Goal: Task Accomplishment & Management: Complete application form

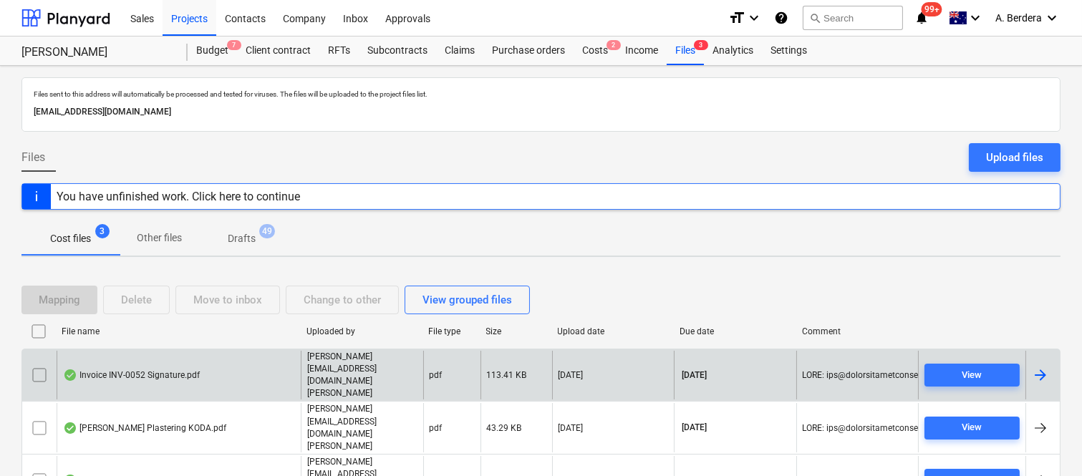
click at [231, 382] on div "Invoice INV-0052 Signature.pdf" at bounding box center [179, 375] width 244 height 49
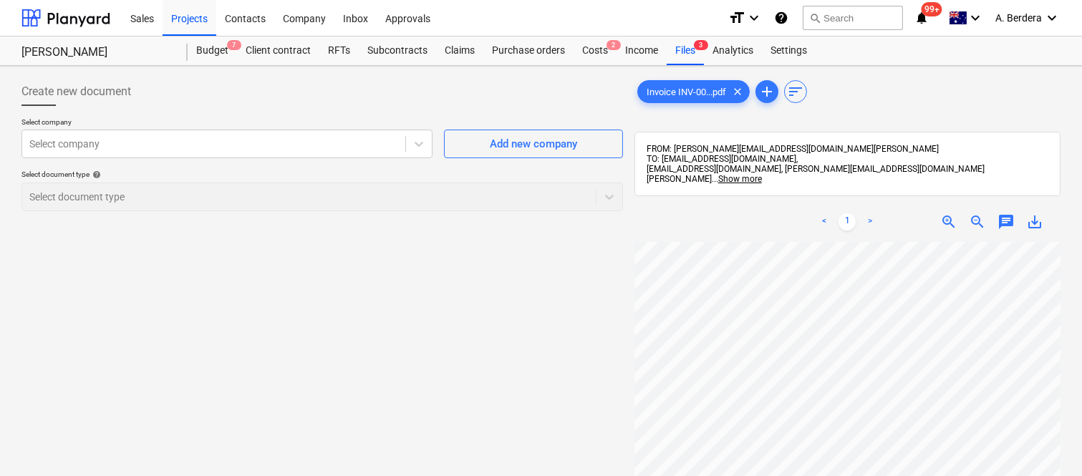
scroll to position [16, 129]
click at [195, 140] on div at bounding box center [213, 144] width 369 height 14
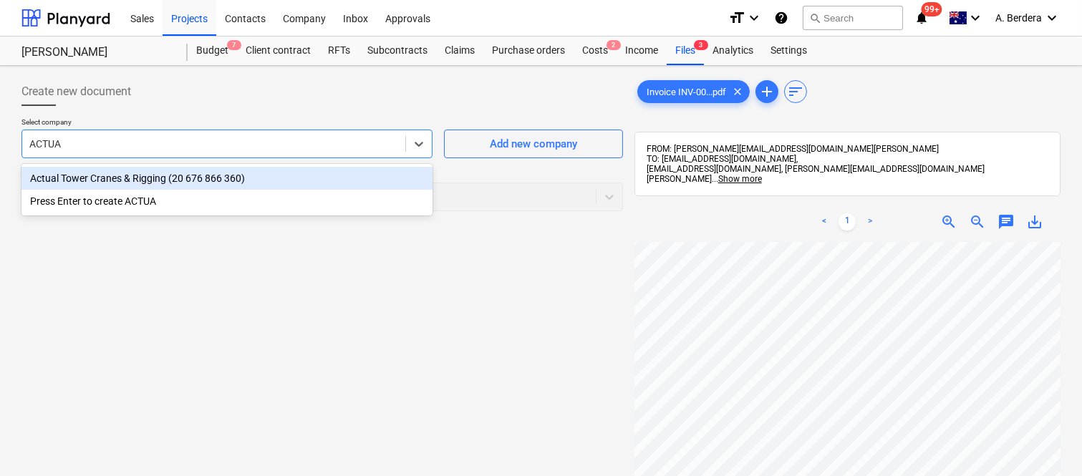
type input "ACTUAL"
click at [227, 179] on div "Actual Tower Cranes & Rigging (20 676 866 360)" at bounding box center [226, 178] width 411 height 23
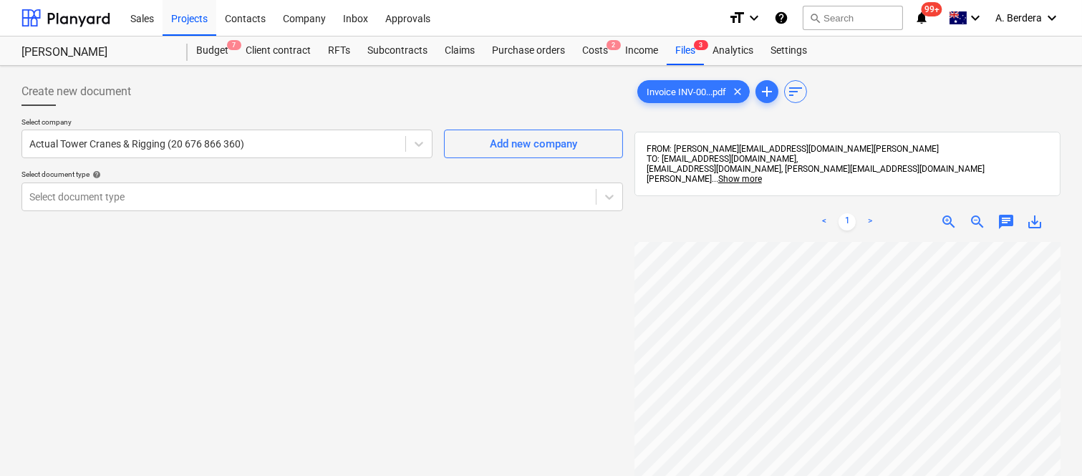
scroll to position [67, 107]
click at [942, 221] on span "zoom_in" at bounding box center [949, 221] width 17 height 17
click at [412, 192] on div at bounding box center [308, 197] width 559 height 14
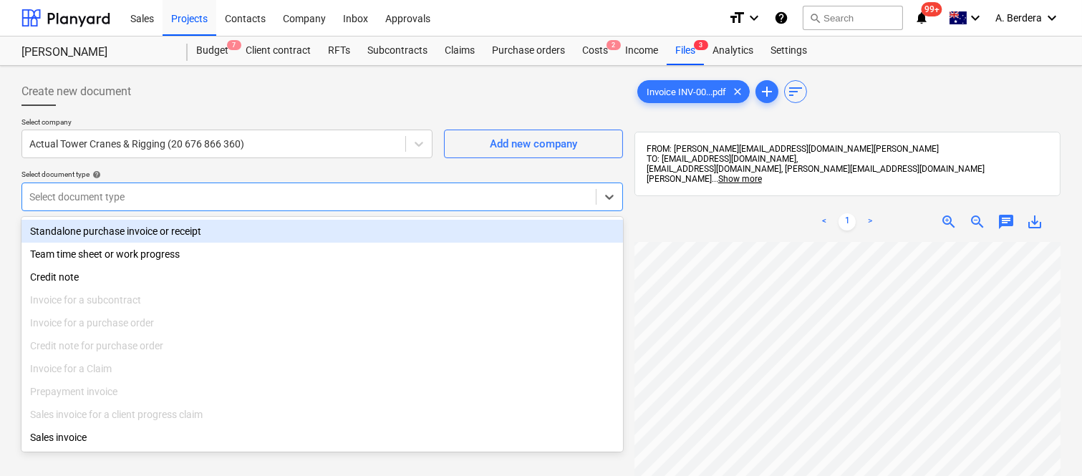
click at [415, 224] on div "Standalone purchase invoice or receipt" at bounding box center [322, 231] width 602 height 23
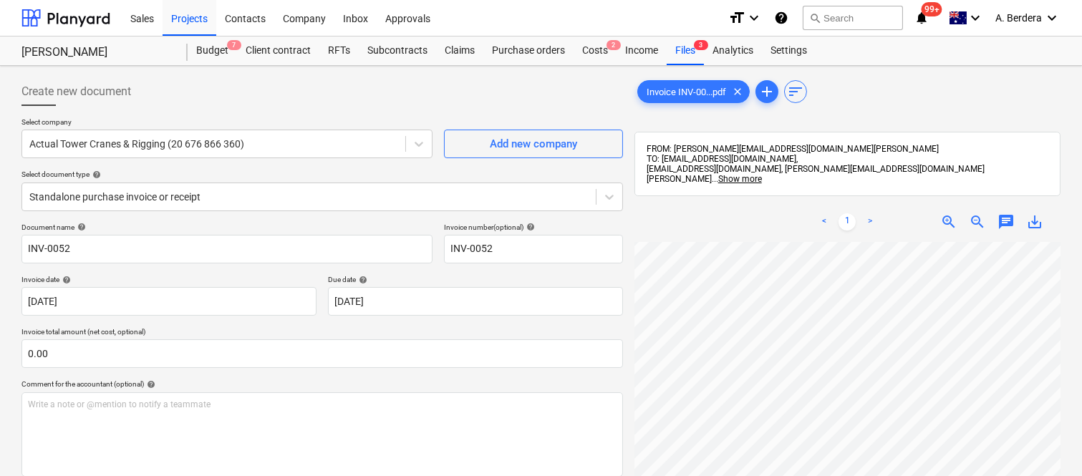
scroll to position [87, 188]
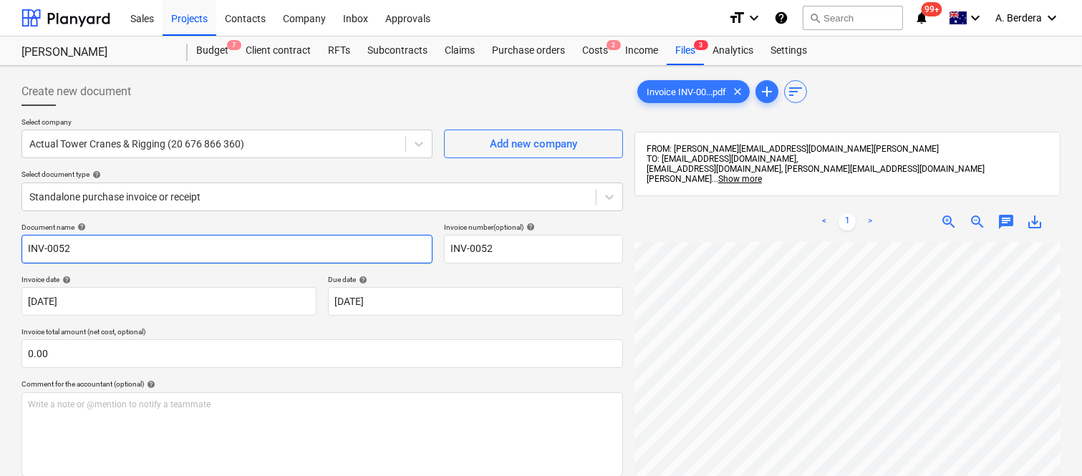
click at [24, 249] on input "INV-0052" at bounding box center [226, 249] width 411 height 29
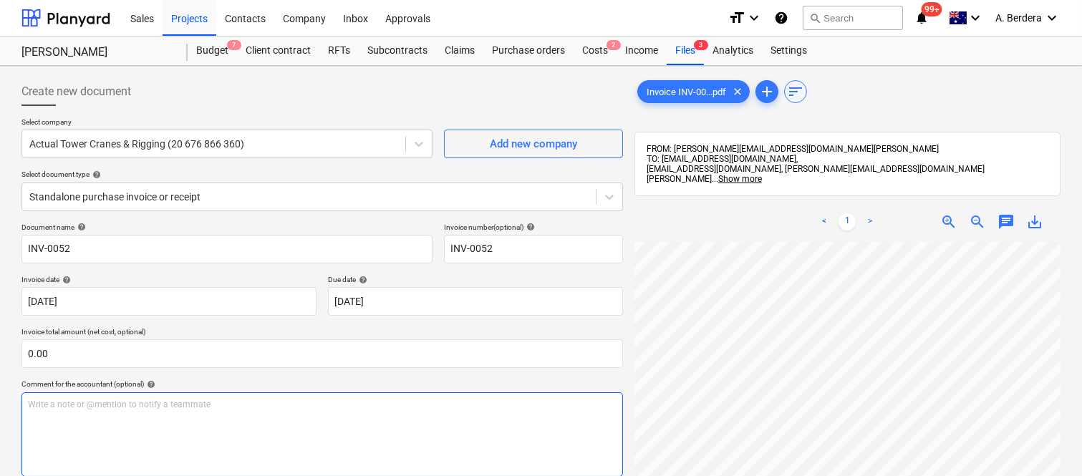
scroll to position [38, 192]
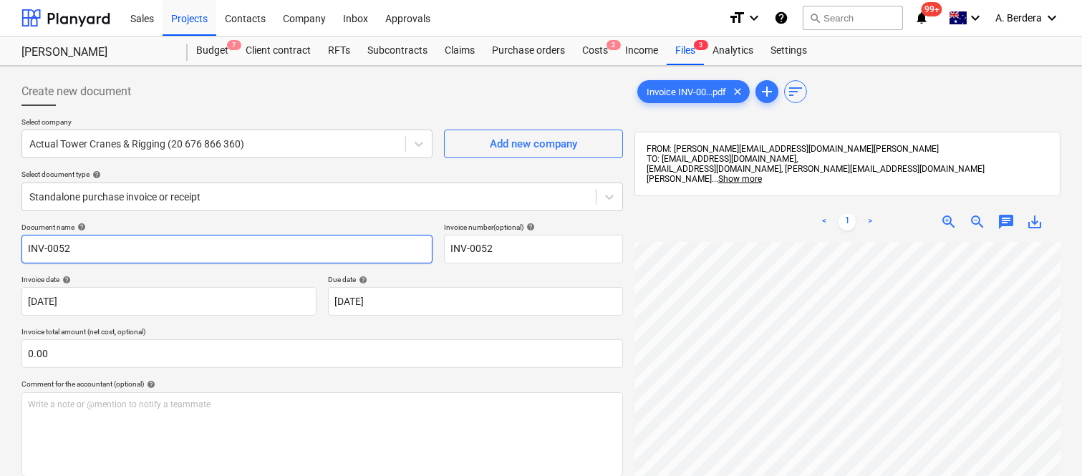
click at [25, 244] on input "INV-0052" at bounding box center [226, 249] width 411 height 29
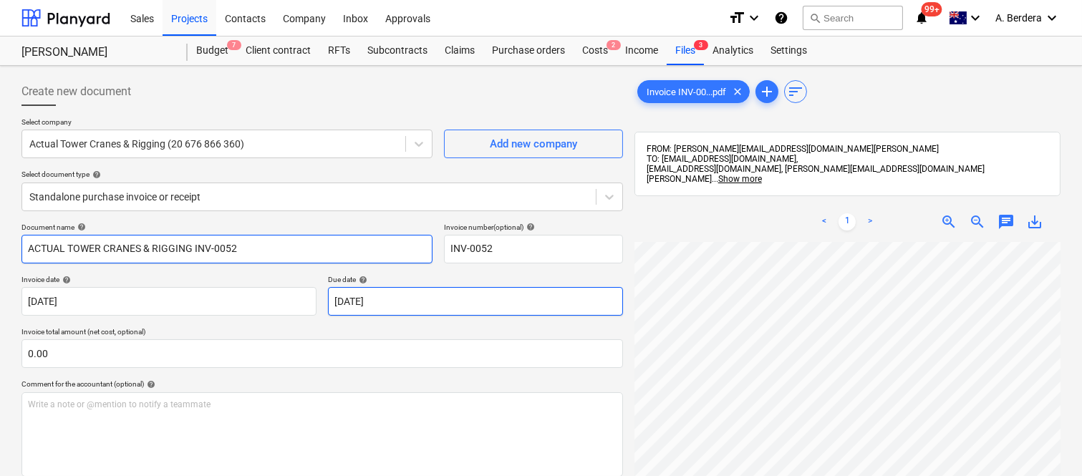
type input "ACTUAL TOWER CRANES & RIGGING INV-0052"
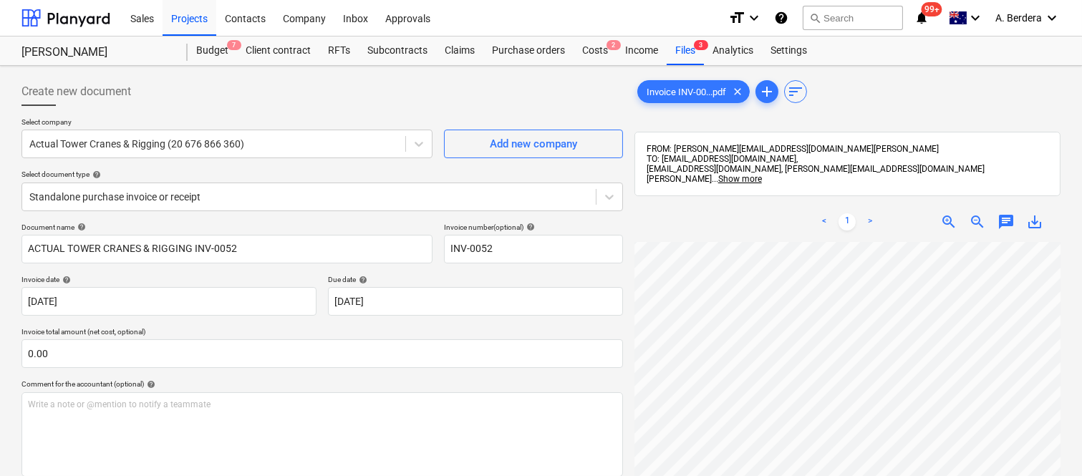
scroll to position [359, 236]
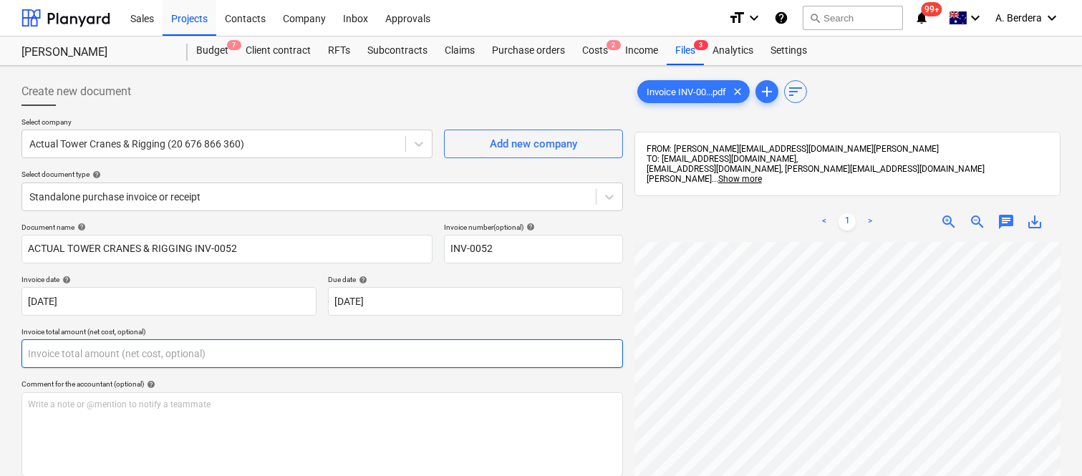
click at [83, 353] on input "text" at bounding box center [322, 354] width 602 height 29
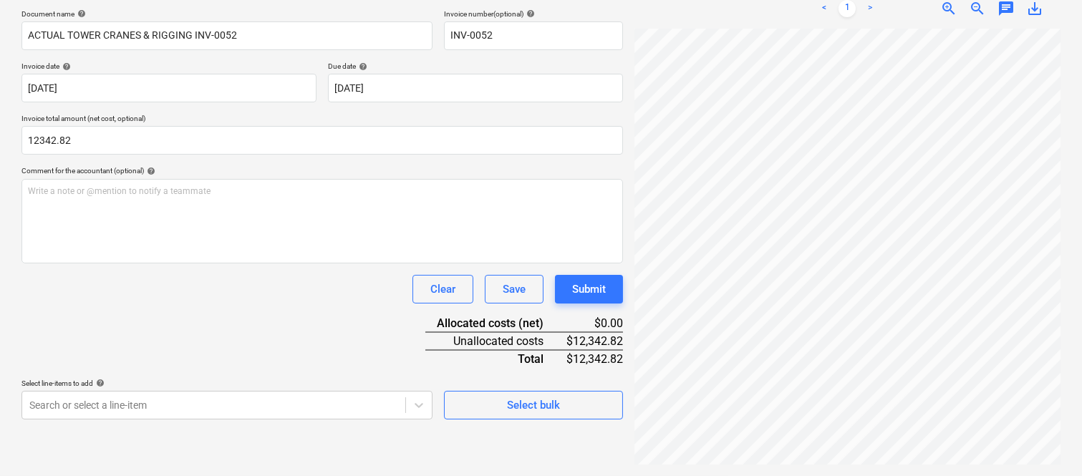
type input "12,342.82"
click at [208, 335] on div "Document name help ACTUAL TOWER CRANES & RIGGING INV-0052 Invoice number (optio…" at bounding box center [322, 214] width 602 height 410
click at [231, 263] on body "Sales Projects Contacts Company Inbox Approvals format_size keyboard_arrow_down…" at bounding box center [541, 25] width 1082 height 476
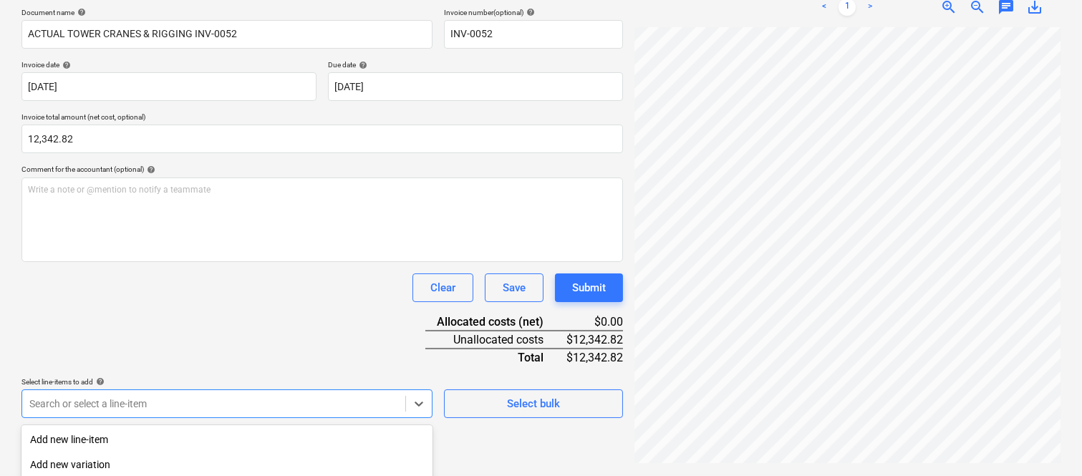
scroll to position [381, 0]
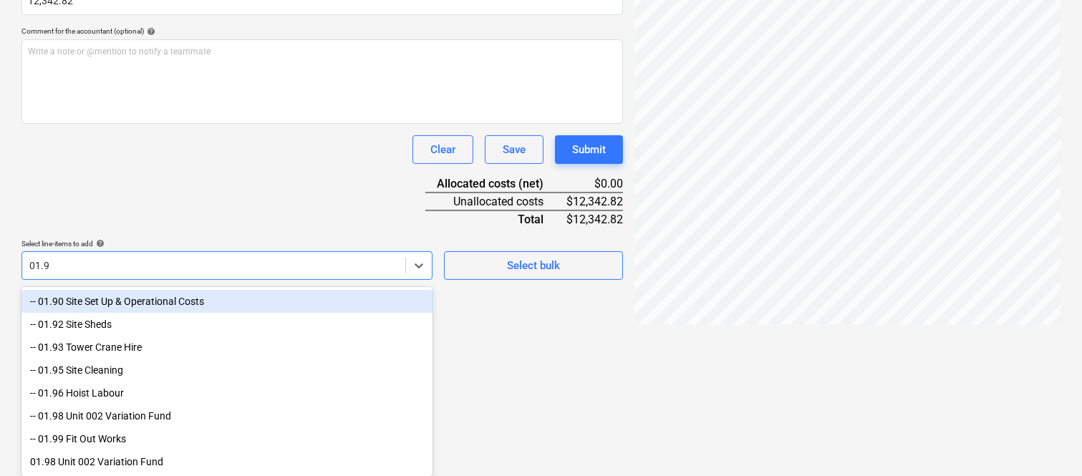
type input "01.93"
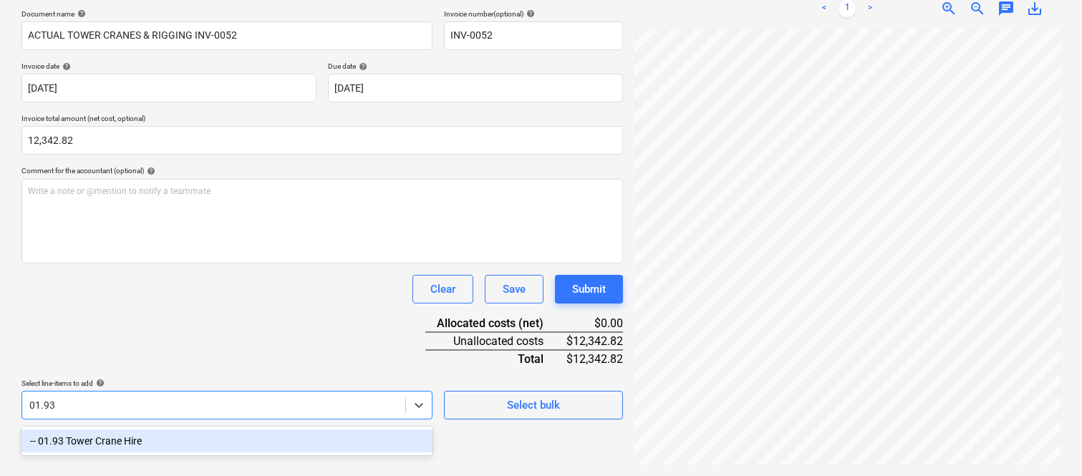
click at [235, 439] on div "-- 01.93 Tower Crane Hire" at bounding box center [226, 441] width 411 height 23
click at [216, 290] on div "Clear Save Submit" at bounding box center [322, 289] width 602 height 29
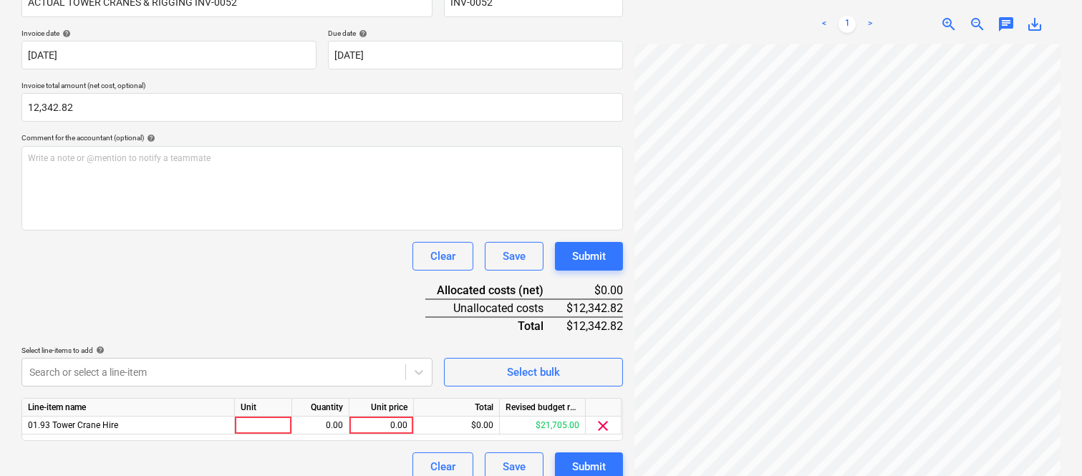
scroll to position [263, 0]
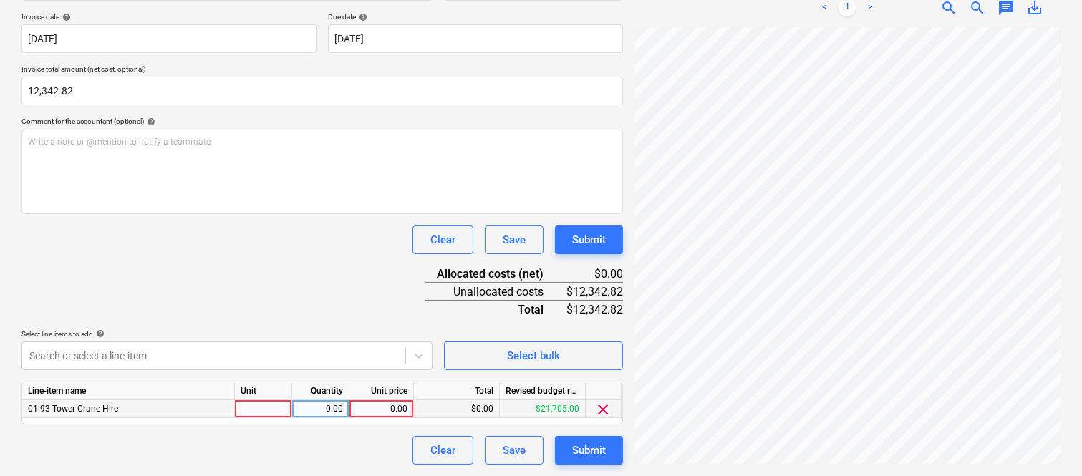
click at [271, 405] on div at bounding box center [263, 409] width 57 height 18
type input "INVOICE"
click at [330, 405] on div "0.00" at bounding box center [320, 409] width 45 height 18
type input "1"
click at [387, 413] on div "0.00" at bounding box center [381, 409] width 52 height 18
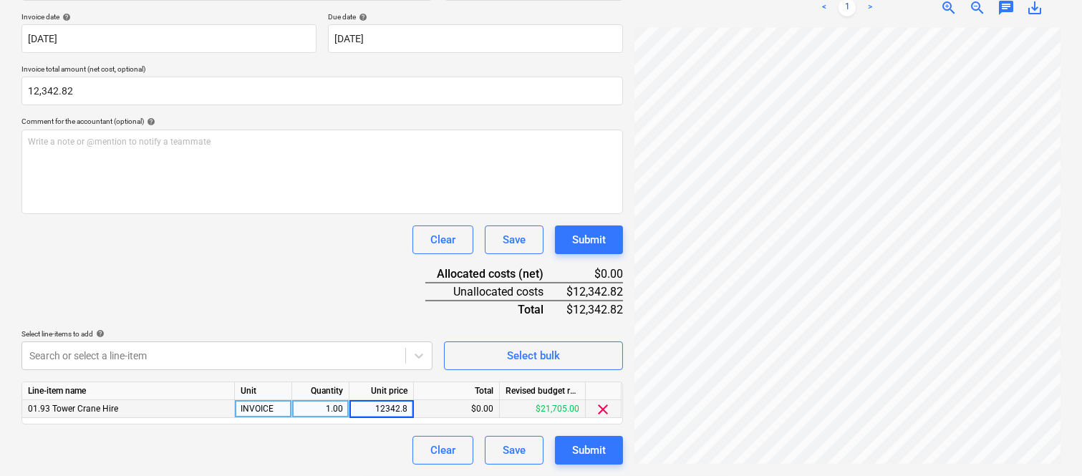
type input "12342.82"
click at [338, 457] on div "Clear Save Submit" at bounding box center [322, 450] width 602 height 29
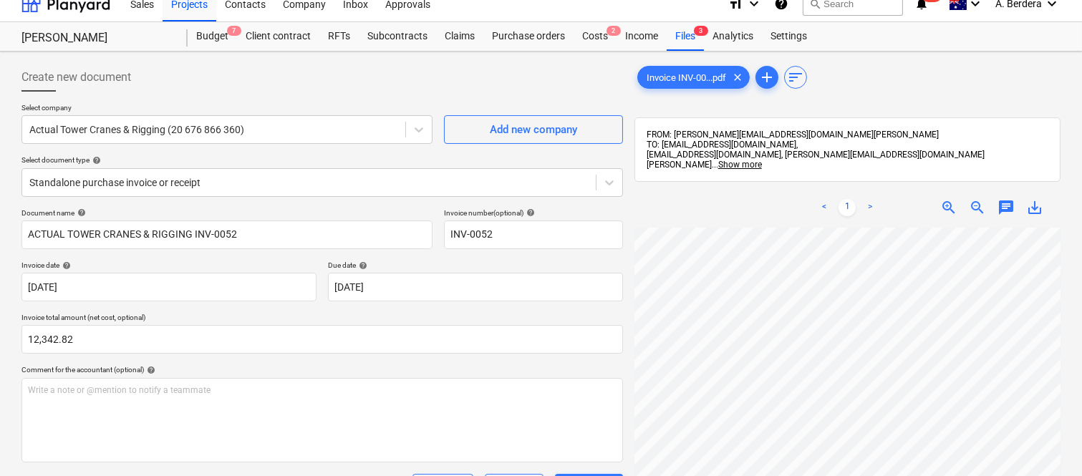
scroll to position [0, 0]
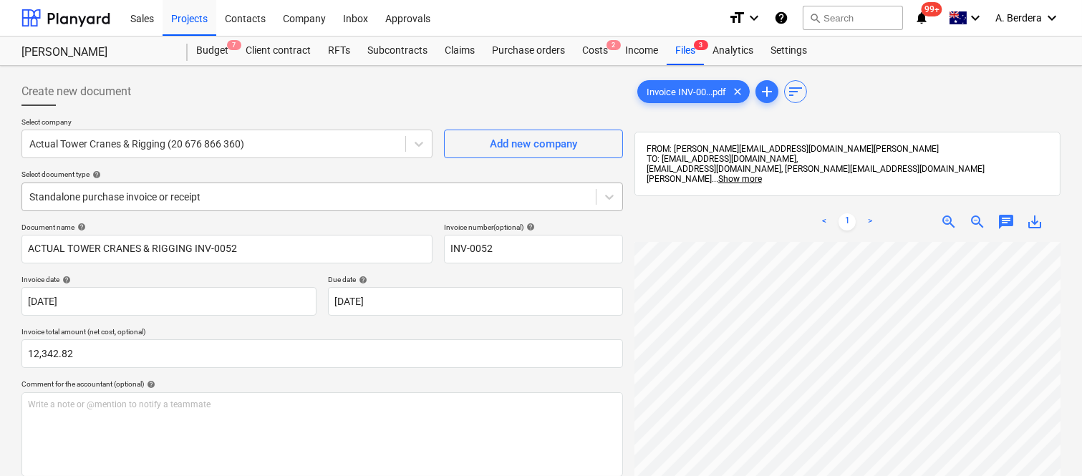
click at [258, 188] on div "Standalone purchase invoice or receipt" at bounding box center [309, 197] width 574 height 20
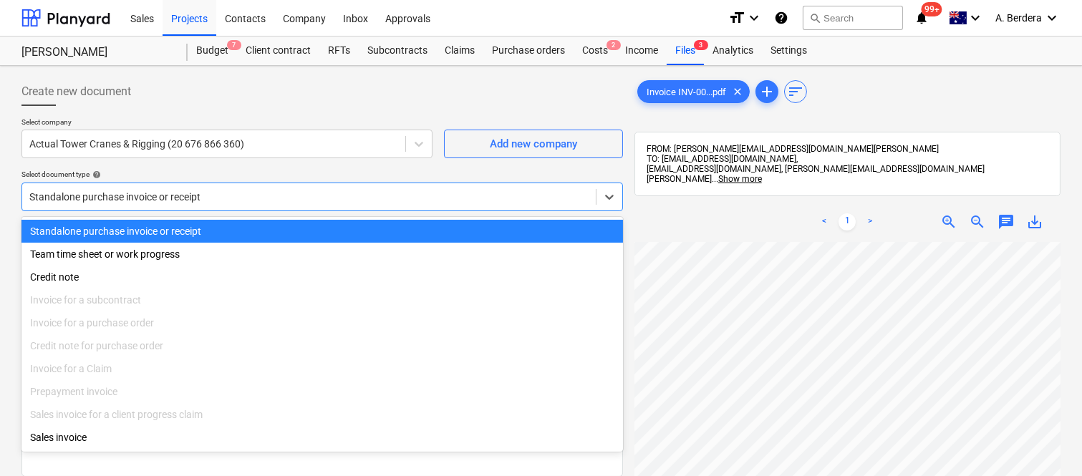
click at [270, 225] on div "Standalone purchase invoice or receipt" at bounding box center [322, 231] width 602 height 23
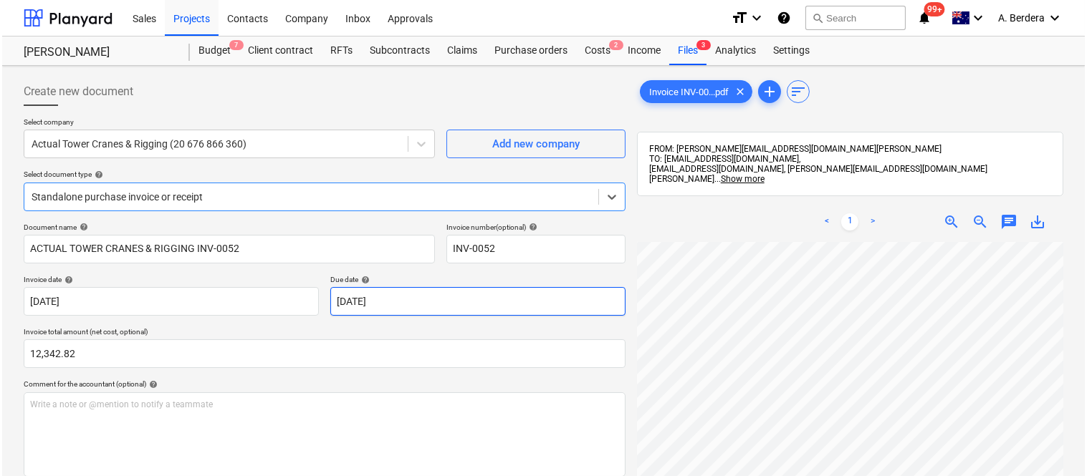
scroll to position [263, 0]
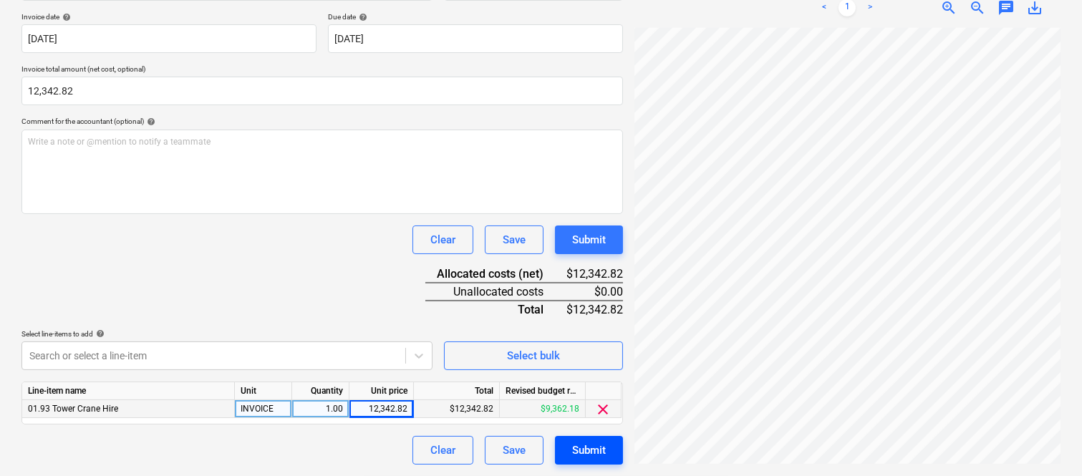
click at [598, 439] on button "Submit" at bounding box center [589, 450] width 68 height 29
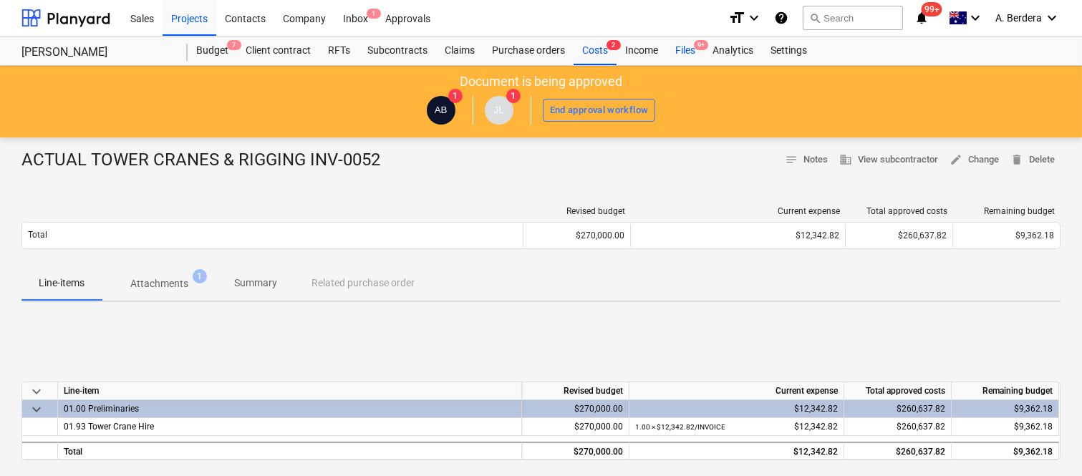
click at [686, 46] on div "Files 9+" at bounding box center [685, 51] width 37 height 29
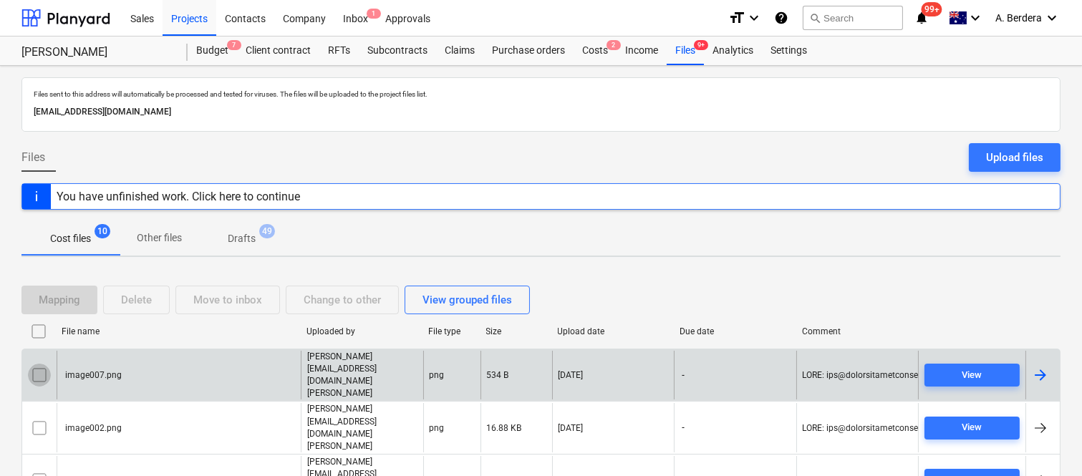
click at [44, 366] on input "checkbox" at bounding box center [39, 375] width 23 height 23
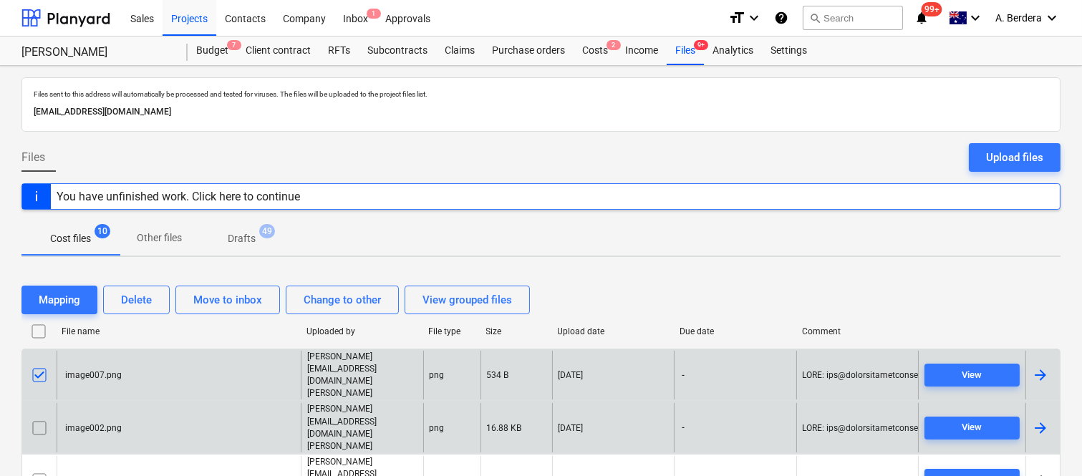
click at [34, 417] on input "checkbox" at bounding box center [39, 428] width 23 height 23
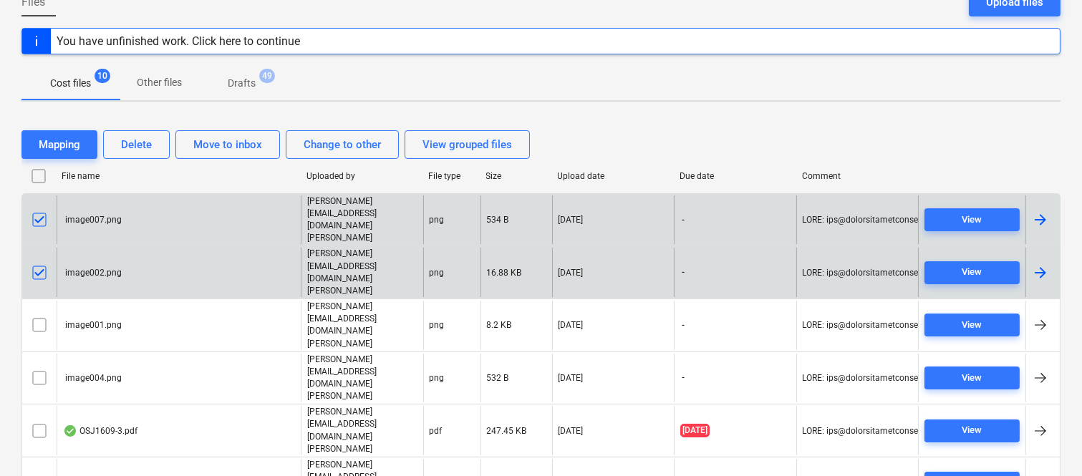
scroll to position [190, 0]
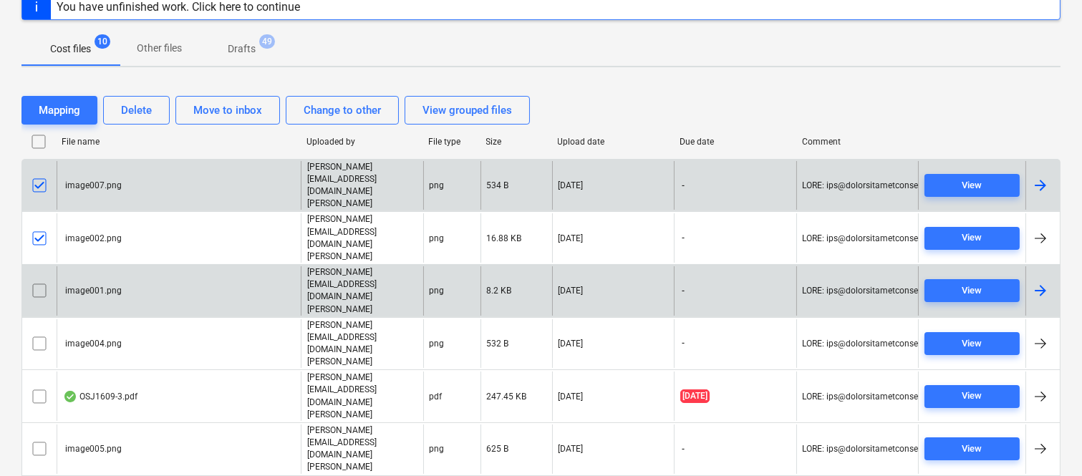
click at [36, 279] on input "checkbox" at bounding box center [39, 290] width 23 height 23
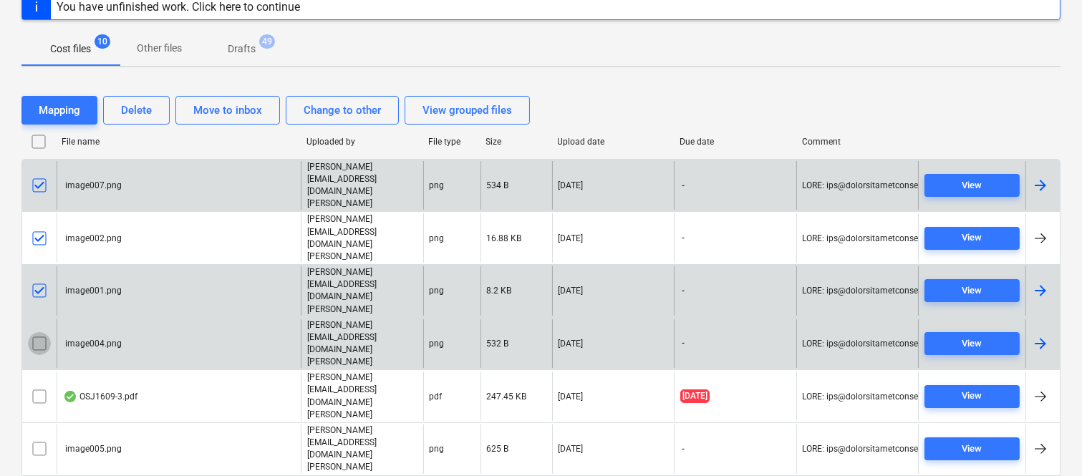
click at [37, 332] on input "checkbox" at bounding box center [39, 343] width 23 height 23
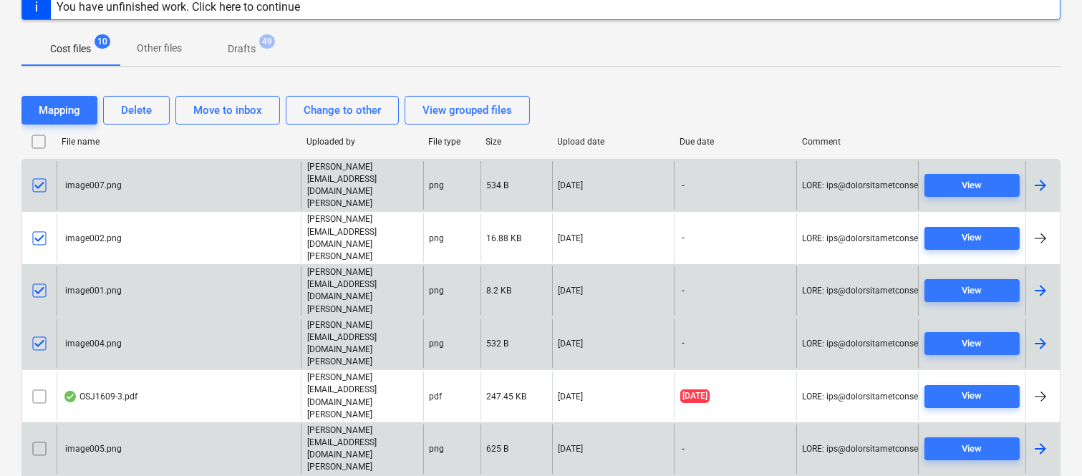
click at [37, 438] on input "checkbox" at bounding box center [39, 449] width 23 height 23
click at [129, 113] on div "Delete" at bounding box center [136, 110] width 31 height 19
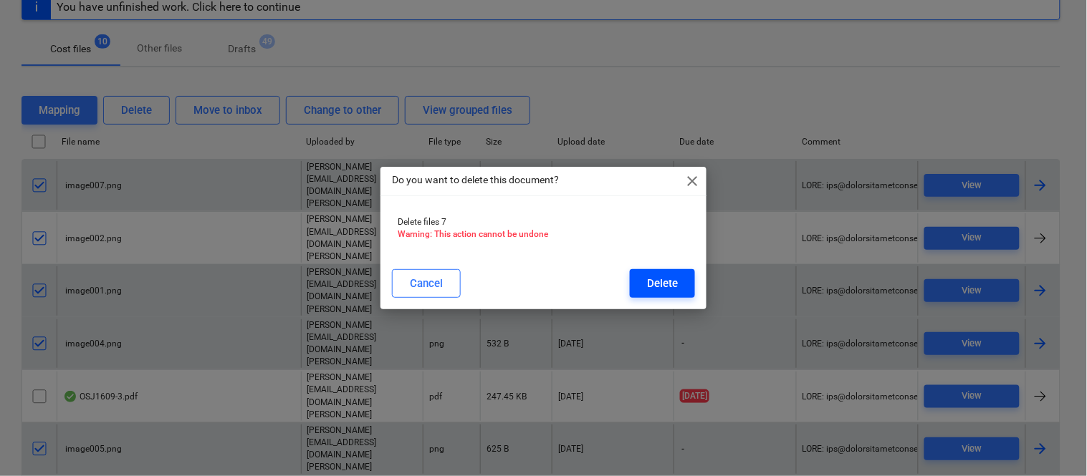
click at [653, 285] on div "Delete" at bounding box center [662, 283] width 31 height 19
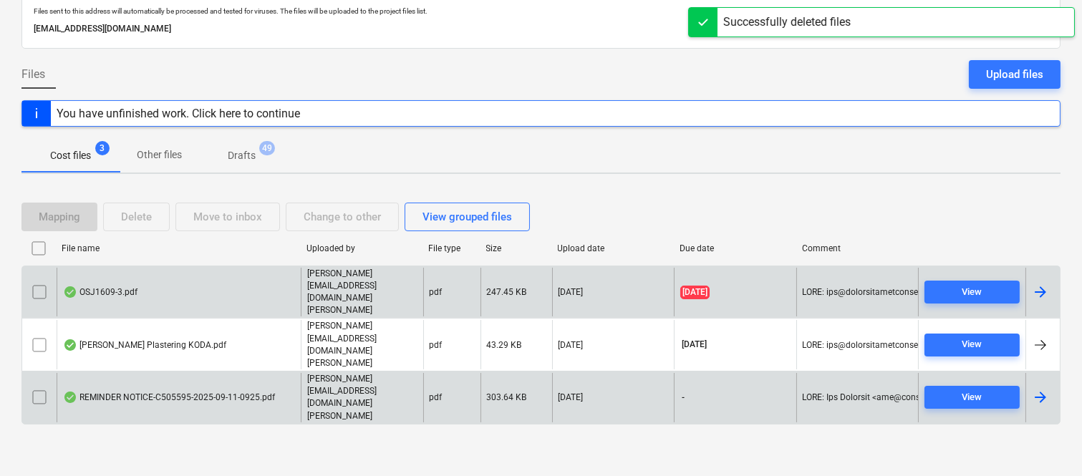
scroll to position [30, 0]
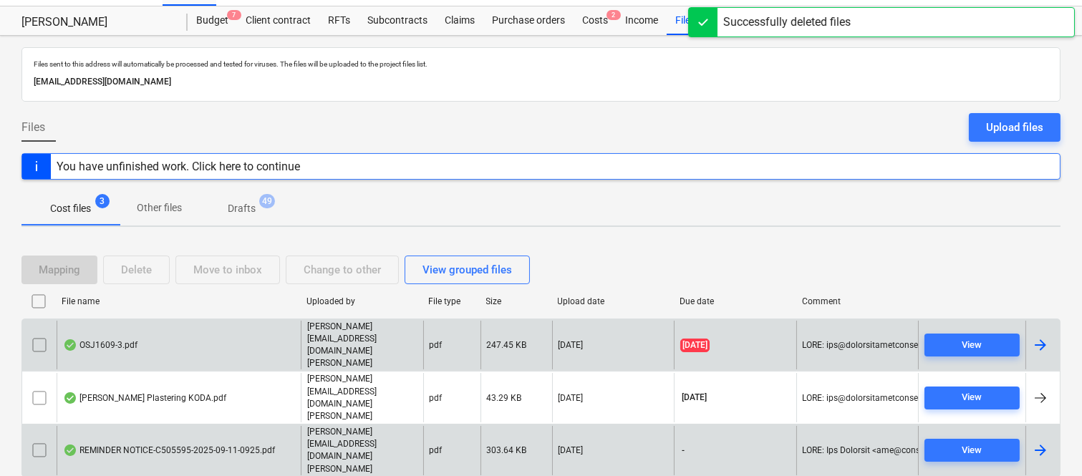
click at [173, 345] on div "OSJ1609-3.pdf" at bounding box center [179, 345] width 244 height 49
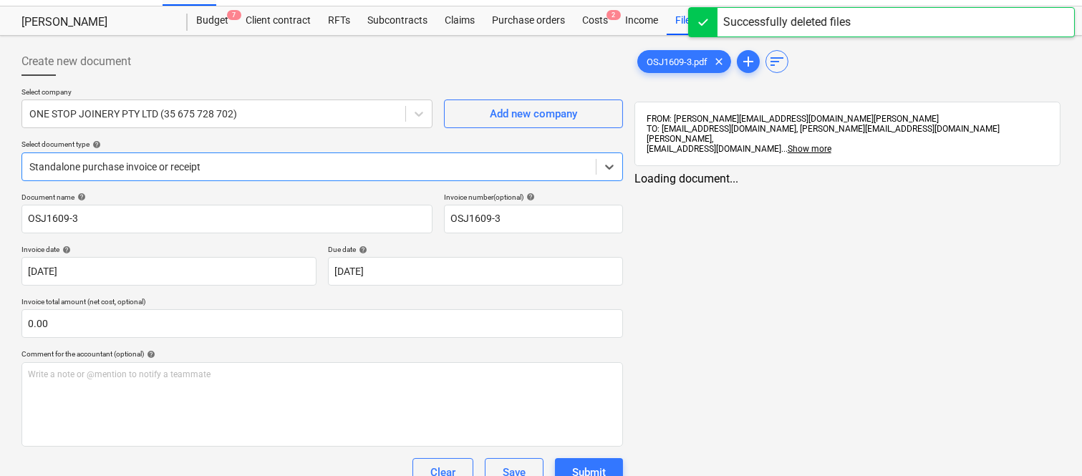
type input "OSJ1609-3"
type input "[DATE]"
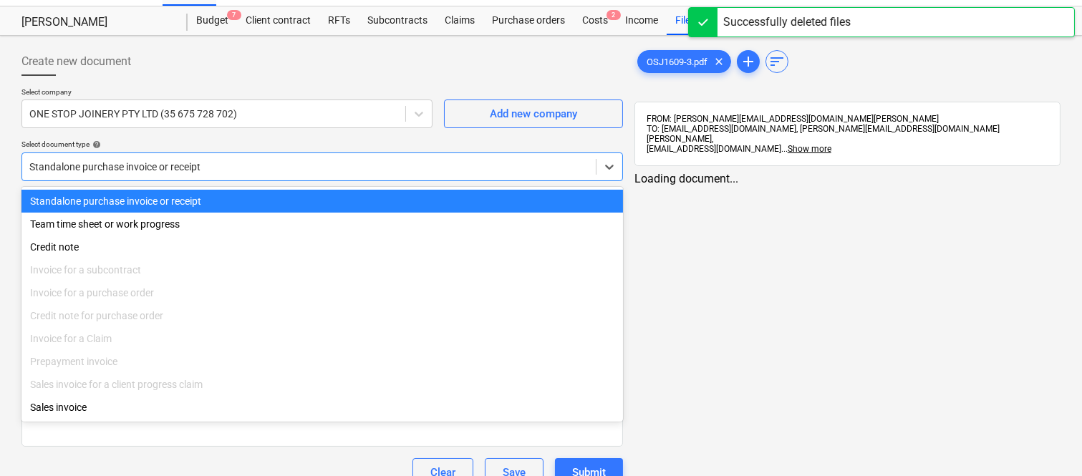
click at [291, 165] on div at bounding box center [308, 167] width 559 height 14
click at [303, 199] on div "Standalone purchase invoice or receipt" at bounding box center [322, 201] width 602 height 23
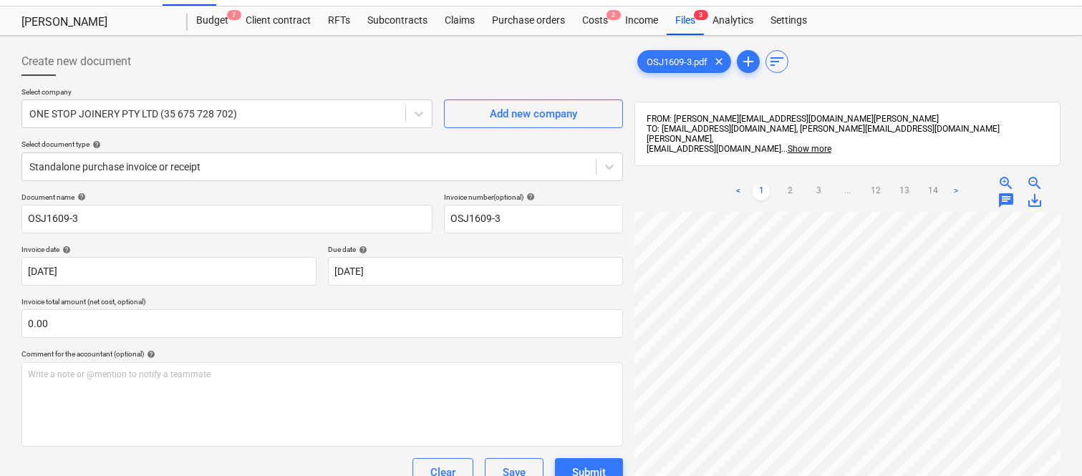
scroll to position [1, 208]
click at [29, 220] on input "OSJ1609-3" at bounding box center [226, 219] width 411 height 29
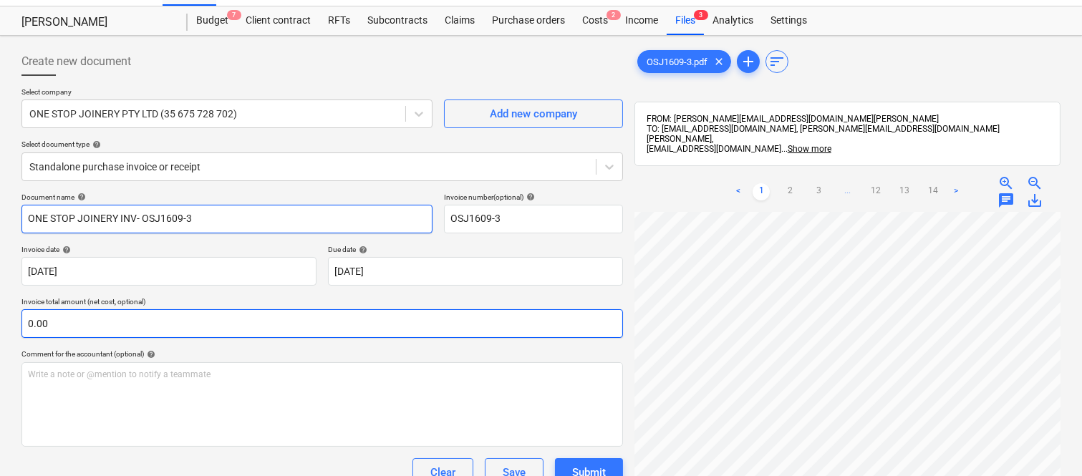
type input "ONE STOP JOINERY INV- OSJ1609-3"
click at [153, 328] on input "text" at bounding box center [322, 323] width 602 height 29
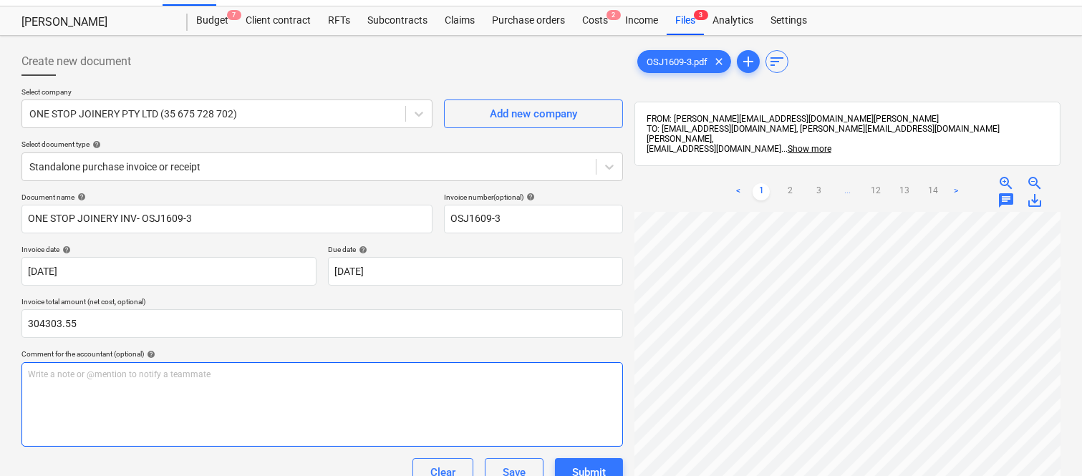
type input "304,303.55"
click at [138, 395] on div "Write a note or @mention to notify a teammate [PERSON_NAME]" at bounding box center [322, 404] width 602 height 85
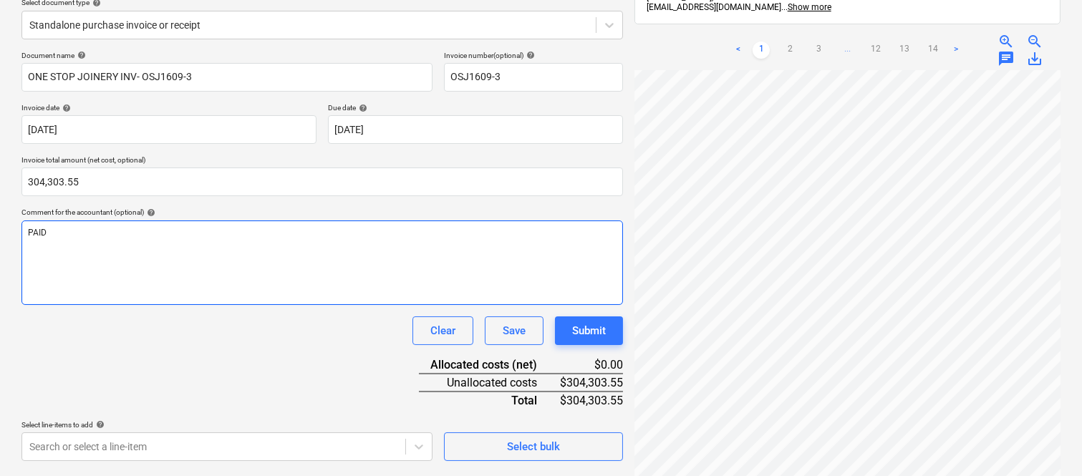
scroll to position [204, 0]
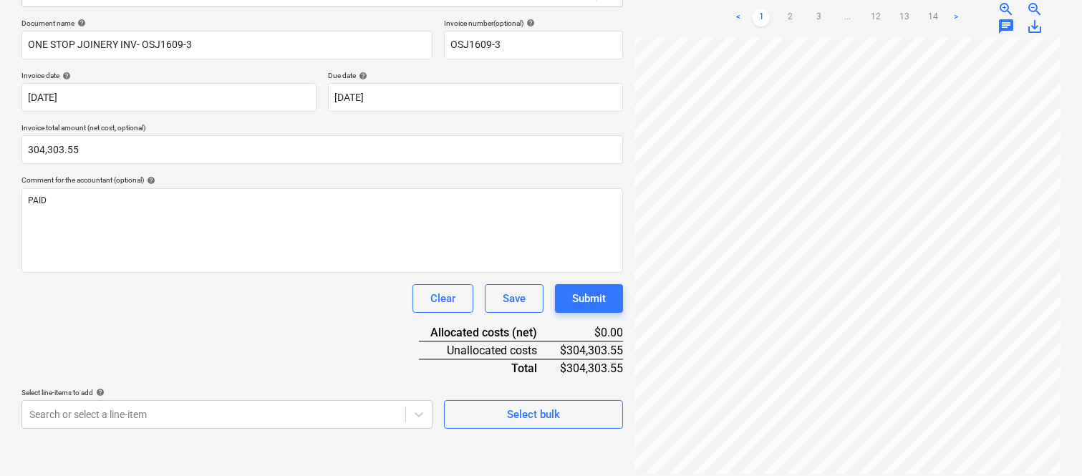
click at [137, 305] on div "Clear Save Submit" at bounding box center [322, 298] width 602 height 29
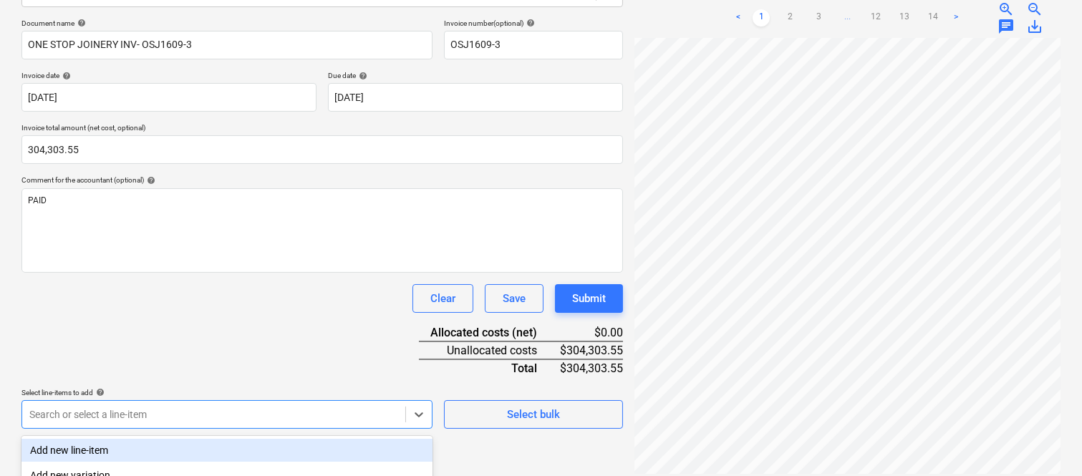
click at [187, 272] on body "Sales Projects Contacts Company Inbox 1 Approvals format_size keyboard_arrow_do…" at bounding box center [541, 34] width 1082 height 476
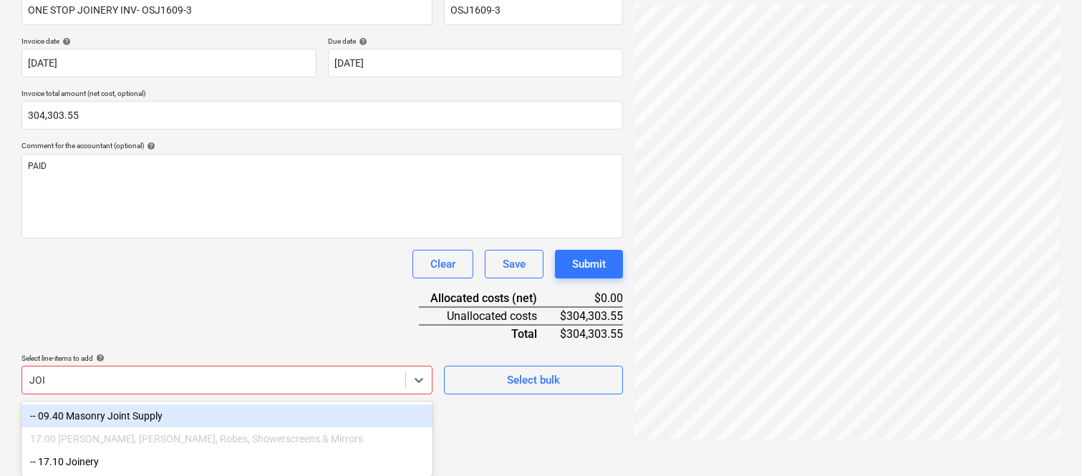
scroll to position [239, 0]
type input "JOIN"
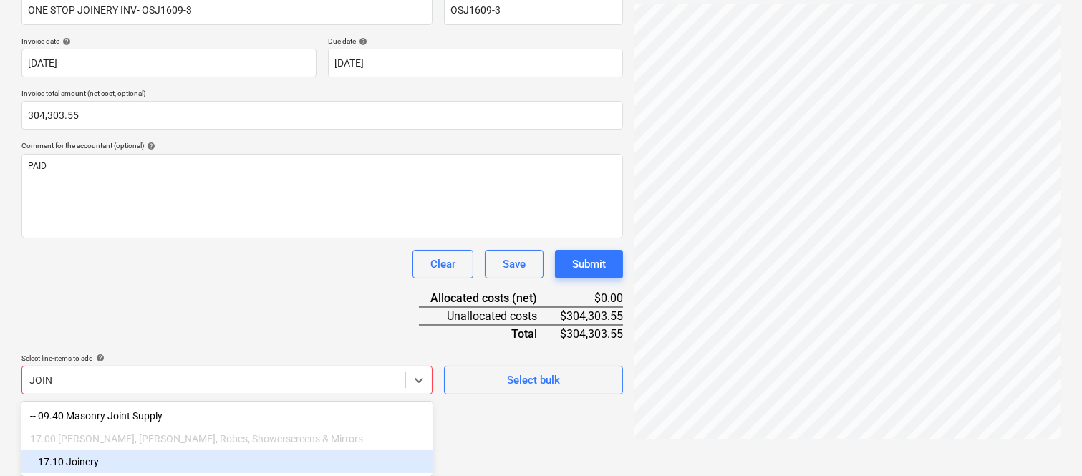
click at [102, 463] on div "-- 17.10 Joinery" at bounding box center [226, 462] width 411 height 23
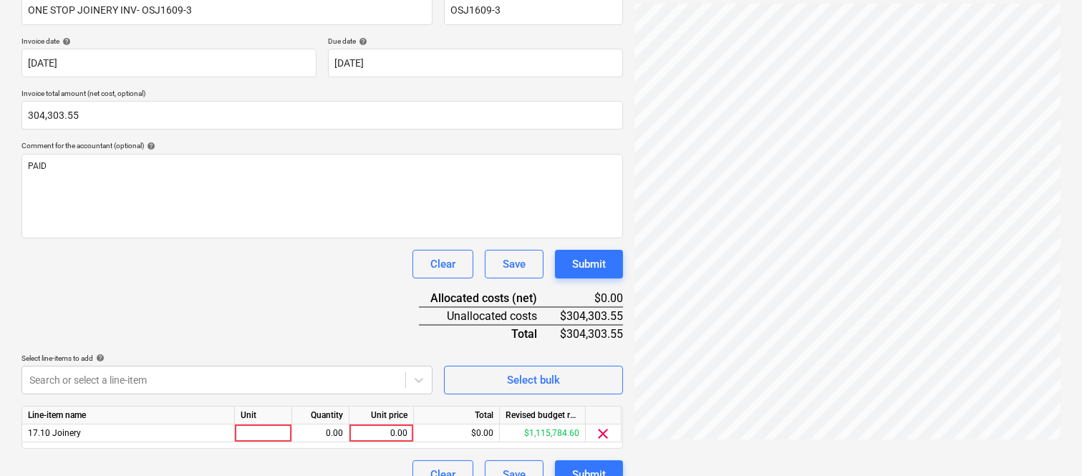
click at [148, 244] on div "Document name help ONE STOP JOINERY INV- OSJ1609-3 Invoice number (optional) he…" at bounding box center [322, 236] width 602 height 505
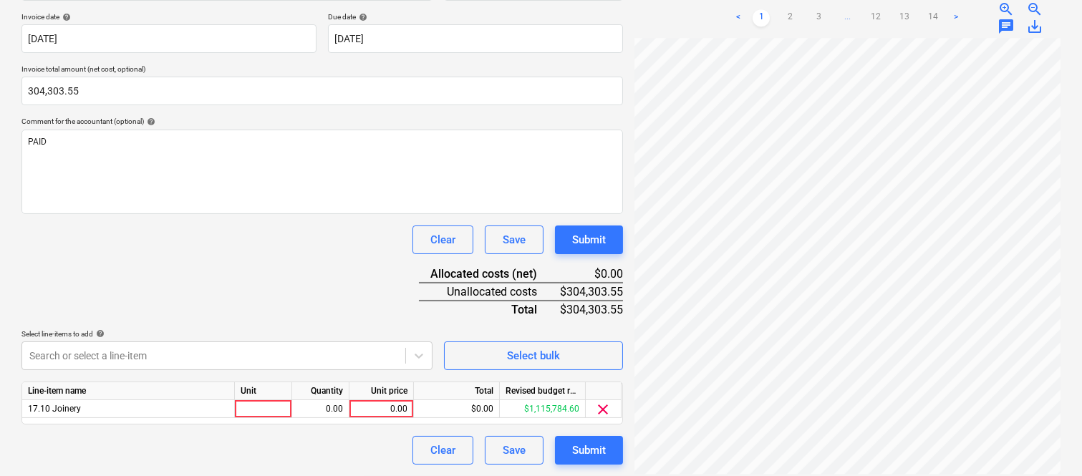
click at [259, 403] on div at bounding box center [263, 409] width 57 height 18
type input "INVOICE"
click at [332, 413] on div "0.00" at bounding box center [320, 409] width 45 height 18
type input "1"
click at [383, 409] on div "0.00" at bounding box center [381, 409] width 52 height 18
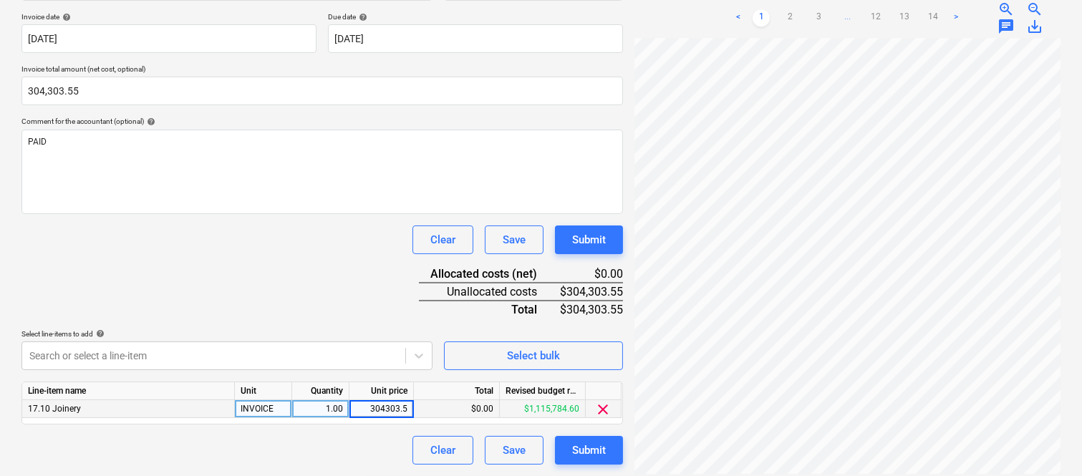
type input "304303.55"
click at [238, 444] on div "Clear Save Submit" at bounding box center [322, 450] width 602 height 29
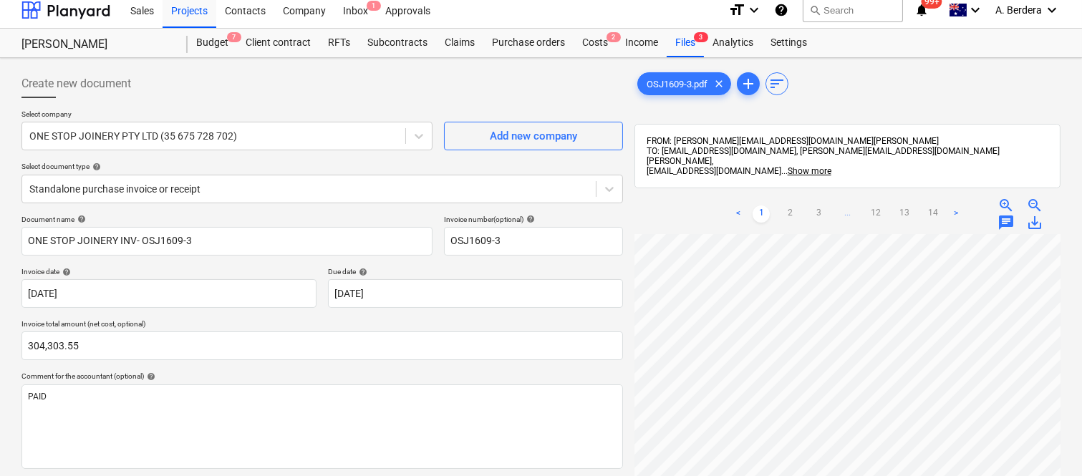
scroll to position [0, 0]
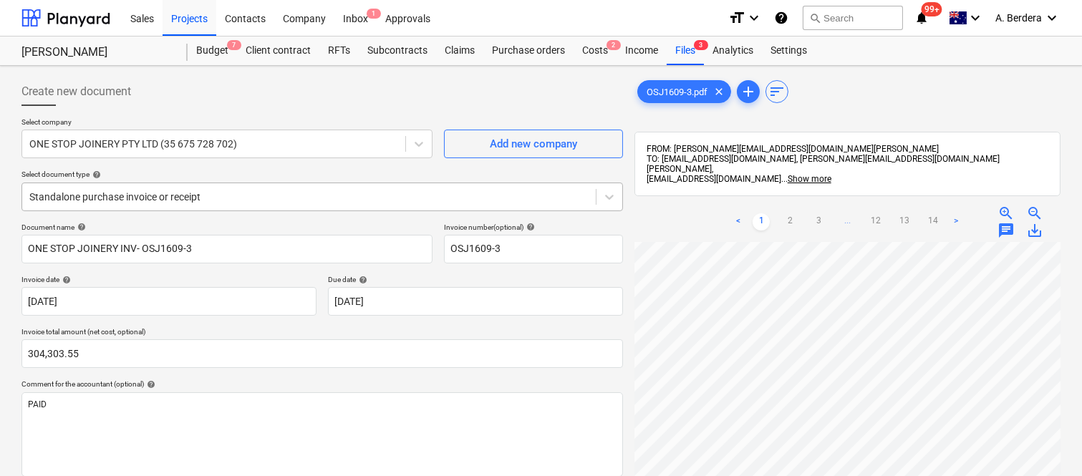
click at [249, 191] on div at bounding box center [308, 197] width 559 height 14
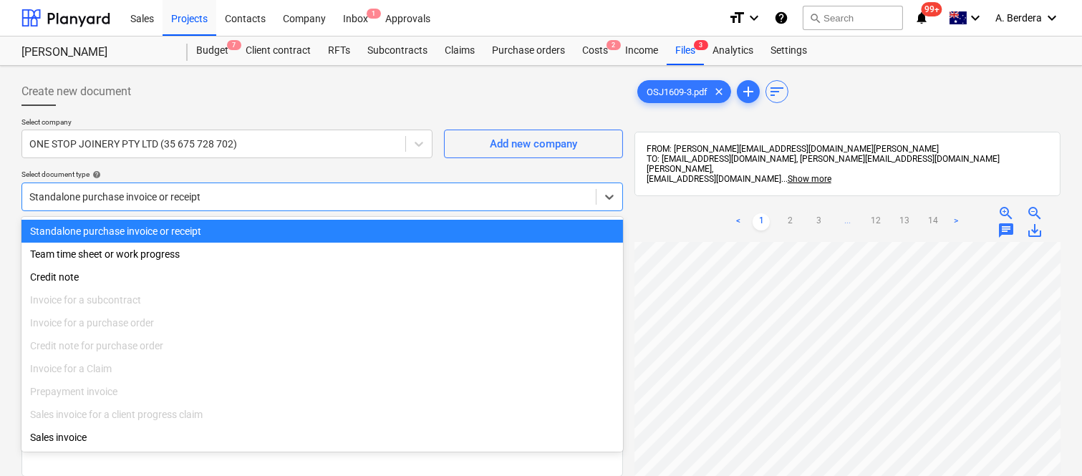
click at [267, 224] on div "Standalone purchase invoice or receipt" at bounding box center [322, 231] width 602 height 23
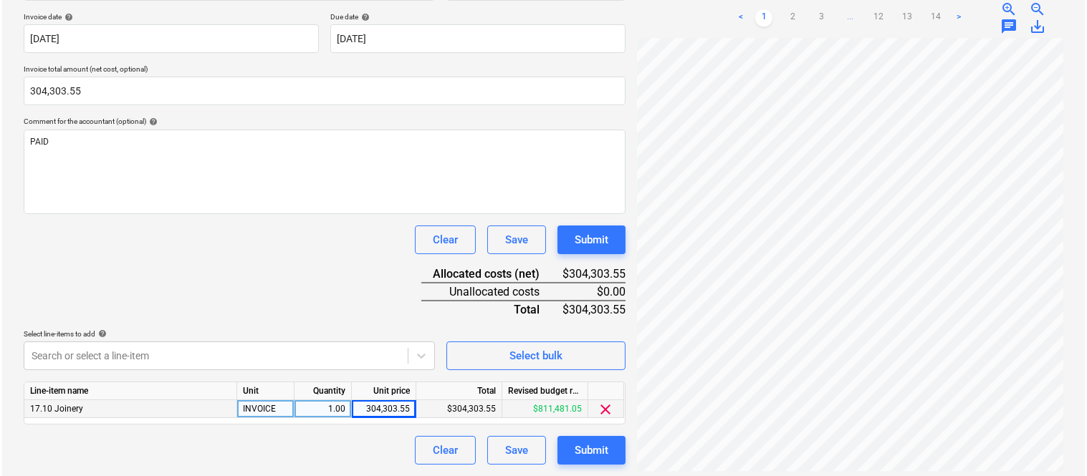
scroll to position [102, 220]
click at [791, 9] on link "2" at bounding box center [790, 17] width 17 height 17
click at [762, 9] on link "1" at bounding box center [761, 17] width 17 height 17
click at [604, 450] on div "Submit" at bounding box center [589, 450] width 34 height 19
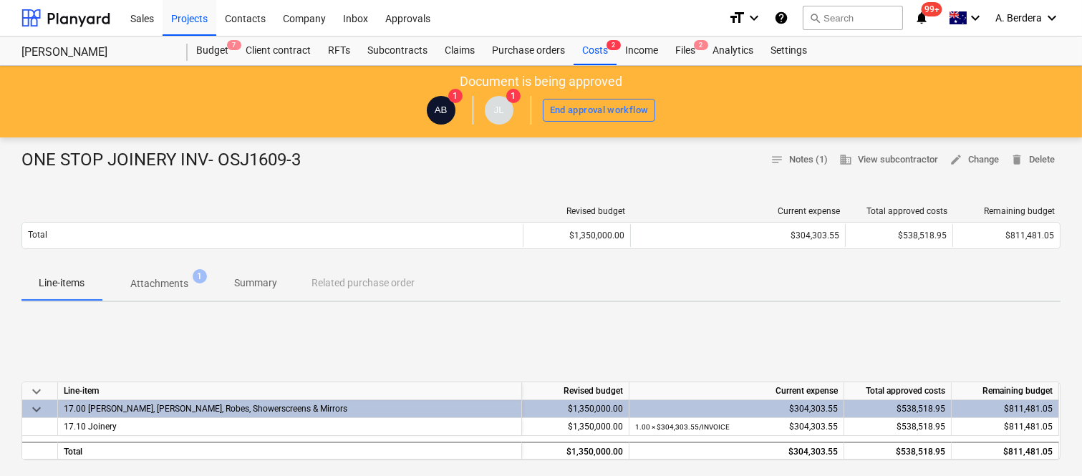
click at [259, 282] on p "Summary" at bounding box center [255, 283] width 43 height 15
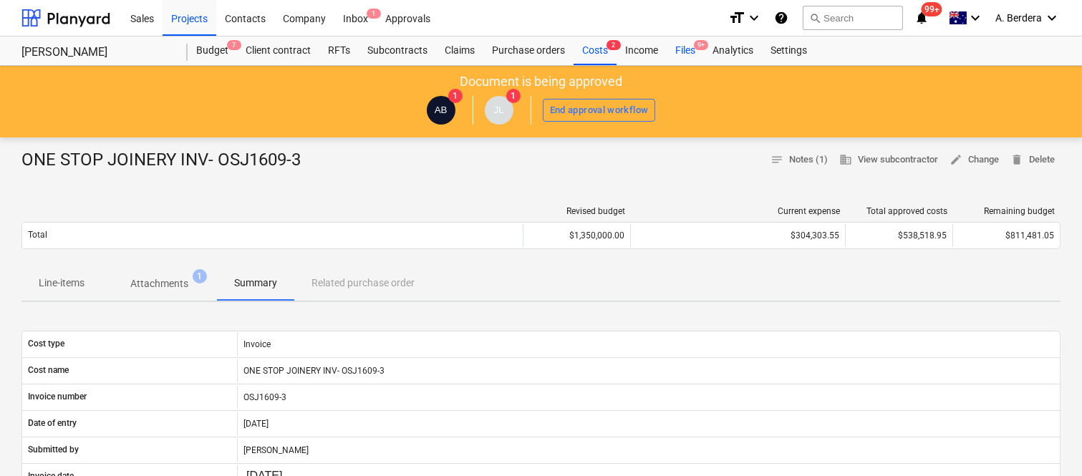
click at [686, 54] on div "Files 9+" at bounding box center [685, 51] width 37 height 29
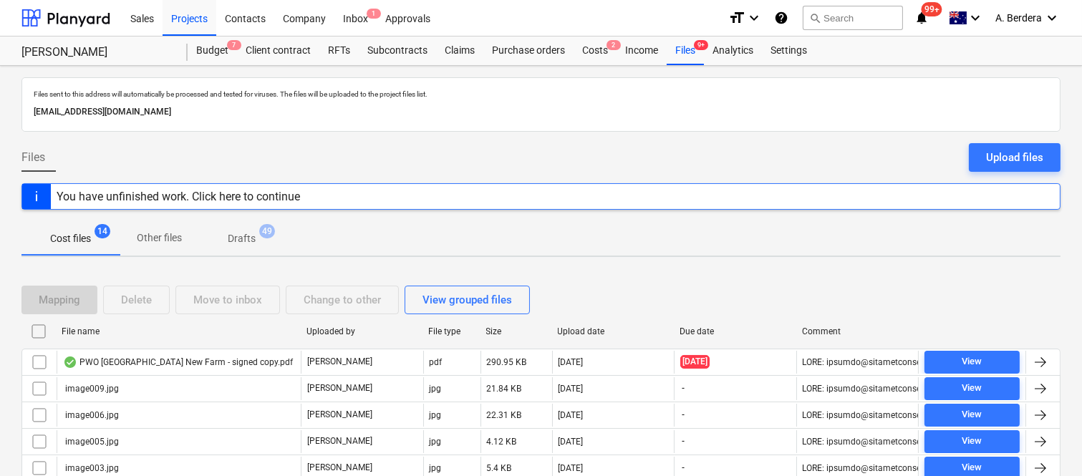
scroll to position [297, 0]
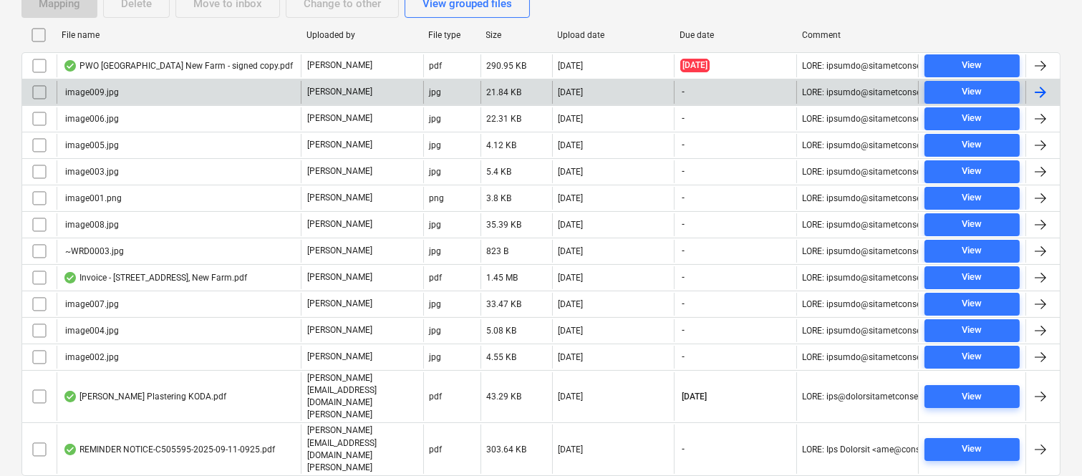
click at [38, 92] on input "checkbox" at bounding box center [39, 92] width 23 height 23
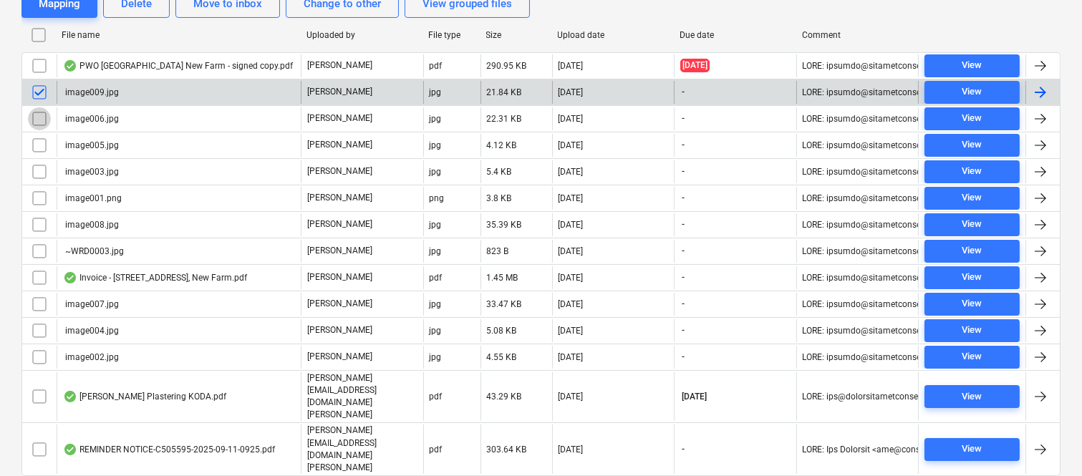
click at [39, 125] on input "checkbox" at bounding box center [39, 118] width 23 height 23
click at [39, 173] on input "checkbox" at bounding box center [39, 171] width 23 height 23
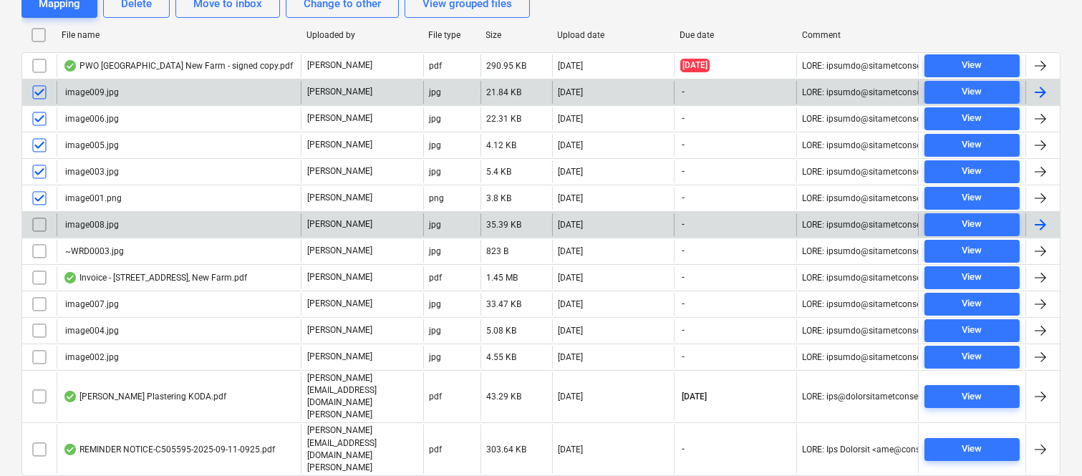
click at [39, 224] on input "checkbox" at bounding box center [39, 224] width 23 height 23
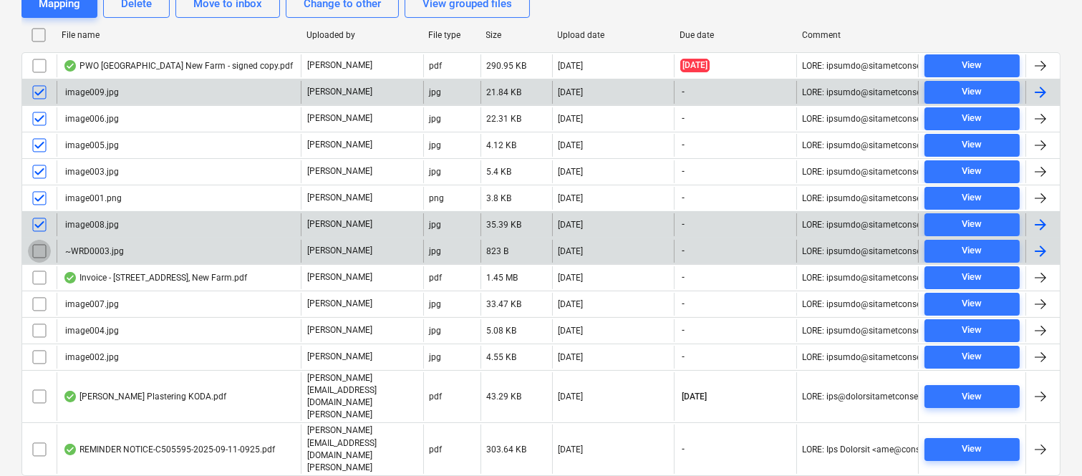
click at [41, 254] on input "checkbox" at bounding box center [39, 251] width 23 height 23
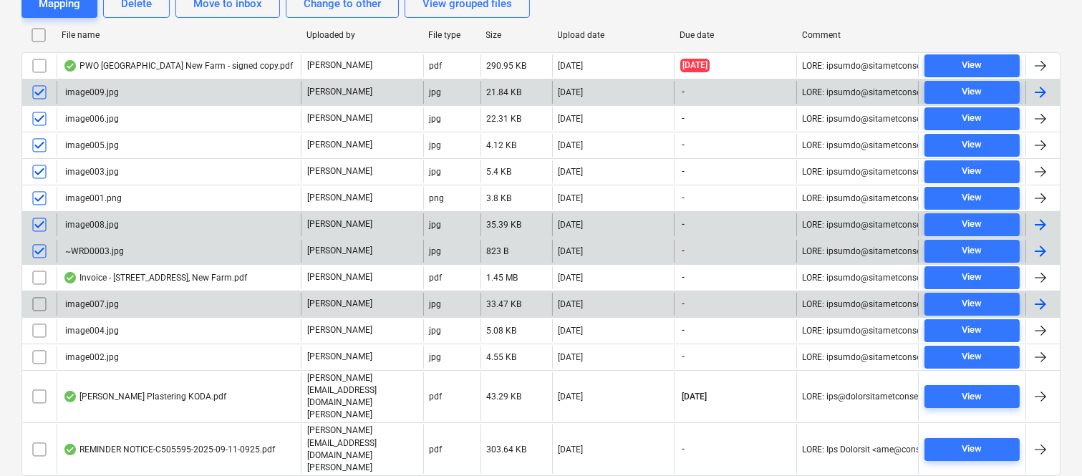
click at [34, 304] on input "checkbox" at bounding box center [39, 304] width 23 height 23
click at [40, 330] on input "checkbox" at bounding box center [39, 331] width 23 height 23
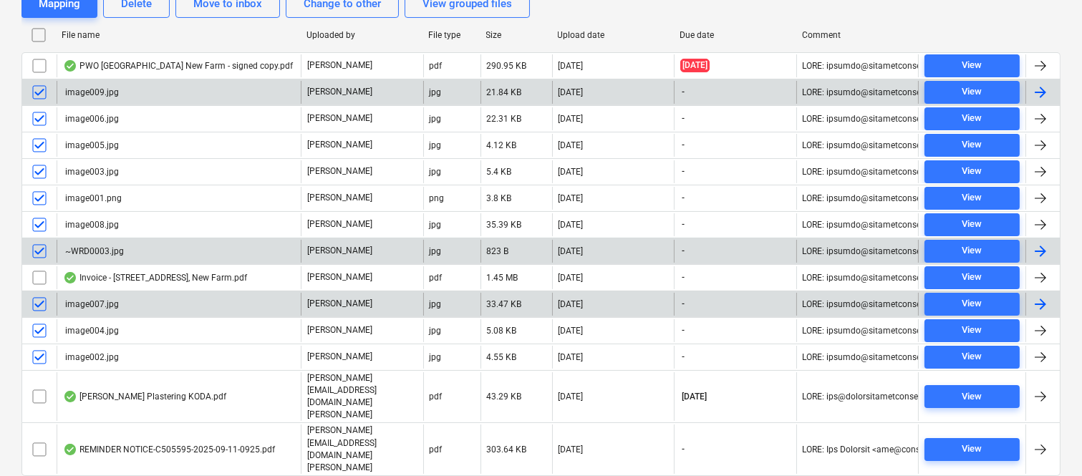
scroll to position [0, 0]
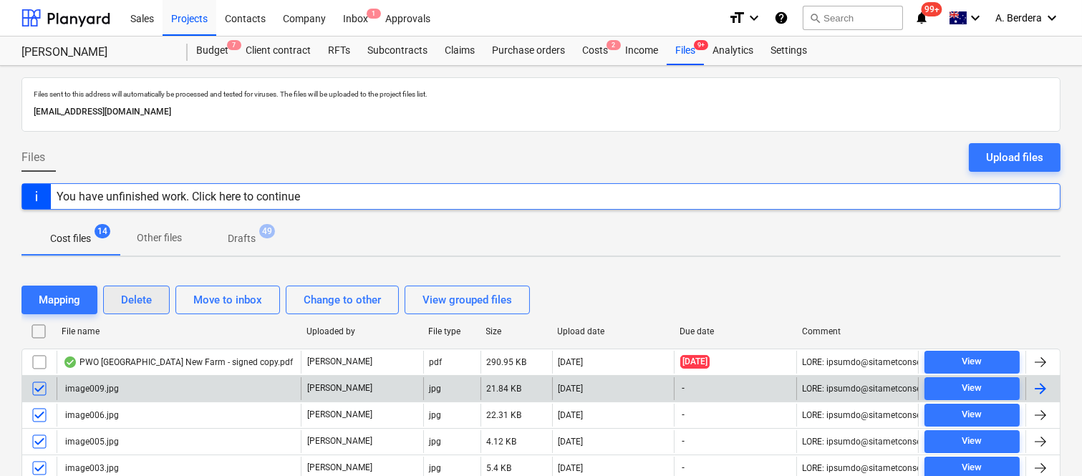
click at [125, 299] on div "Delete" at bounding box center [136, 300] width 31 height 19
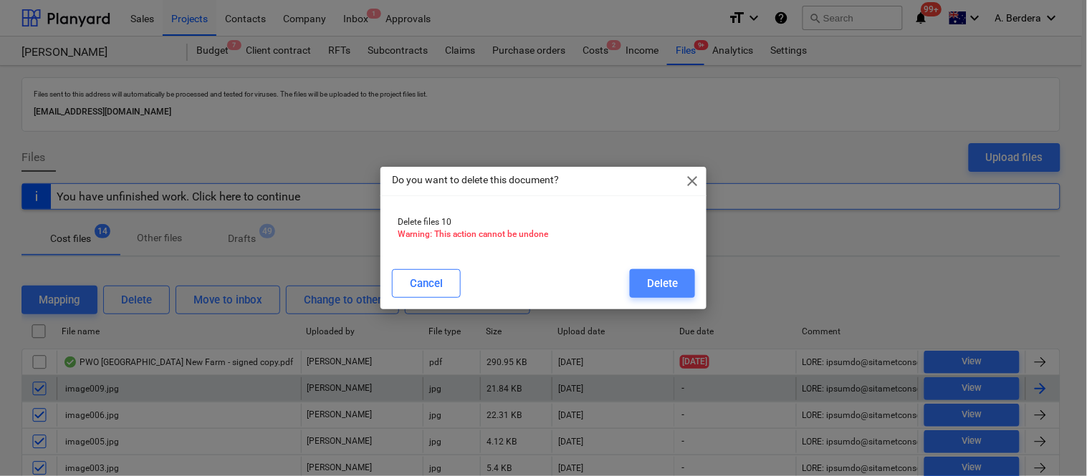
click at [665, 281] on div "Delete" at bounding box center [662, 283] width 31 height 19
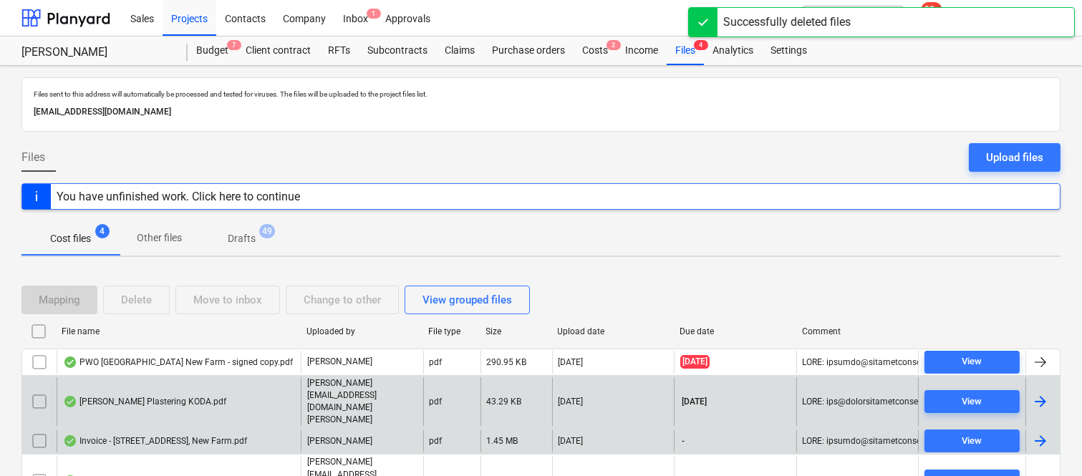
click at [231, 436] on div "Invoice - [STREET_ADDRESS], New Farm.pdf" at bounding box center [155, 441] width 184 height 11
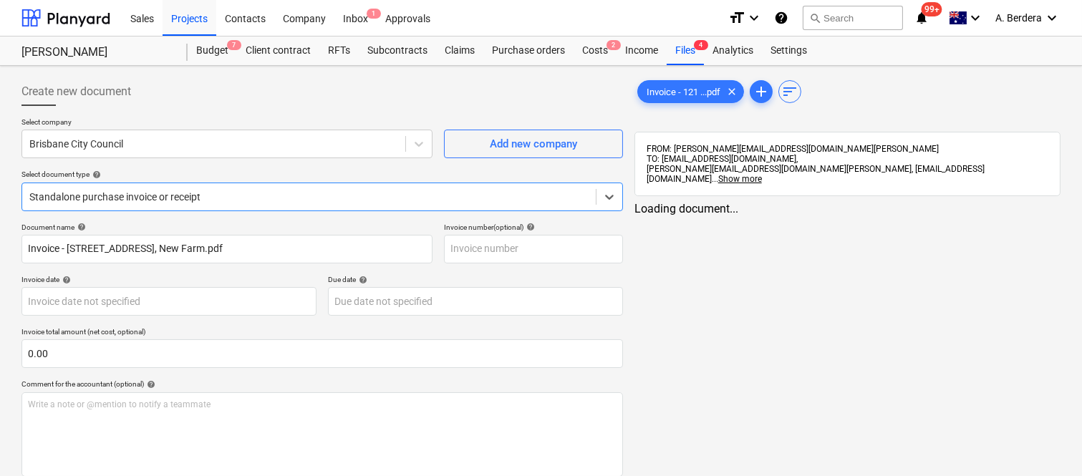
type input "Invoice - [STREET_ADDRESS], New Farm.pdf"
click at [289, 178] on div "Select document type help" at bounding box center [322, 174] width 602 height 9
click at [287, 191] on div at bounding box center [308, 197] width 559 height 14
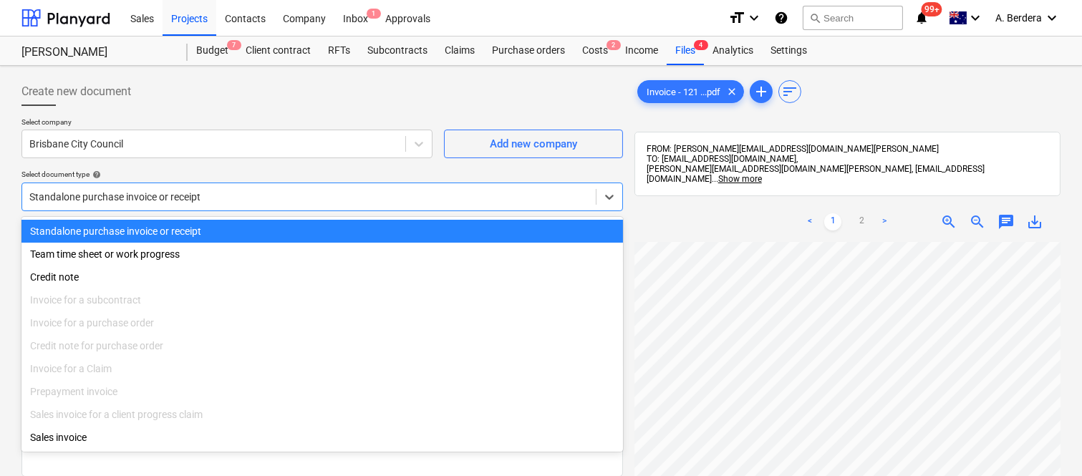
click at [291, 227] on div "Standalone purchase invoice or receipt" at bounding box center [322, 231] width 602 height 23
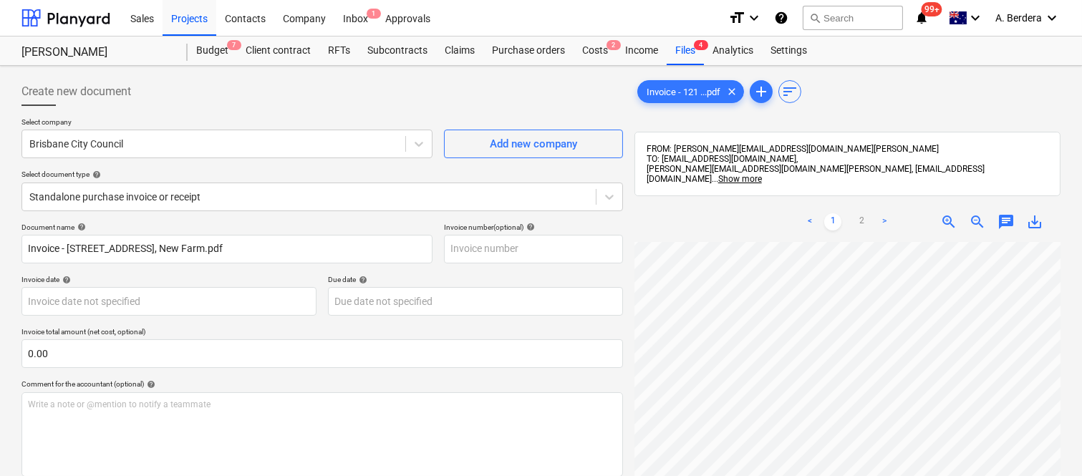
scroll to position [0, 55]
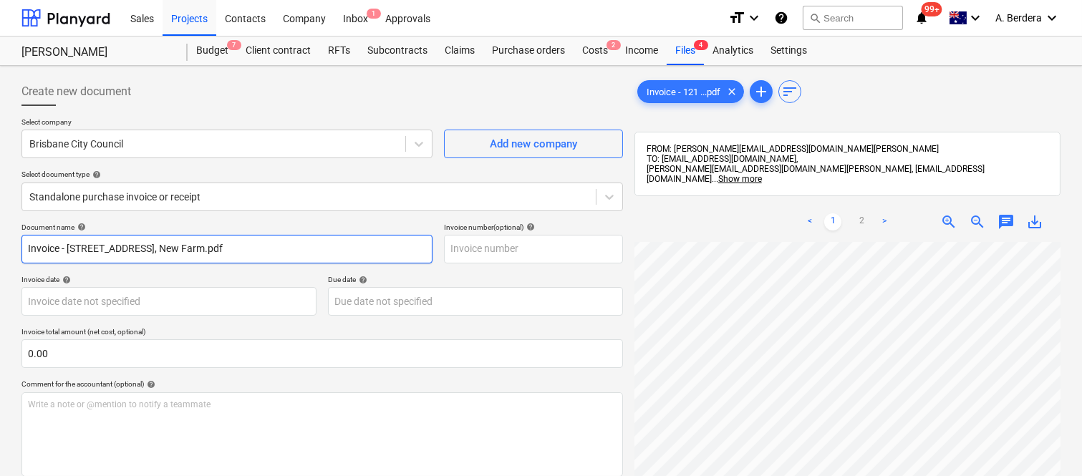
click at [252, 246] on input "Invoice - [STREET_ADDRESS], New Farm.pdf" at bounding box center [226, 249] width 411 height 29
click at [252, 245] on input "Invoice - [STREET_ADDRESS], New Farm.pdf" at bounding box center [226, 249] width 411 height 29
drag, startPoint x: 168, startPoint y: 248, endPoint x: 274, endPoint y: 254, distance: 106.2
click at [274, 254] on input "BRISBANE CITY COUNCIL INV- 70013712" at bounding box center [226, 249] width 411 height 29
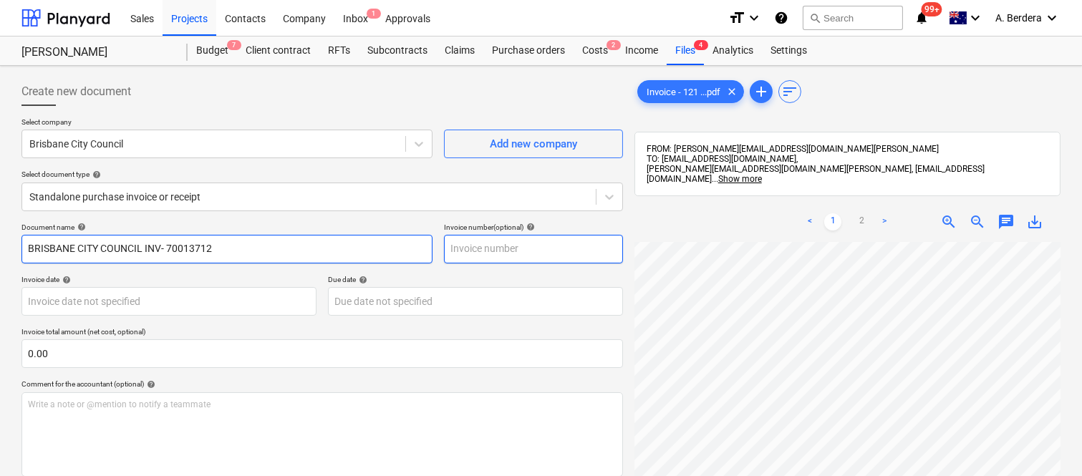
type input "BRISBANE CITY COUNCIL INV- 70013712"
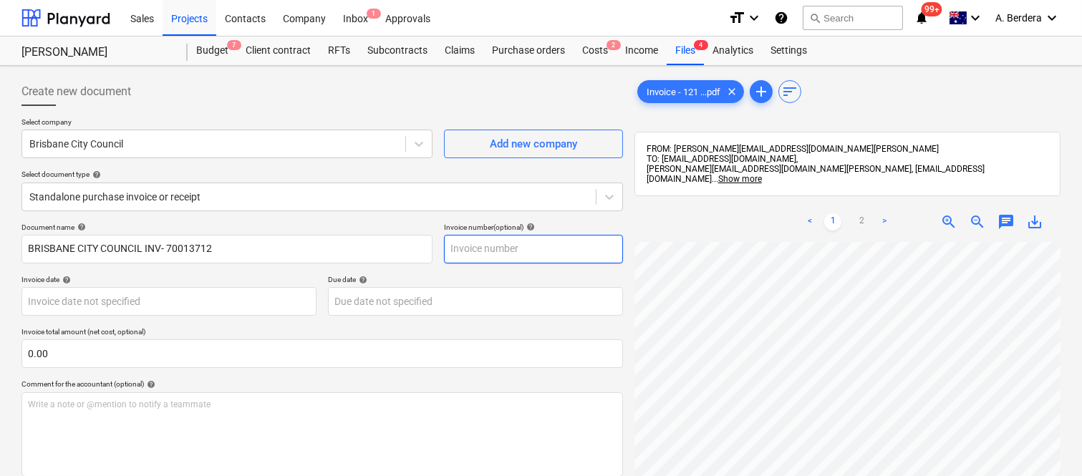
click at [478, 249] on input "text" at bounding box center [533, 249] width 179 height 29
paste input "70013712"
type input "70013712"
click at [460, 275] on div "Due date help" at bounding box center [475, 279] width 295 height 9
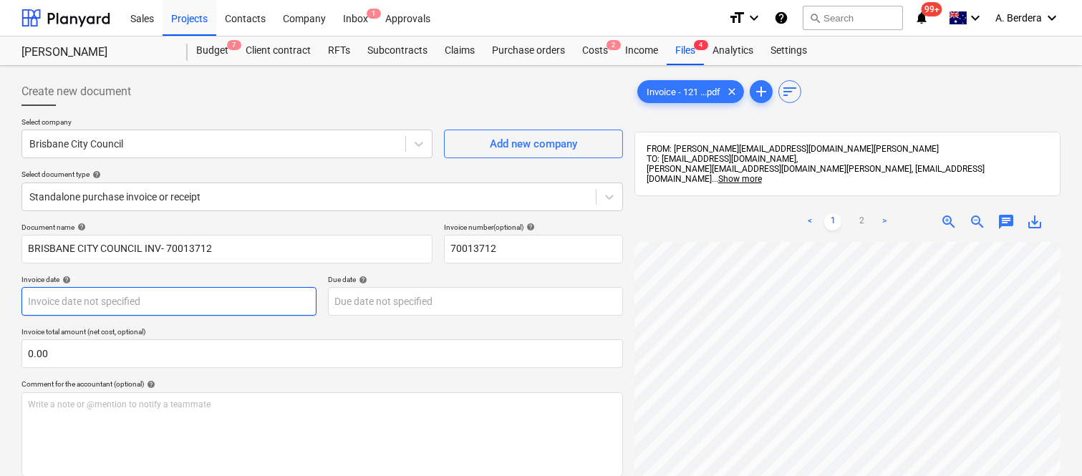
click at [146, 299] on body "Sales Projects Contacts Company Inbox 1 Approvals format_size keyboard_arrow_do…" at bounding box center [541, 238] width 1082 height 476
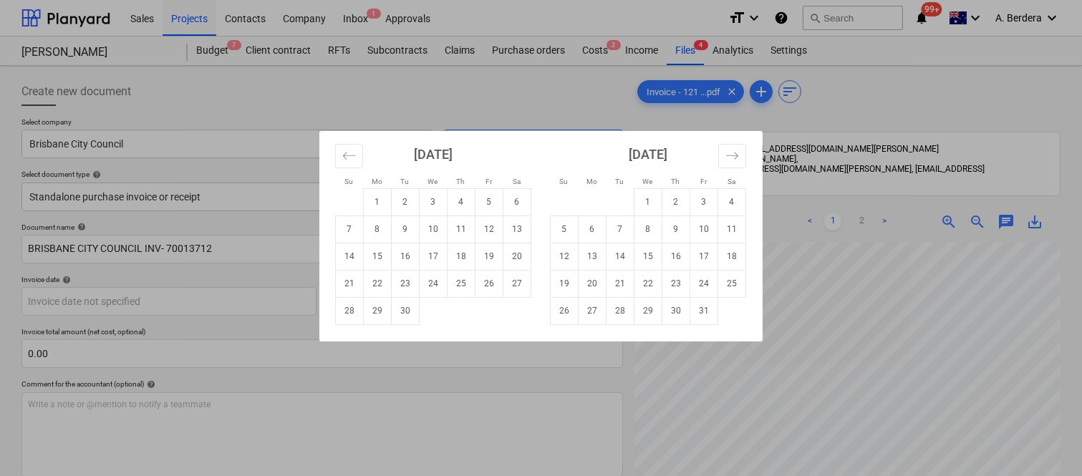
click at [406, 304] on td "30" at bounding box center [406, 310] width 28 height 27
type input "[DATE]"
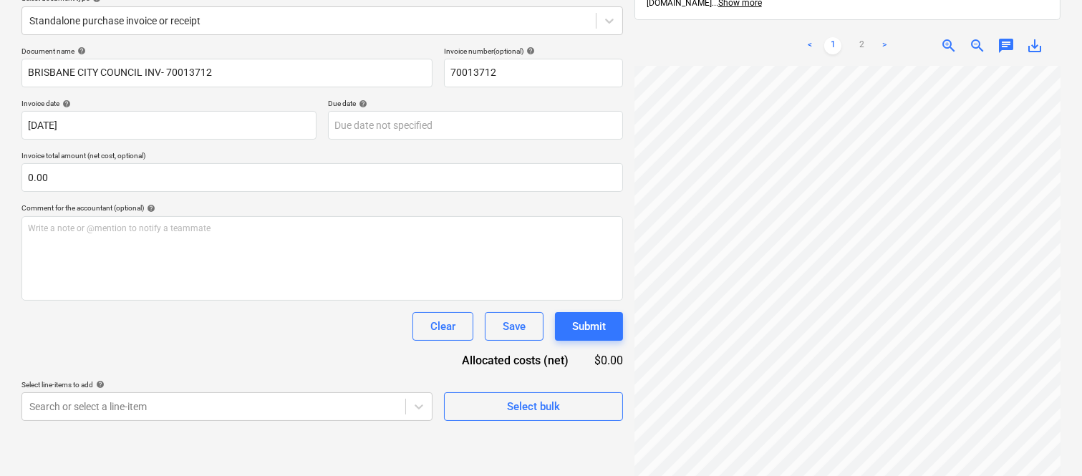
scroll to position [204, 0]
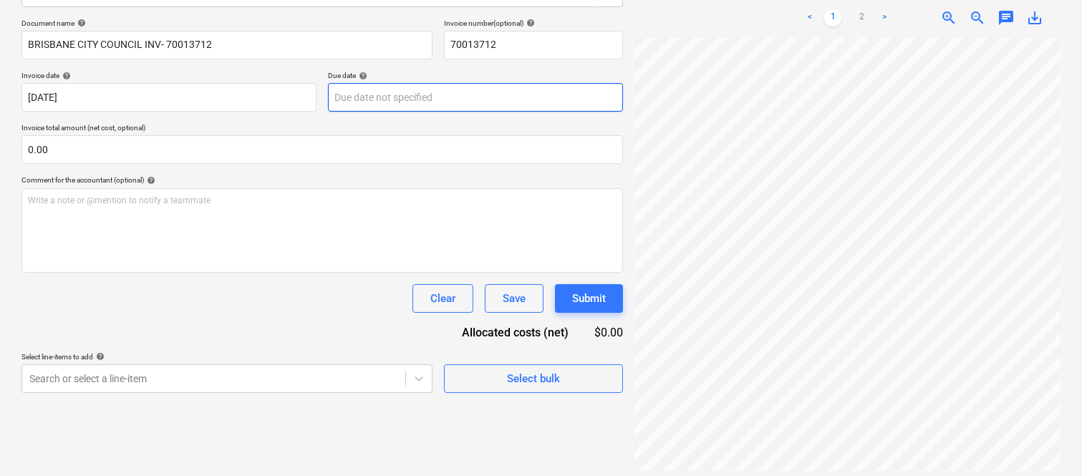
click at [431, 96] on body "Sales Projects Contacts Company Inbox 1 Approvals format_size keyboard_arrow_do…" at bounding box center [541, 34] width 1082 height 476
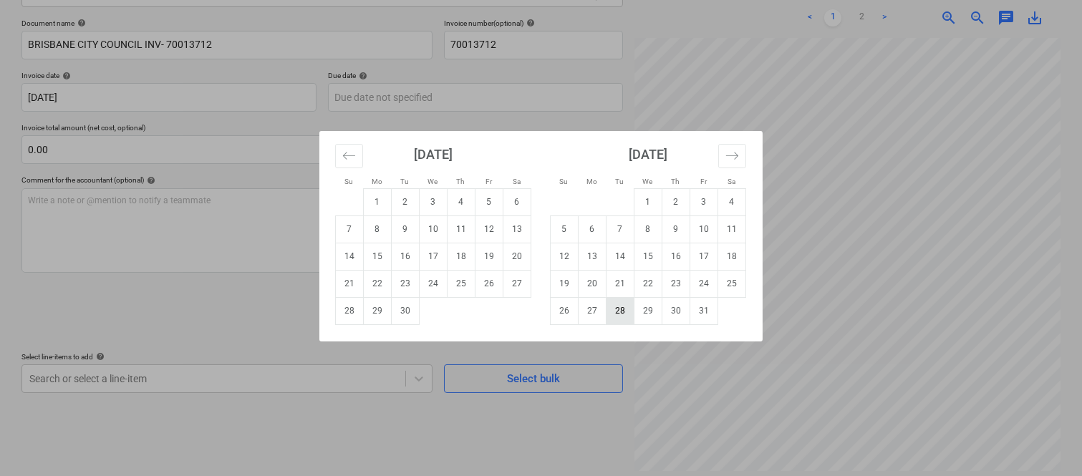
click at [623, 311] on td "28" at bounding box center [621, 310] width 28 height 27
type input "[DATE]"
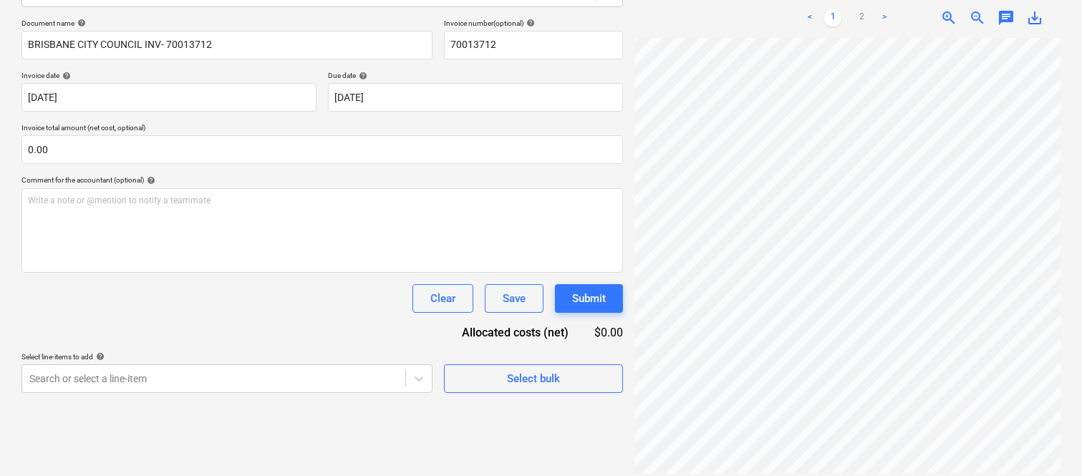
scroll to position [431, 189]
click at [595, 335] on div "Create new document Select company Brisbane City Council Add new company Select…" at bounding box center [541, 173] width 1051 height 612
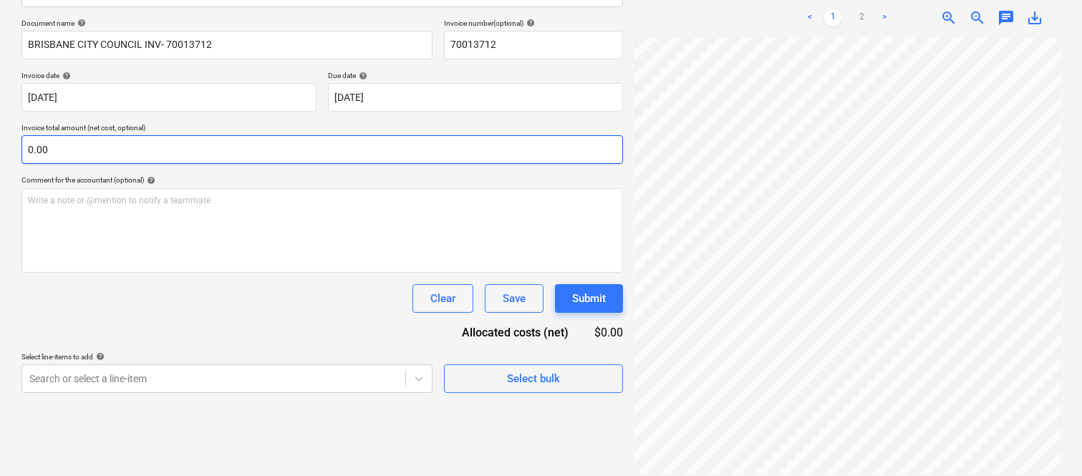
click at [234, 153] on input "0.00" at bounding box center [322, 149] width 602 height 29
paste input "4,263"
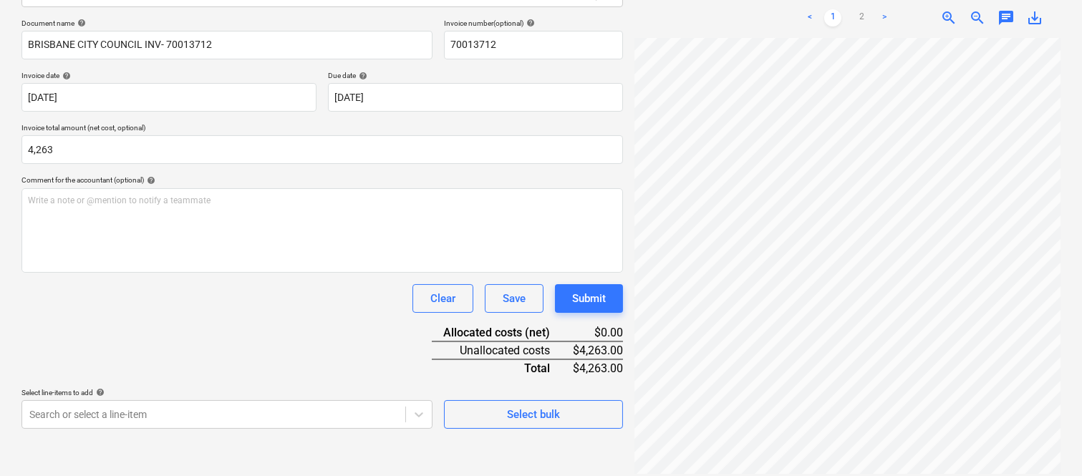
type input "4,263.00"
click at [226, 340] on div "Document name help BRISBANE CITY COUNCIL INV- 70013712 Invoice number (optional…" at bounding box center [322, 224] width 602 height 410
click at [274, 326] on div "Document name help BRISBANE CITY COUNCIL INV- 70013712 Invoice number (optional…" at bounding box center [322, 224] width 602 height 410
click at [202, 272] on body "Sales Projects Contacts Company Inbox 1 Approvals format_size keyboard_arrow_do…" at bounding box center [541, 34] width 1082 height 476
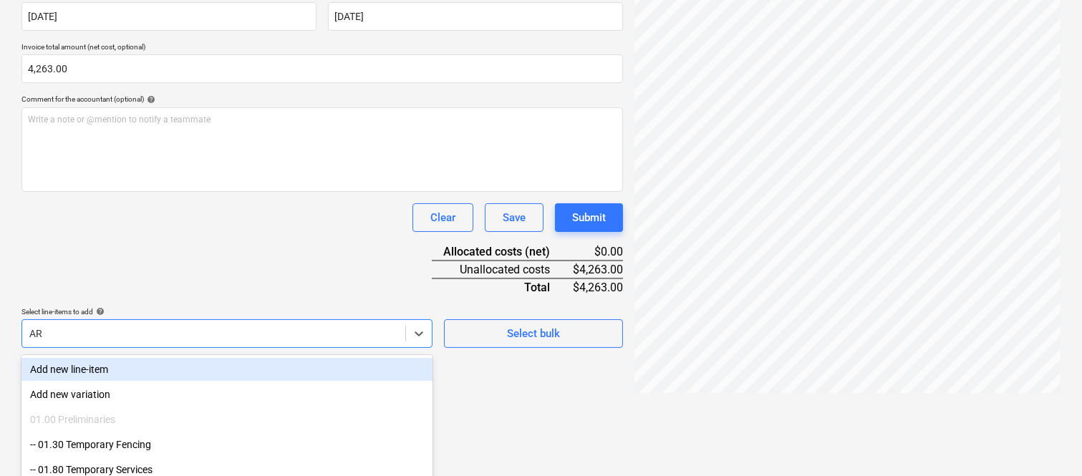
scroll to position [381, 0]
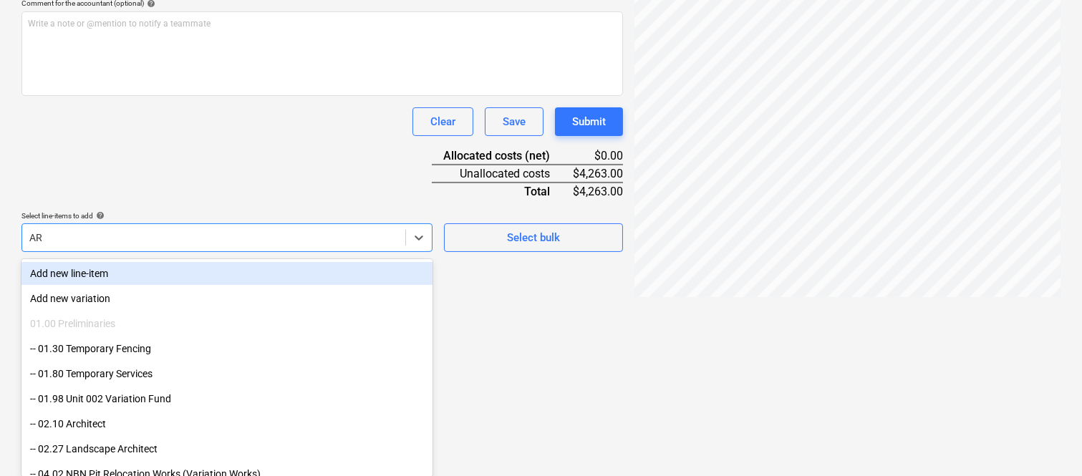
type input "A"
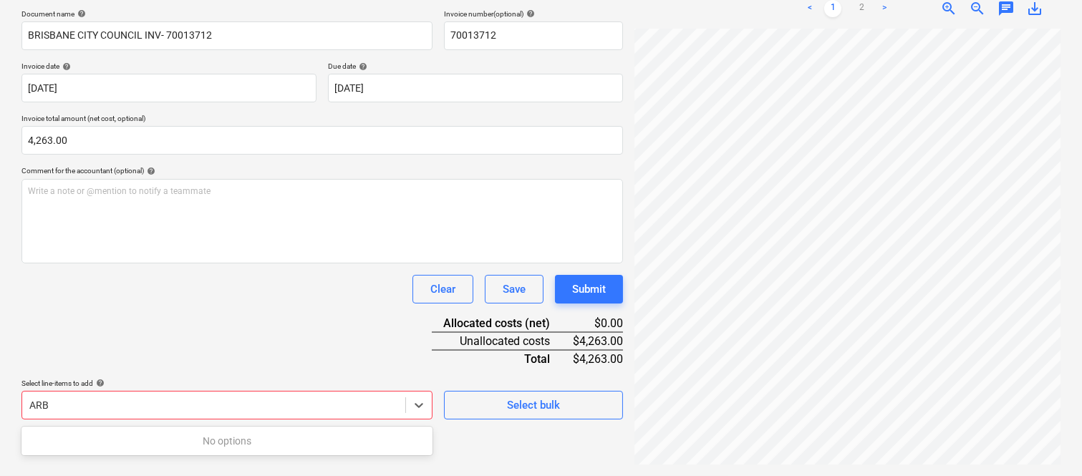
scroll to position [204, 0]
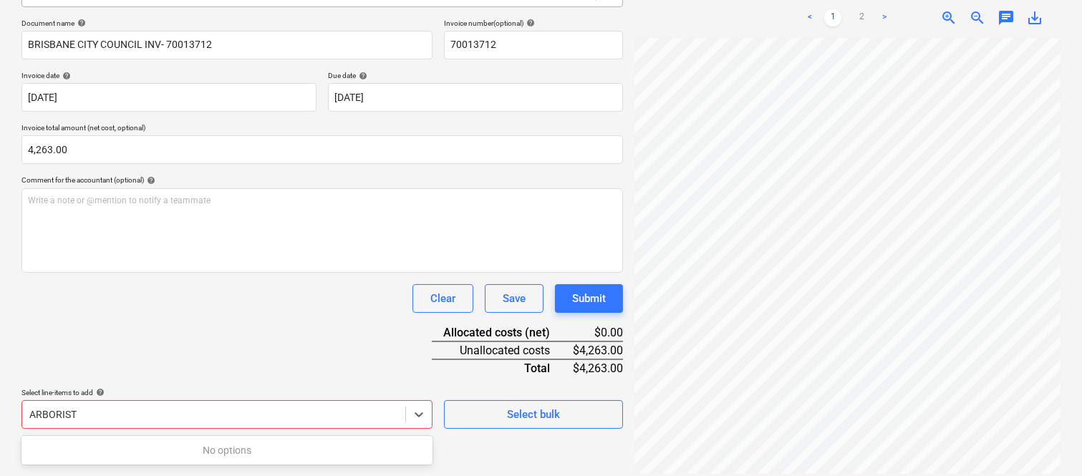
type input "ARBORIST"
click at [148, 272] on body "Sales Projects Contacts Company Inbox 1 Approvals format_size keyboard_arrow_do…" at bounding box center [541, 34] width 1082 height 476
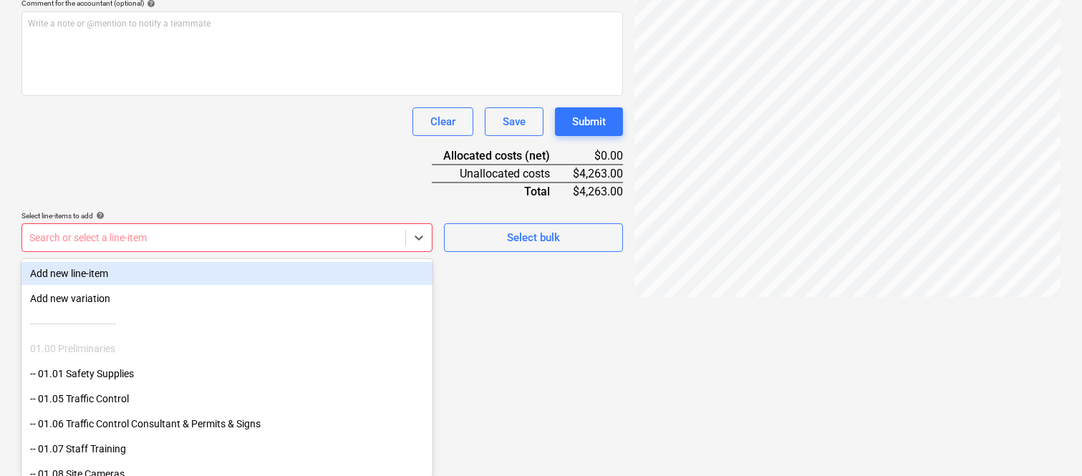
paste input "Arborist"
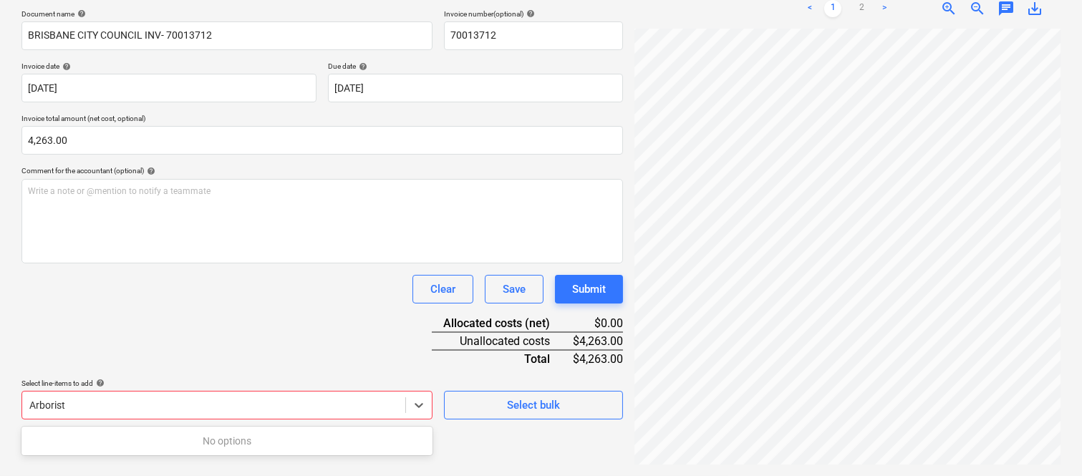
scroll to position [204, 0]
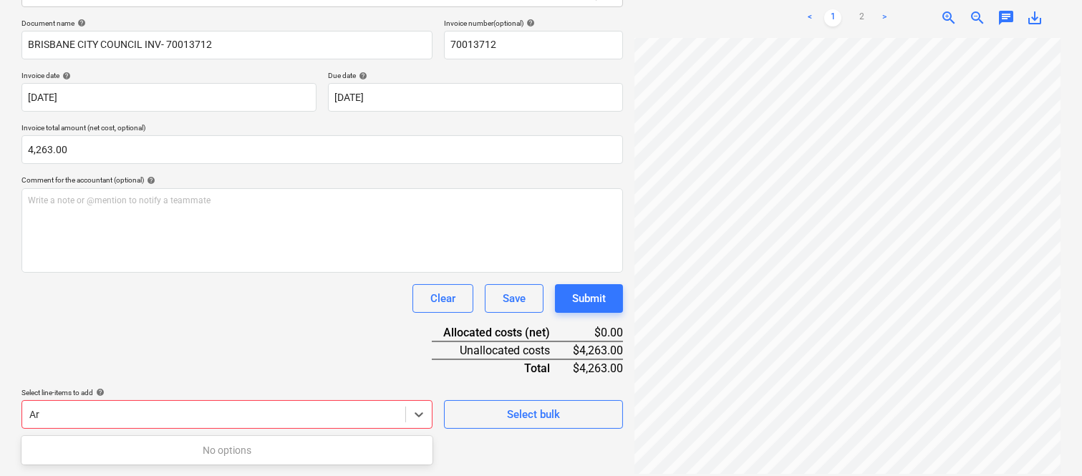
type input "A"
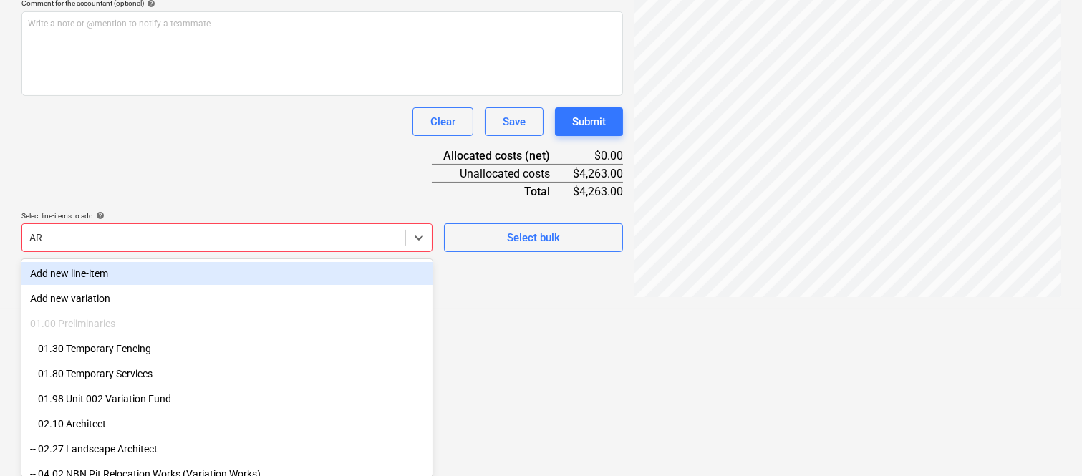
scroll to position [418, 220]
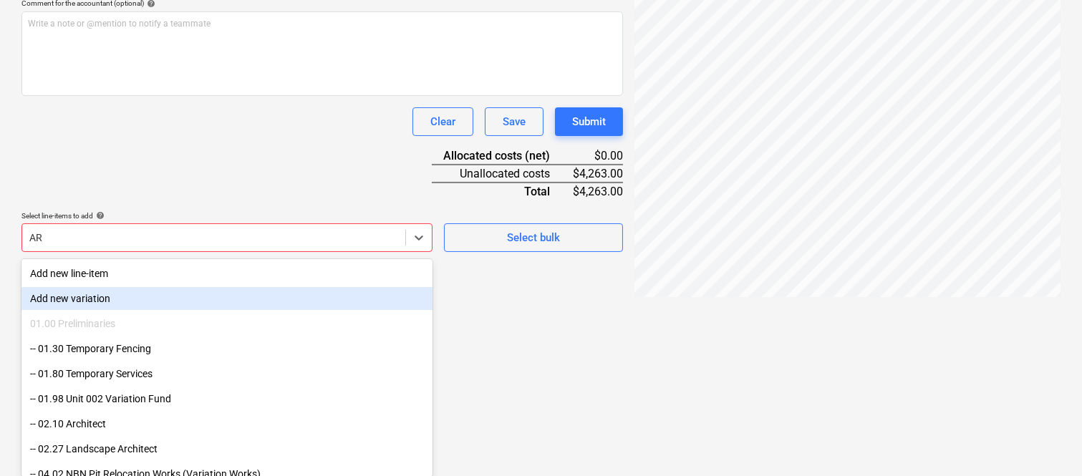
drag, startPoint x: 426, startPoint y: 301, endPoint x: 421, endPoint y: 326, distance: 25.7
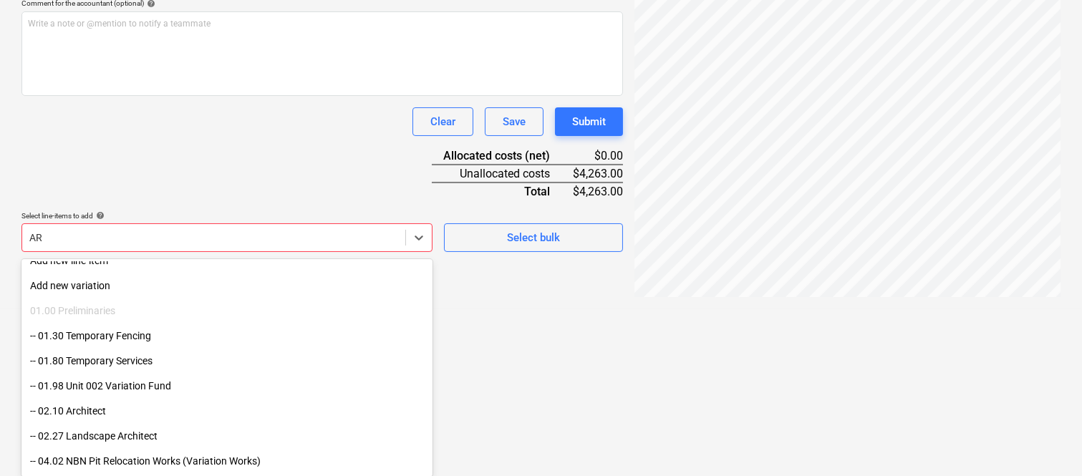
scroll to position [0, 0]
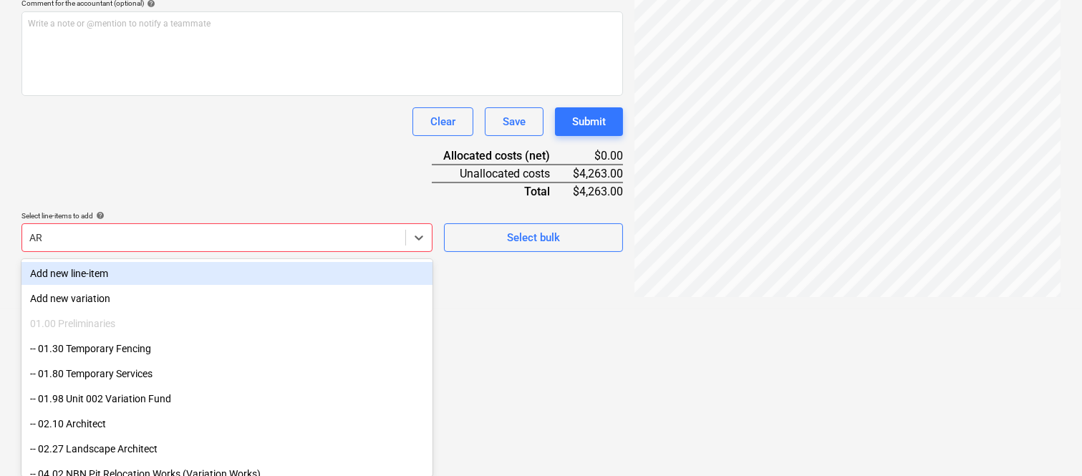
type input "AR"
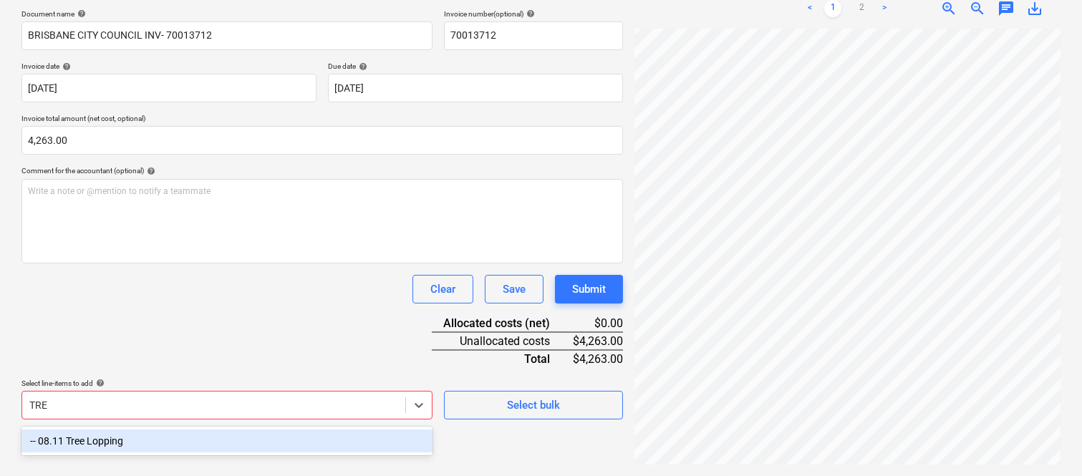
scroll to position [204, 0]
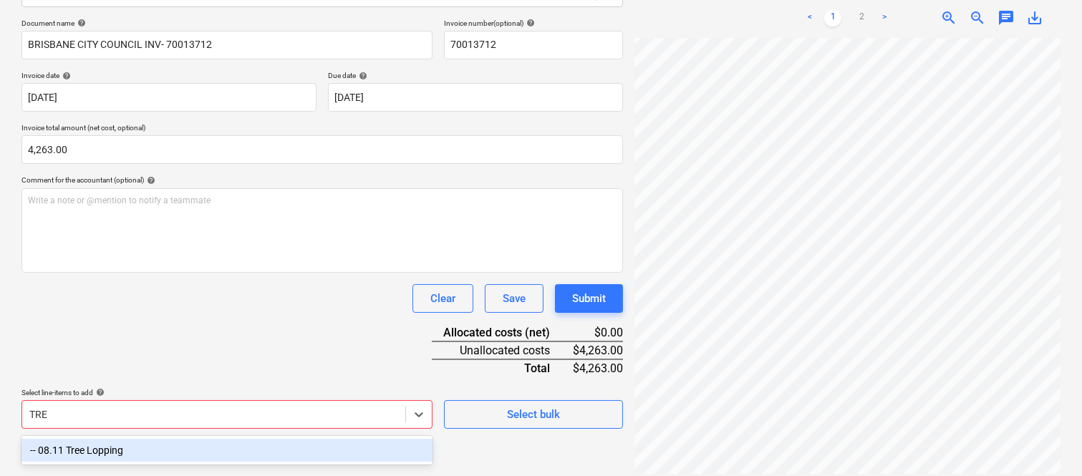
type input "TREE"
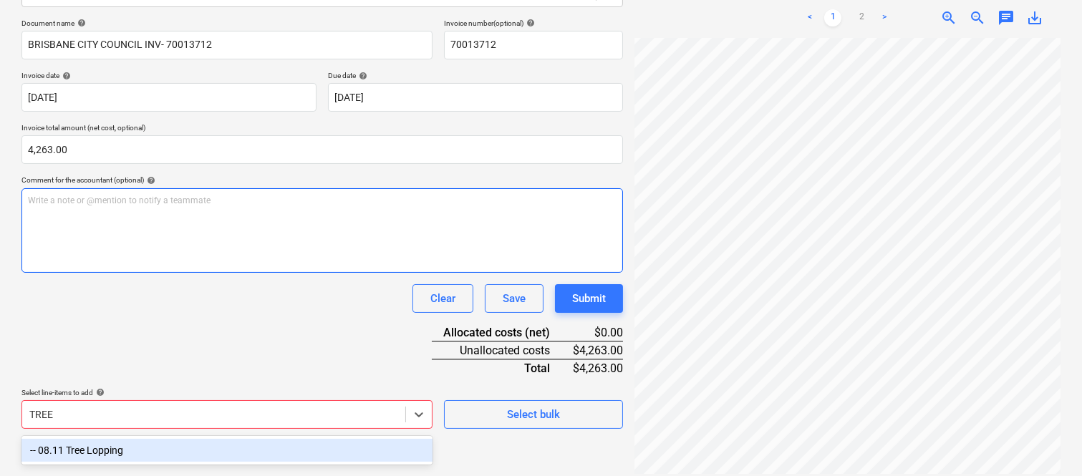
drag, startPoint x: 287, startPoint y: 445, endPoint x: 211, endPoint y: 269, distance: 192.2
click at [287, 445] on div "-- 08.11 Tree Lopping" at bounding box center [226, 450] width 411 height 23
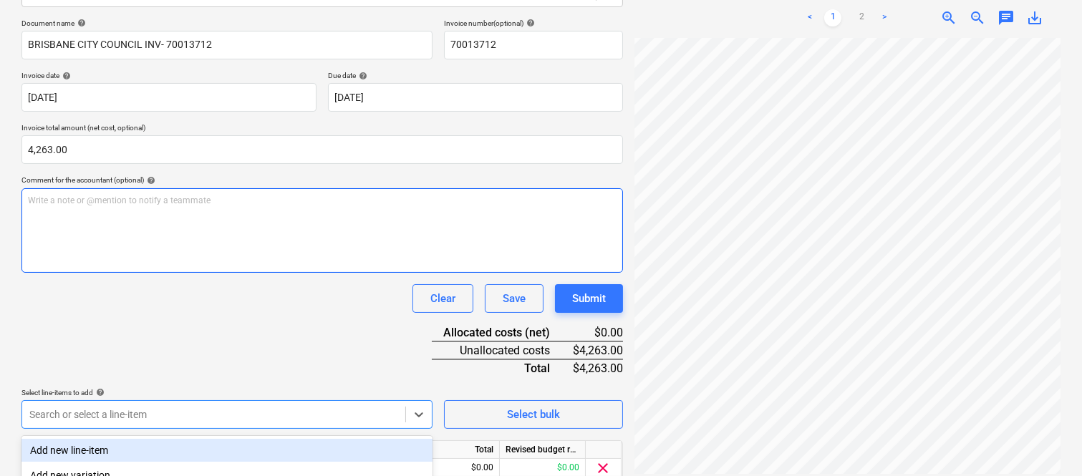
click at [209, 269] on div "Write a note or @mention to notify a teammate [PERSON_NAME]" at bounding box center [322, 230] width 602 height 85
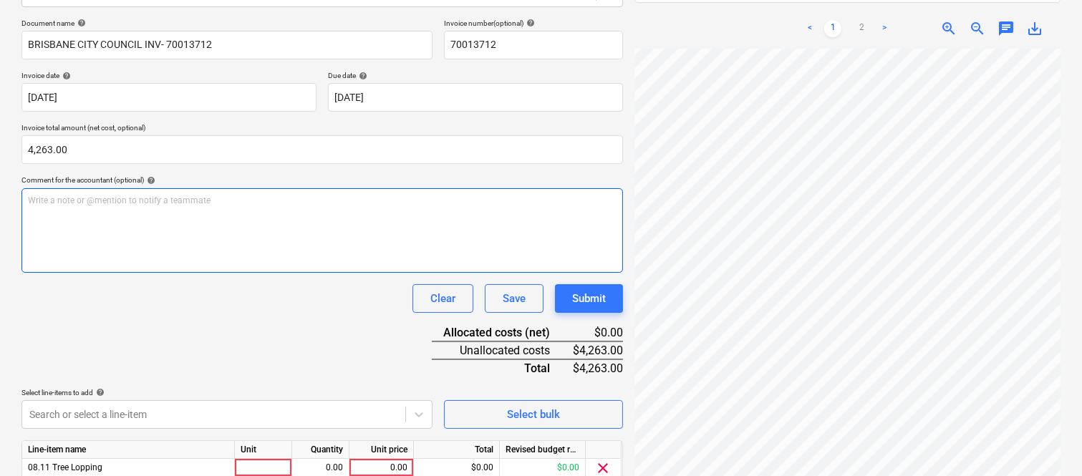
scroll to position [263, 0]
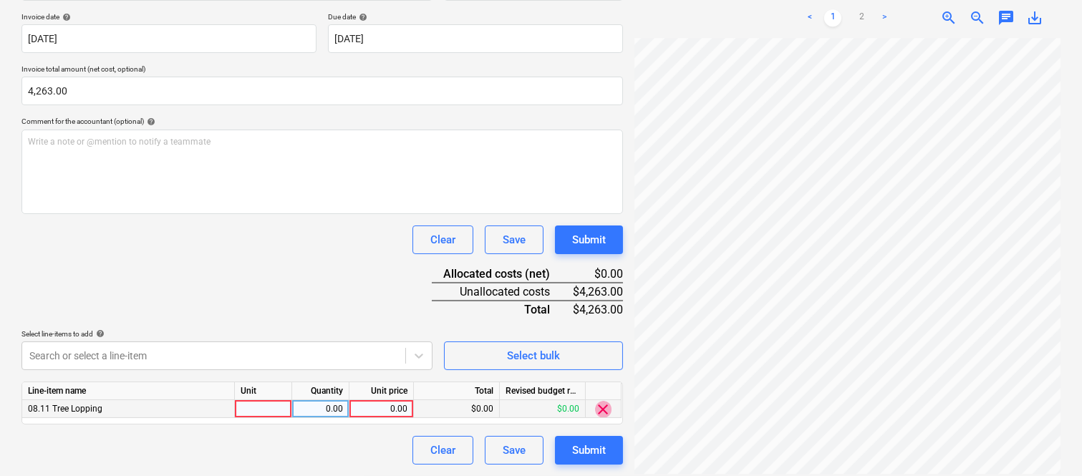
click at [604, 411] on span "clear" at bounding box center [603, 409] width 17 height 17
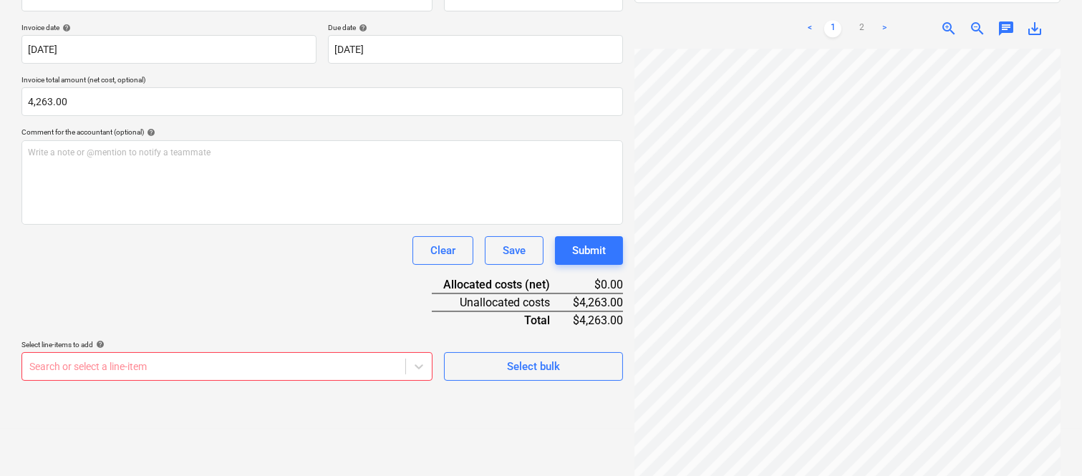
scroll to position [381, 0]
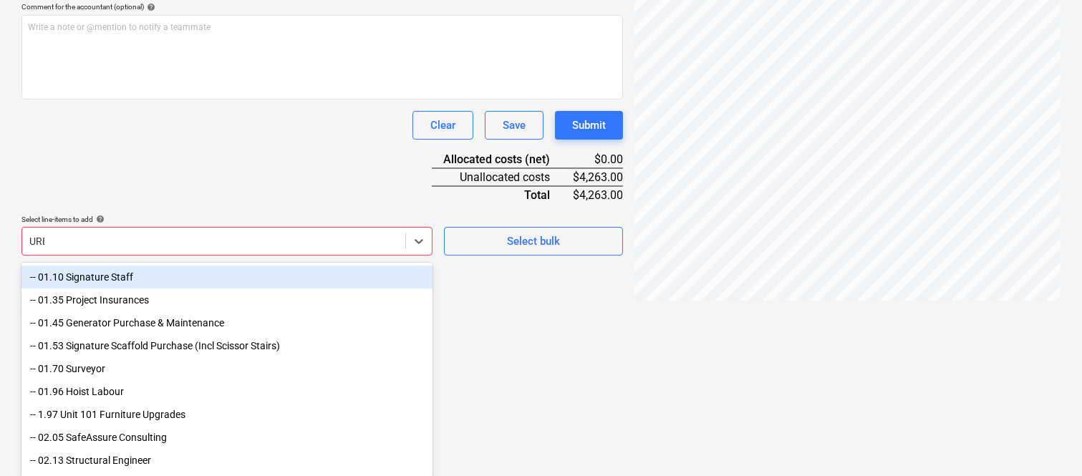
scroll to position [204, 0]
type input "U"
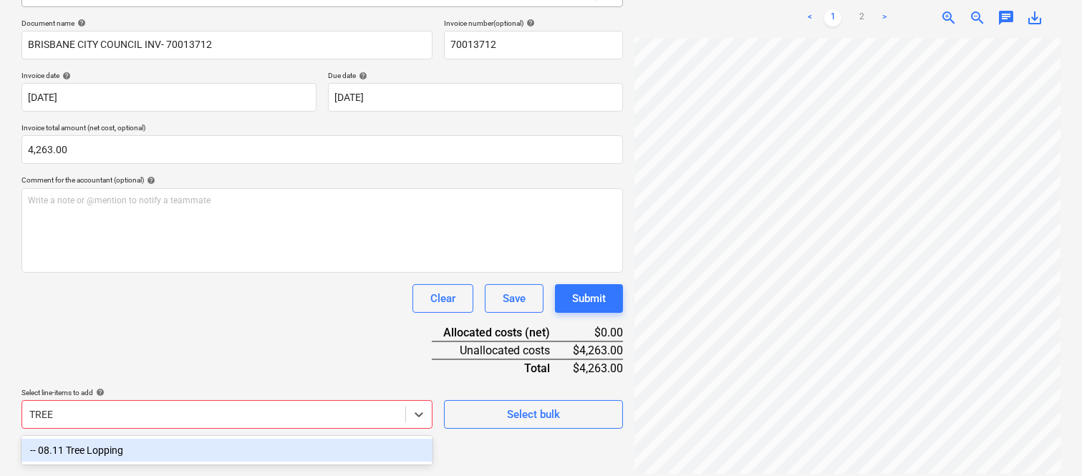
type input "TREE"
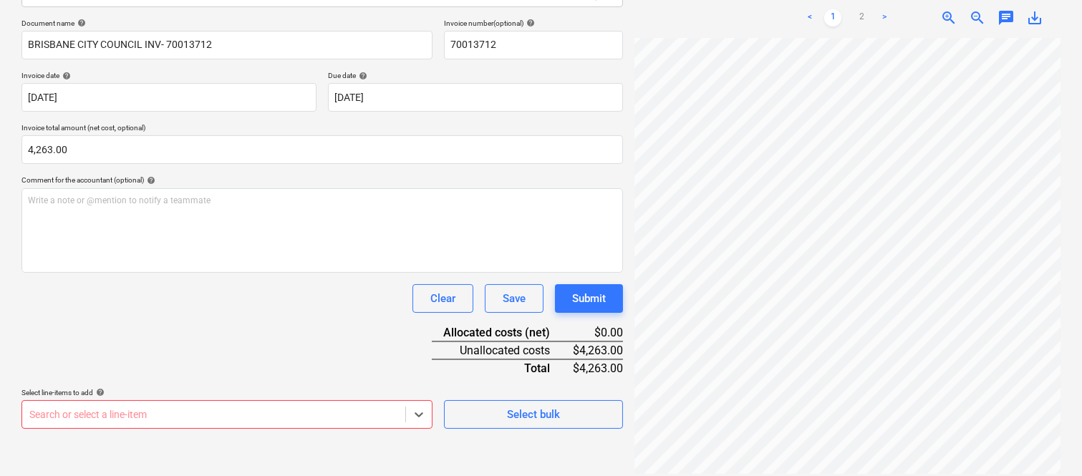
scroll to position [381, 0]
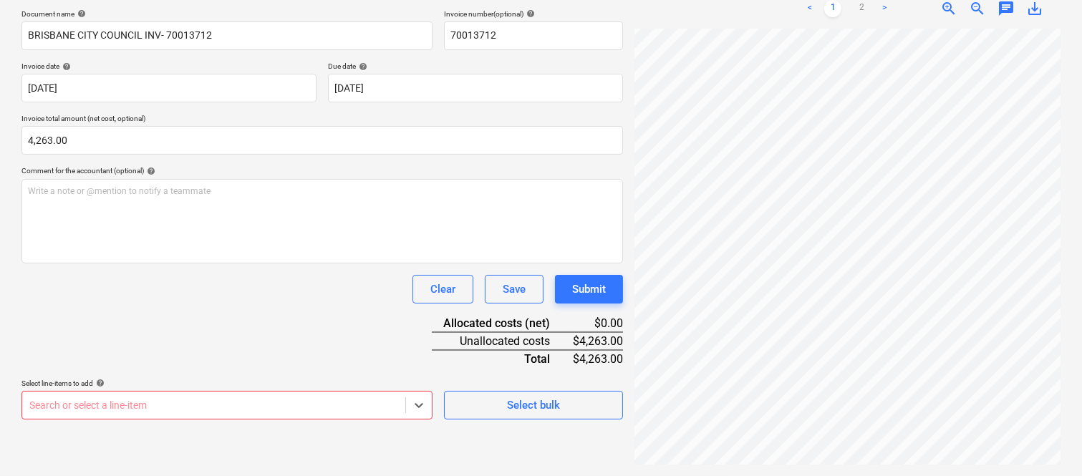
click at [196, 263] on body "Sales Projects Contacts Company Inbox 1 Approvals format_size keyboard_arrow_do…" at bounding box center [541, 25] width 1082 height 476
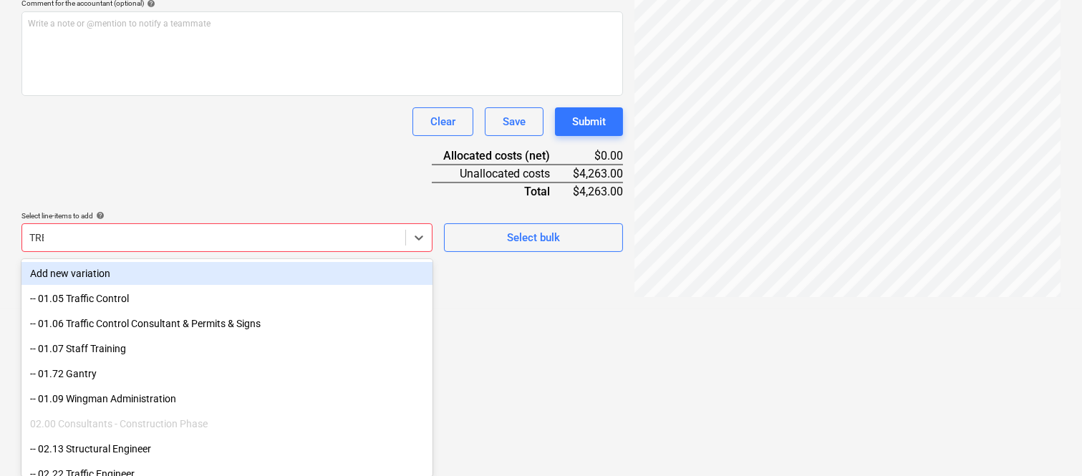
scroll to position [204, 0]
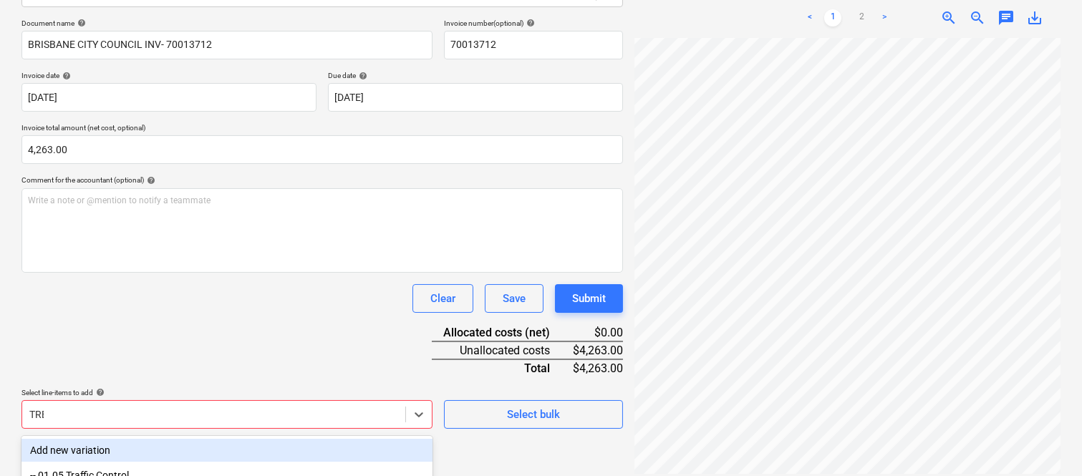
type input "TREE"
click at [208, 439] on div "-- 08.11 Tree Lopping" at bounding box center [226, 450] width 411 height 23
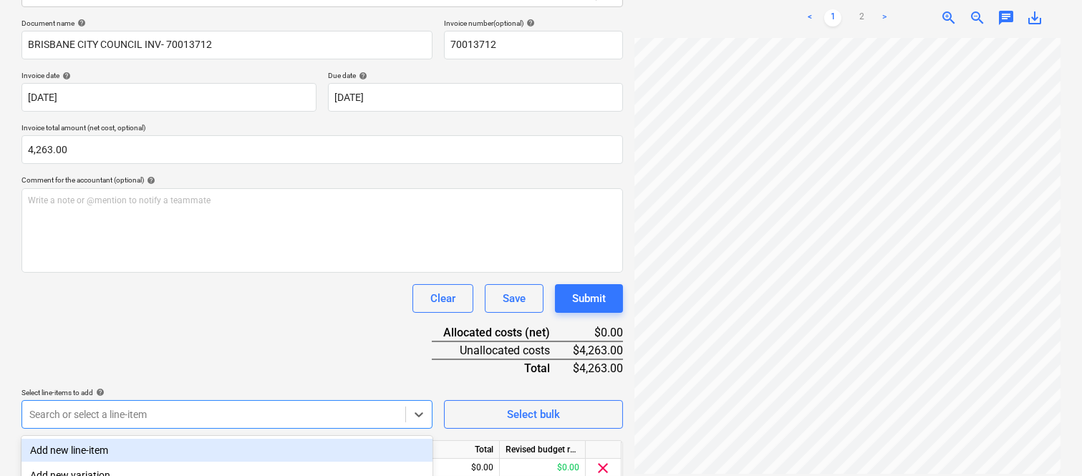
click at [172, 303] on div "Clear Save Submit" at bounding box center [322, 298] width 602 height 29
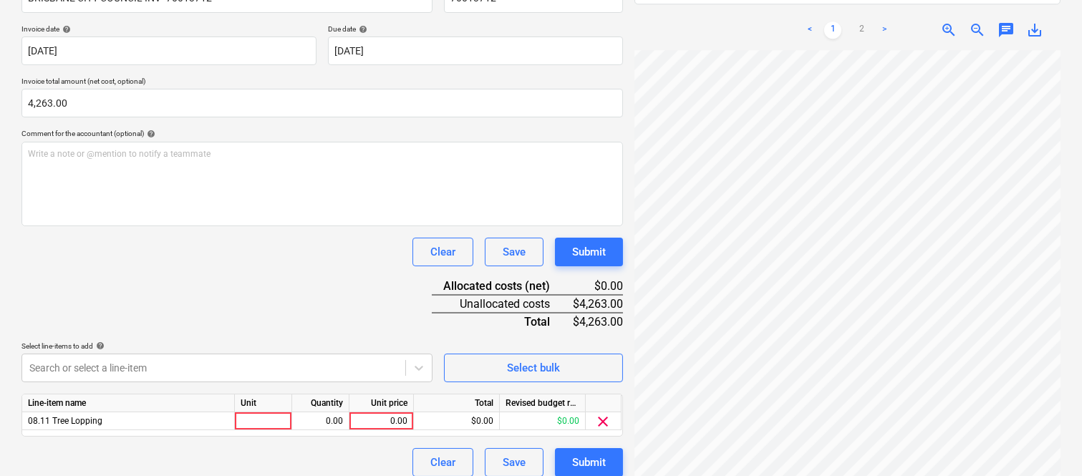
scroll to position [263, 0]
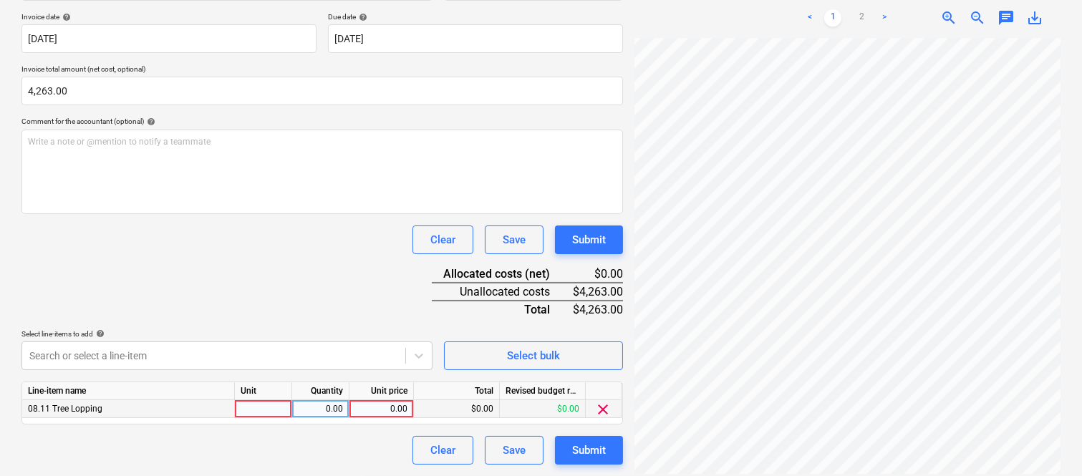
click at [266, 407] on div at bounding box center [263, 409] width 57 height 18
type input "INVOICE"
click at [335, 414] on div "0.00" at bounding box center [320, 409] width 45 height 18
type input "1"
click at [382, 410] on div "0.00" at bounding box center [381, 409] width 52 height 18
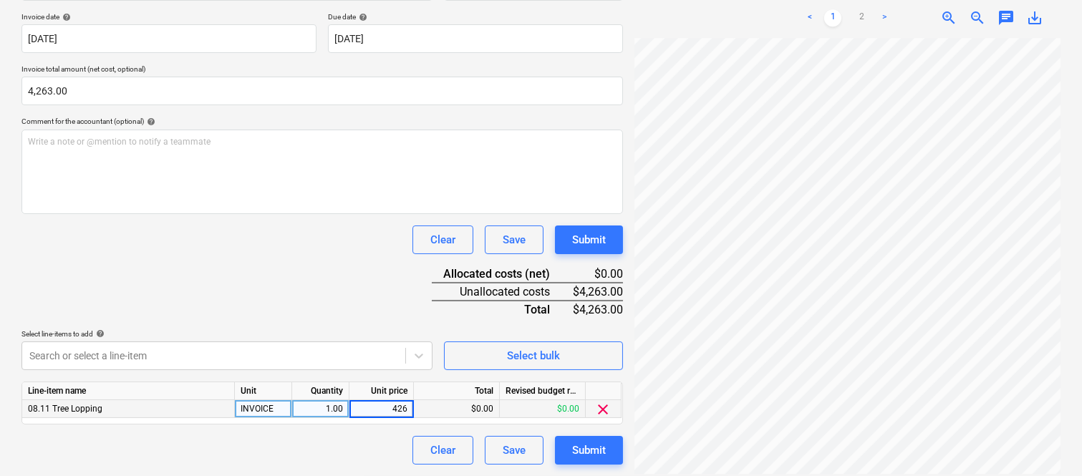
type input "4263"
click at [320, 438] on div "Clear Save Submit" at bounding box center [322, 450] width 602 height 29
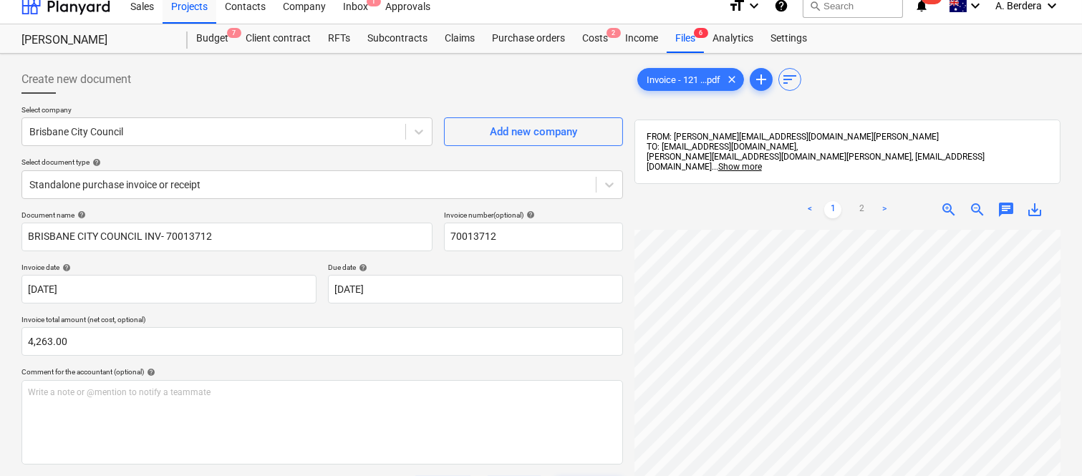
scroll to position [0, 0]
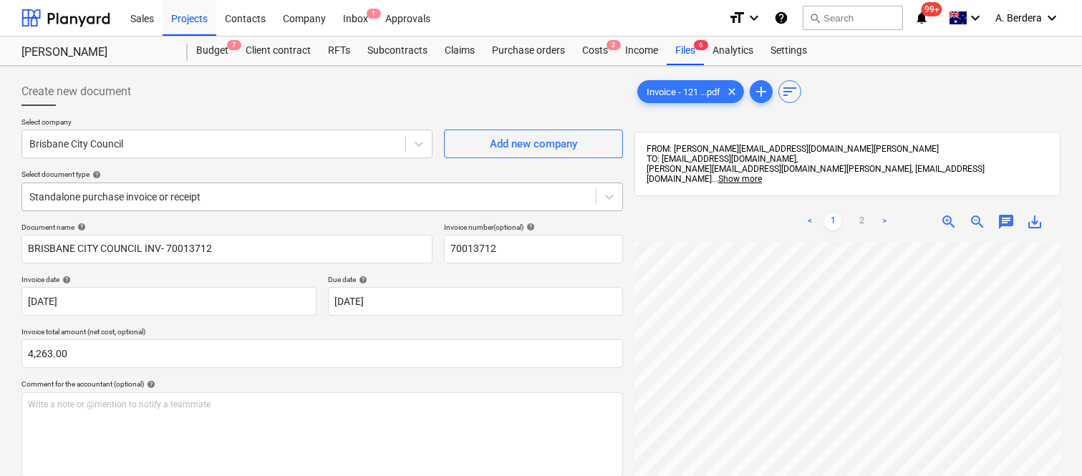
click at [278, 190] on div at bounding box center [308, 197] width 559 height 14
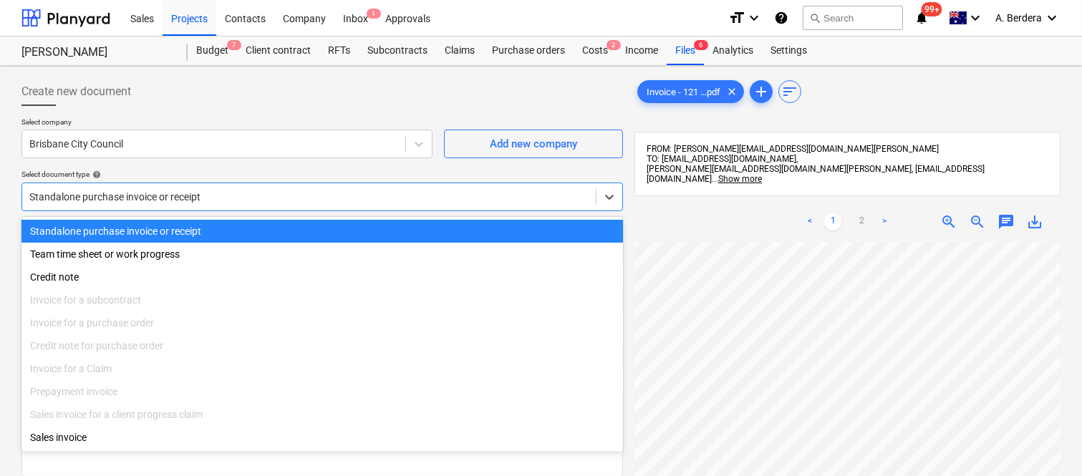
click at [289, 229] on div "Standalone purchase invoice or receipt" at bounding box center [322, 231] width 602 height 23
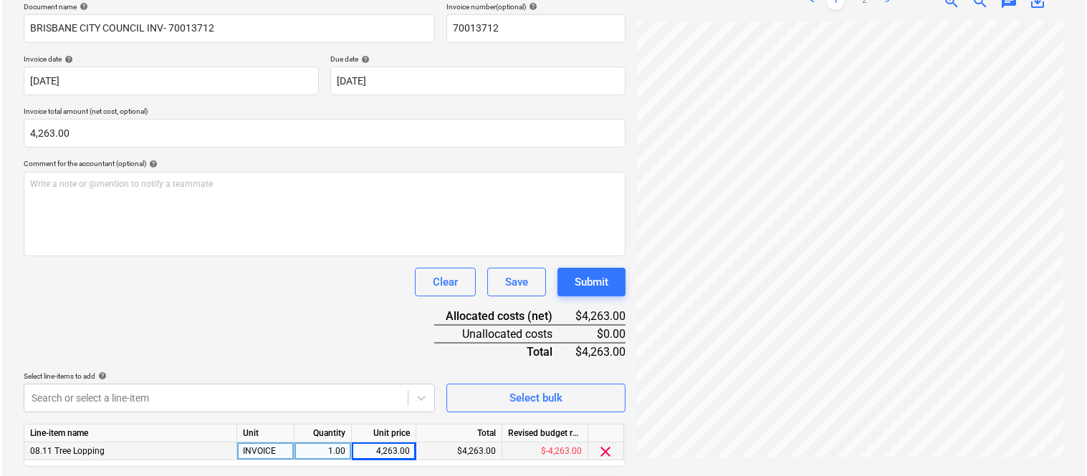
scroll to position [263, 0]
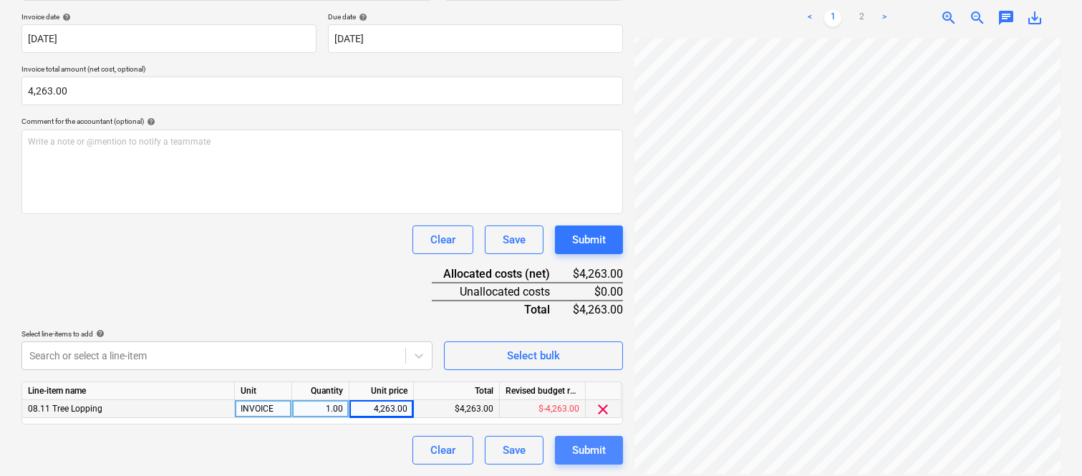
click at [584, 454] on div "Submit" at bounding box center [589, 450] width 34 height 19
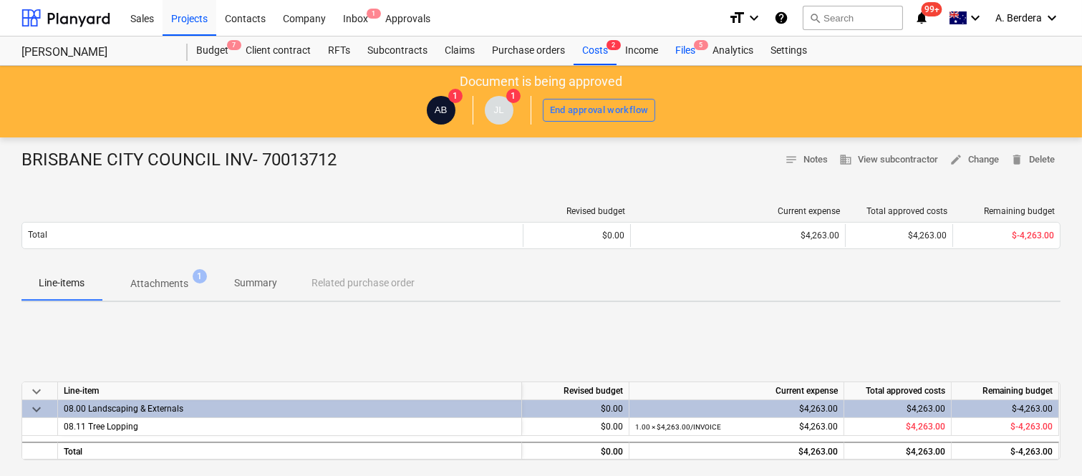
click at [681, 52] on div "Files 5" at bounding box center [685, 51] width 37 height 29
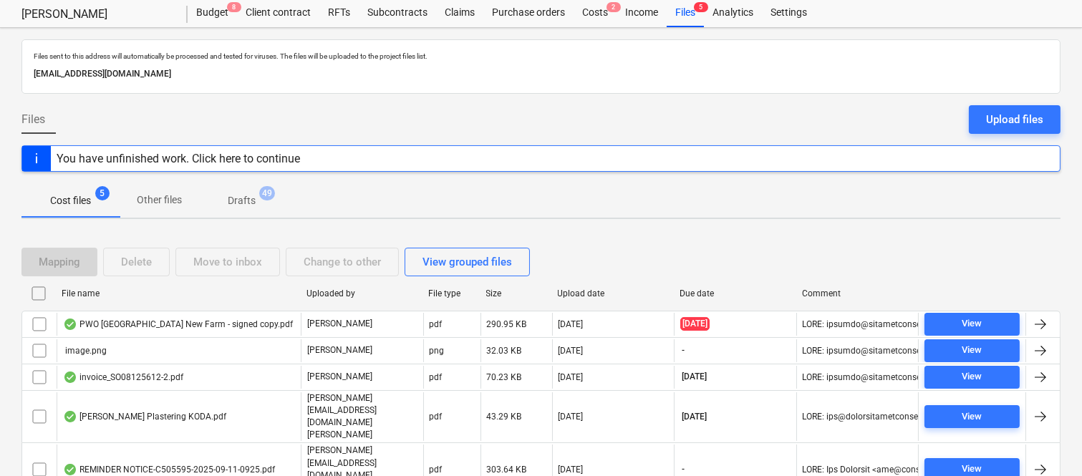
scroll to position [57, 0]
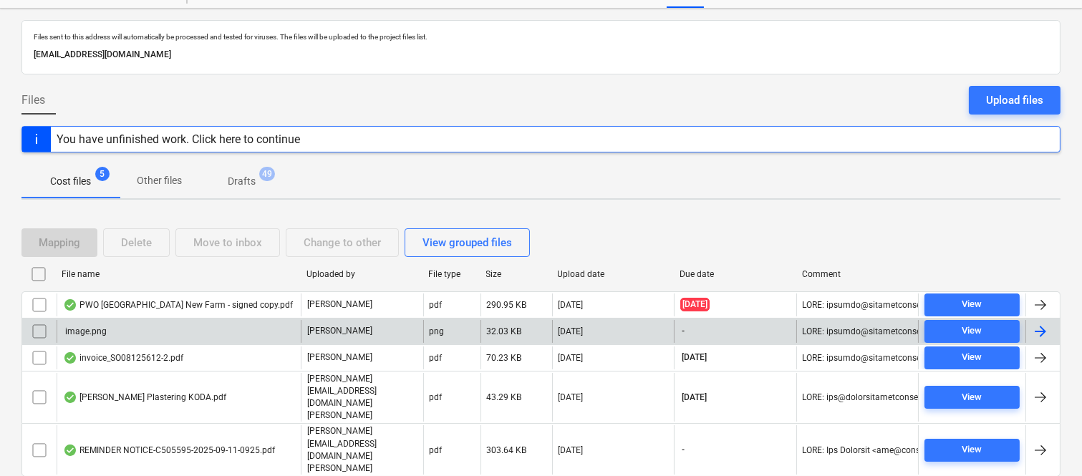
click at [36, 335] on input "checkbox" at bounding box center [39, 331] width 23 height 23
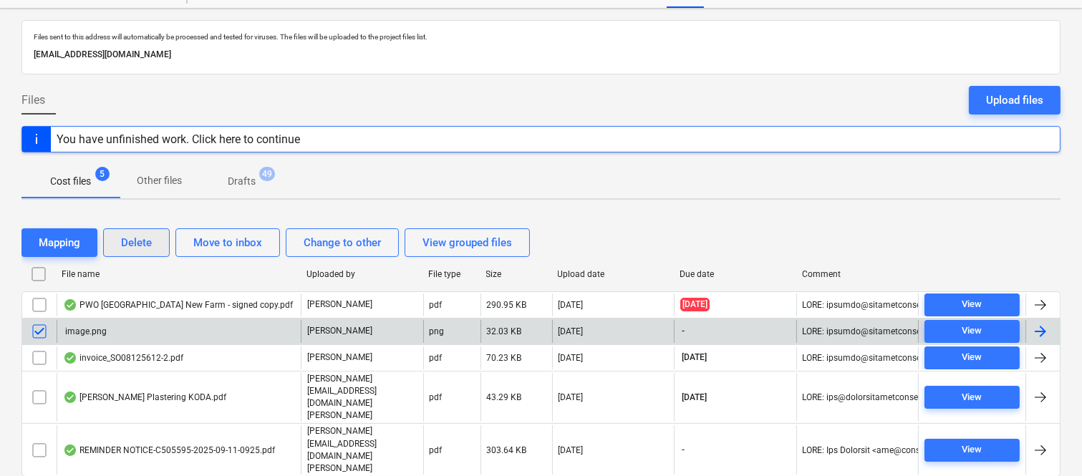
click at [139, 246] on div "Delete" at bounding box center [136, 243] width 31 height 19
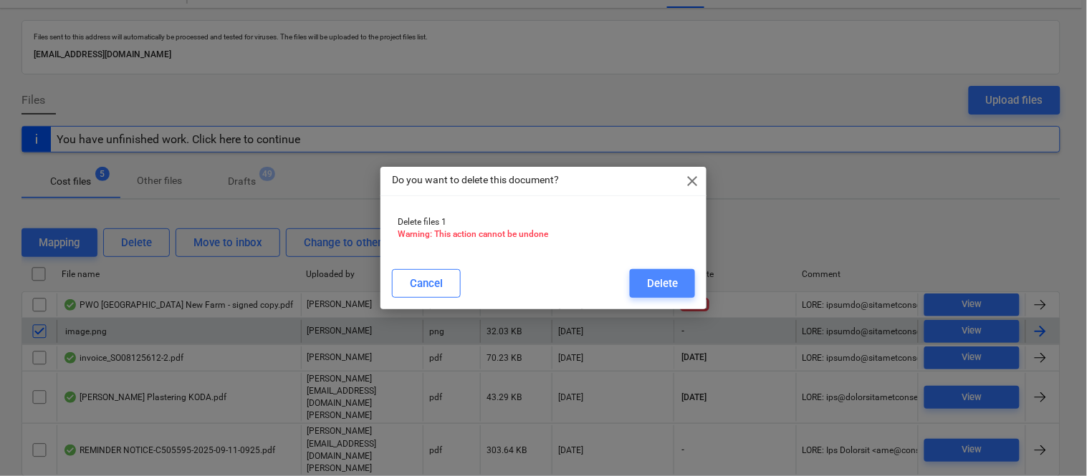
click at [649, 283] on div "Delete" at bounding box center [662, 283] width 31 height 19
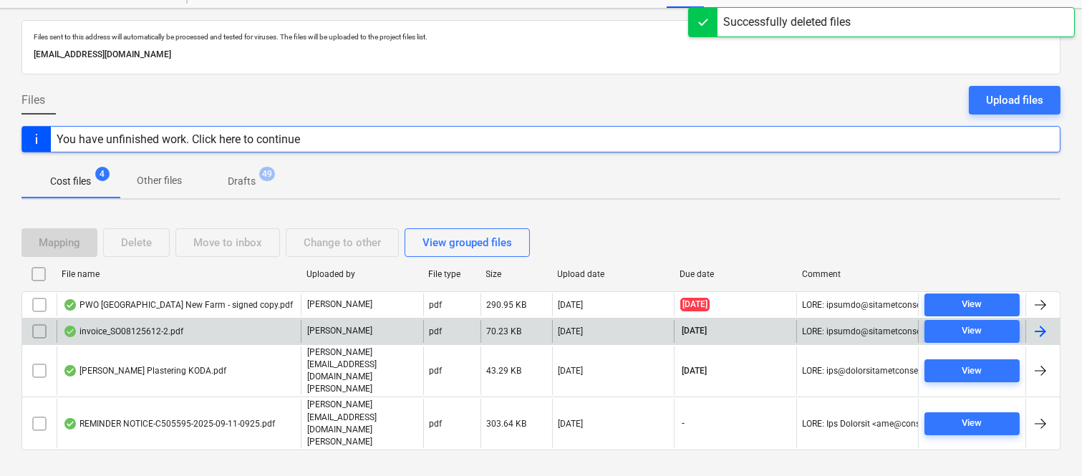
scroll to position [31, 0]
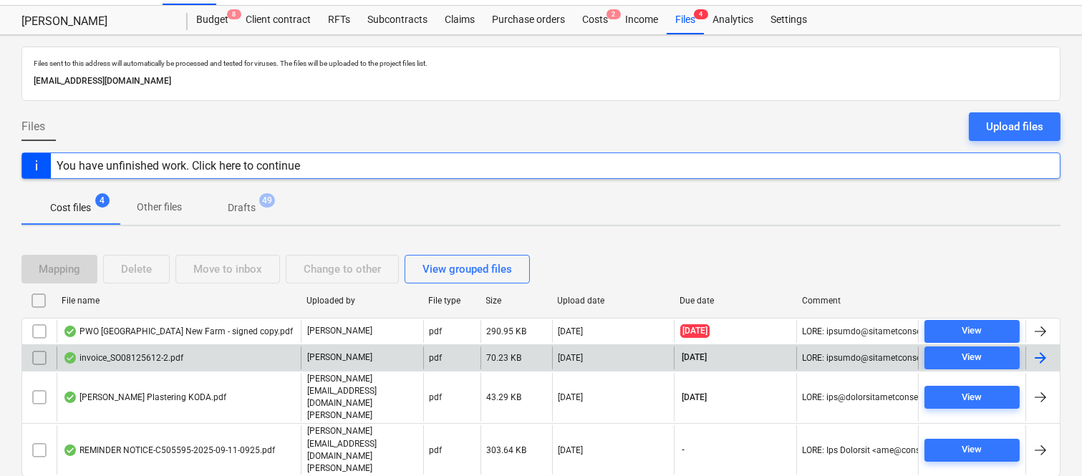
click at [199, 360] on div "invoice_SO08125612-2.pdf" at bounding box center [179, 358] width 244 height 23
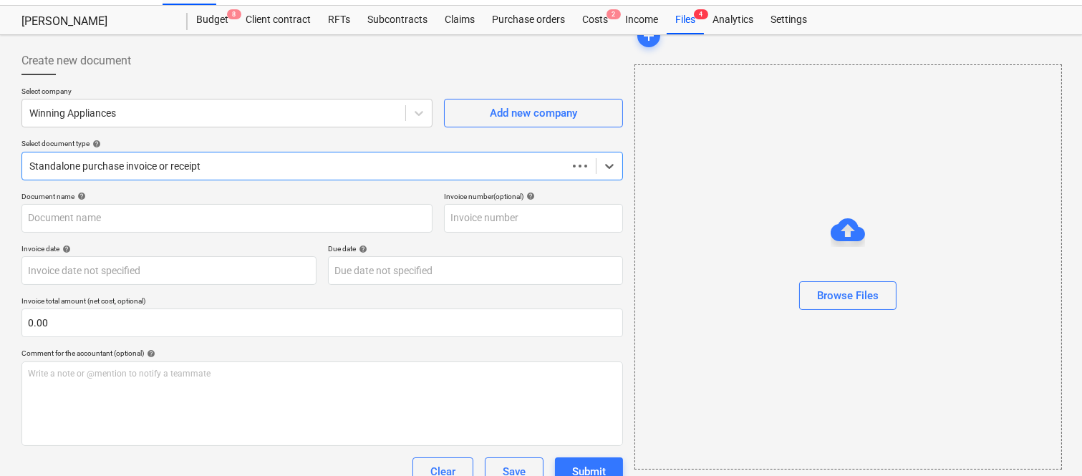
scroll to position [57, 0]
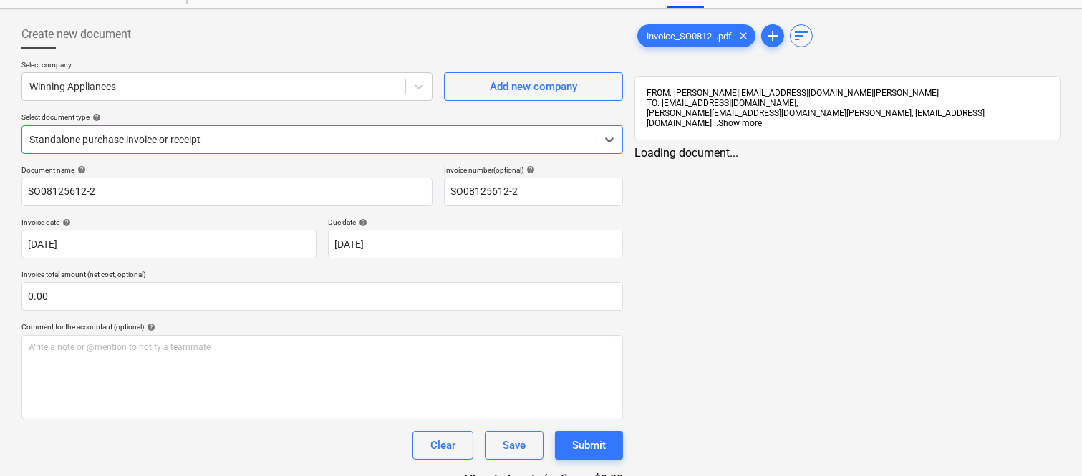
type input "SO08125612-2"
type input "[DATE]"
click at [318, 138] on div at bounding box center [308, 140] width 559 height 14
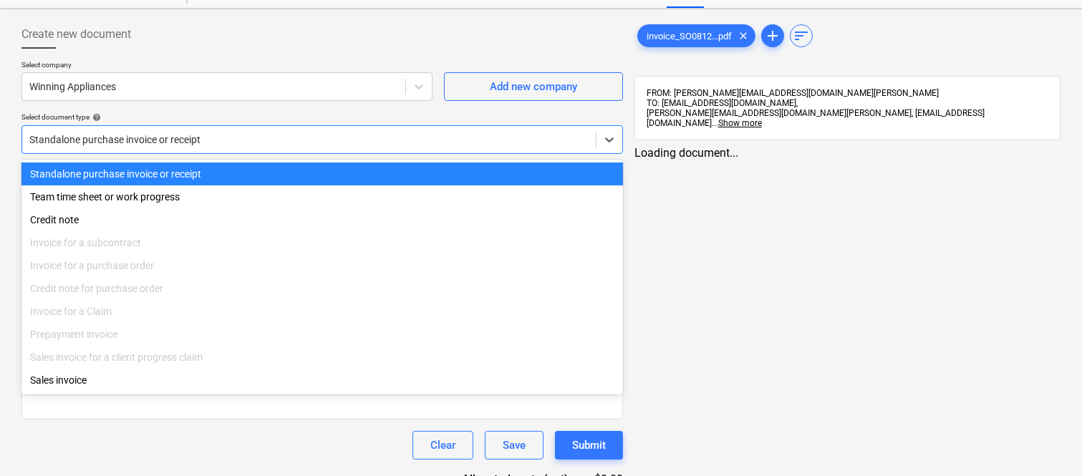
click at [333, 165] on div "Standalone purchase invoice or receipt" at bounding box center [322, 174] width 602 height 23
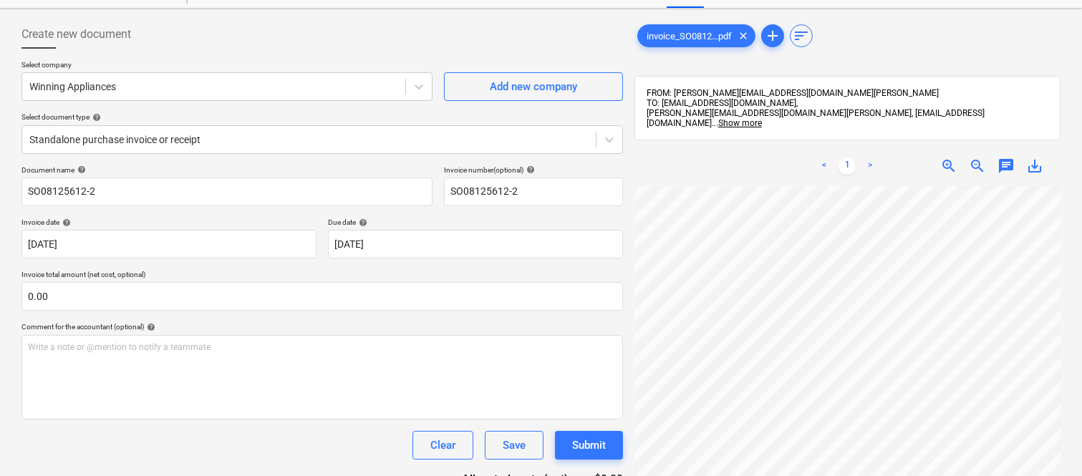
scroll to position [12, 485]
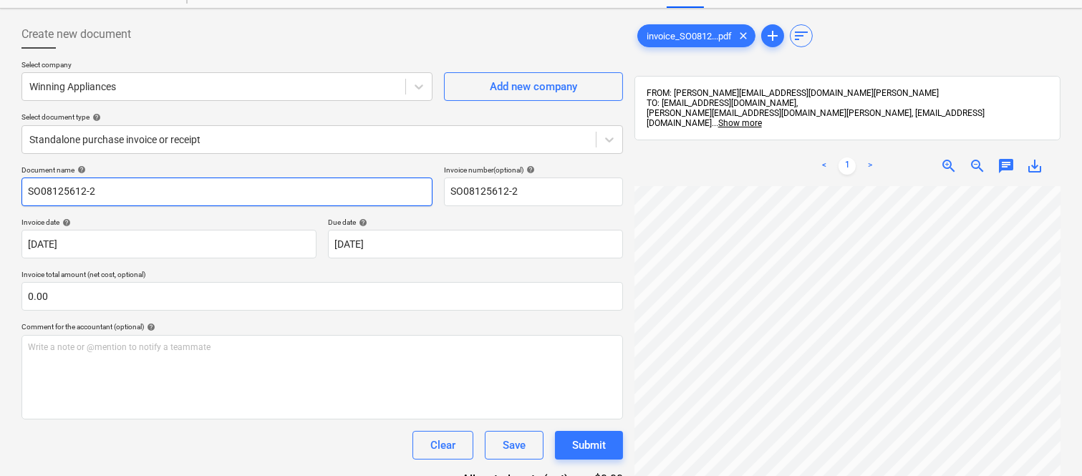
click at [26, 189] on input "SO08125612-2" at bounding box center [226, 192] width 411 height 29
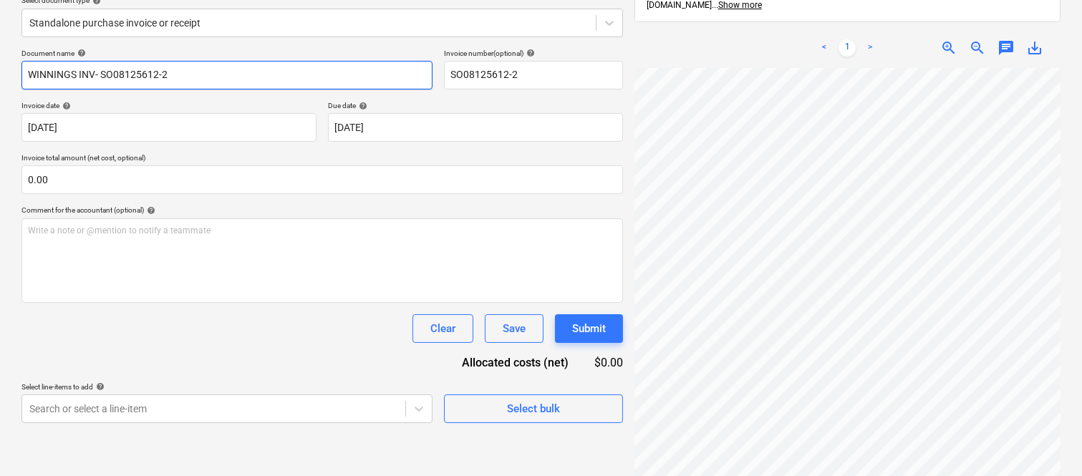
scroll to position [204, 0]
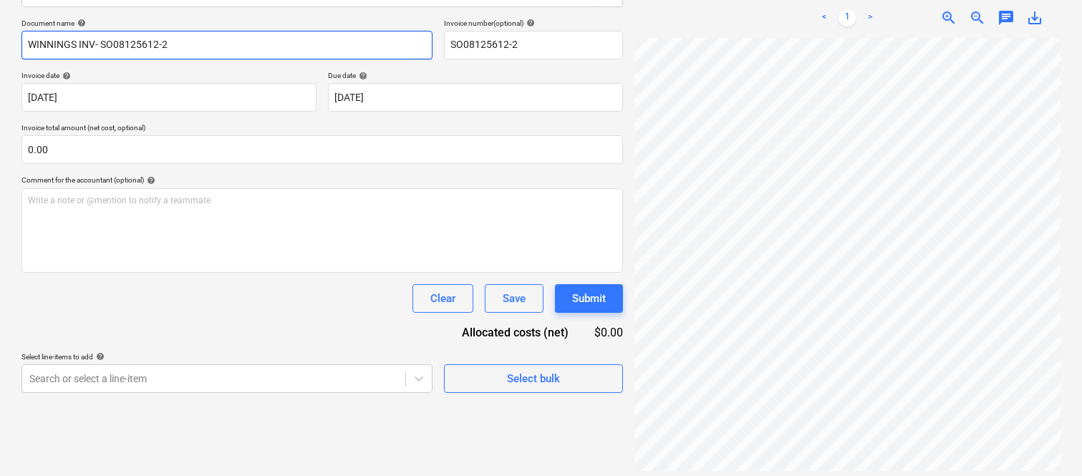
type input "WINNINGS INV- SO08125612-2"
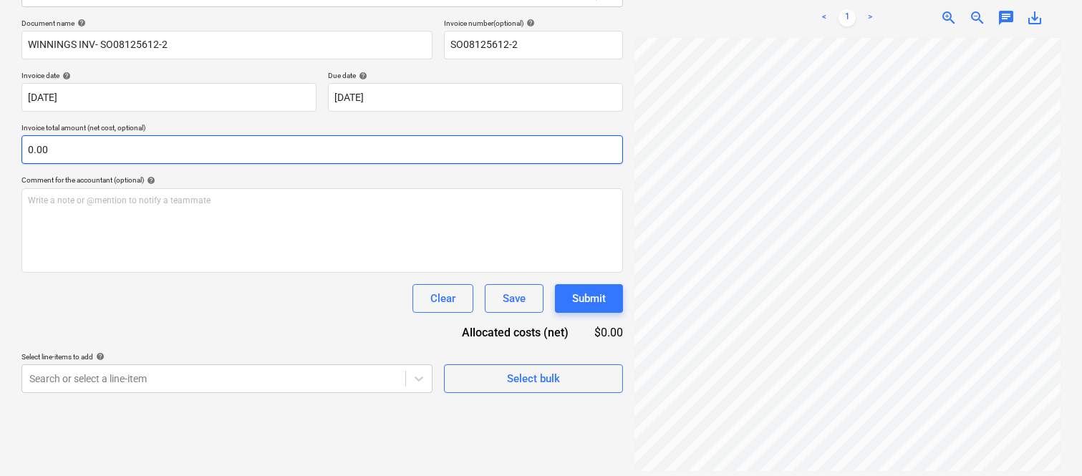
click at [105, 145] on input "0.00" at bounding box center [322, 149] width 602 height 29
paste input "11,506.36"
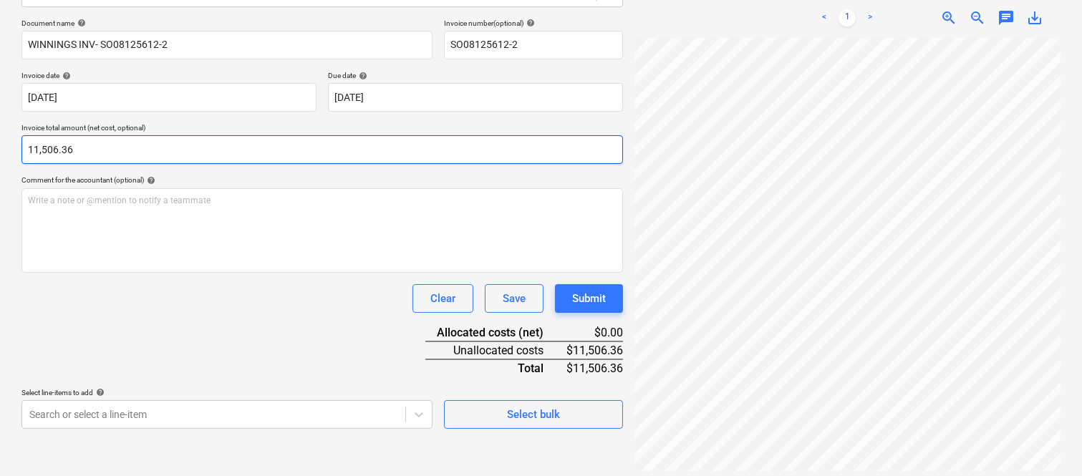
type input "11,506.36"
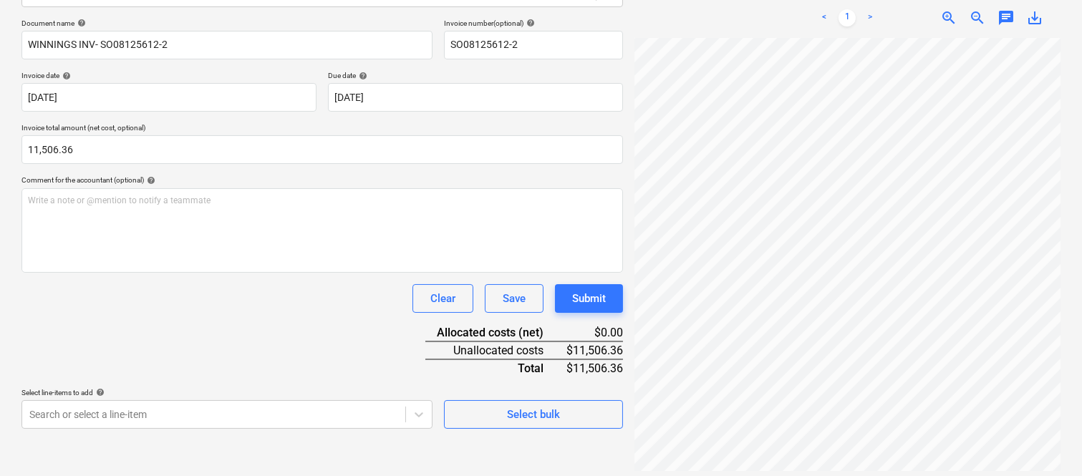
click at [158, 369] on div "Document name help WINNINGS INV- SO08125612-2 Invoice number (optional) help SO…" at bounding box center [322, 224] width 602 height 410
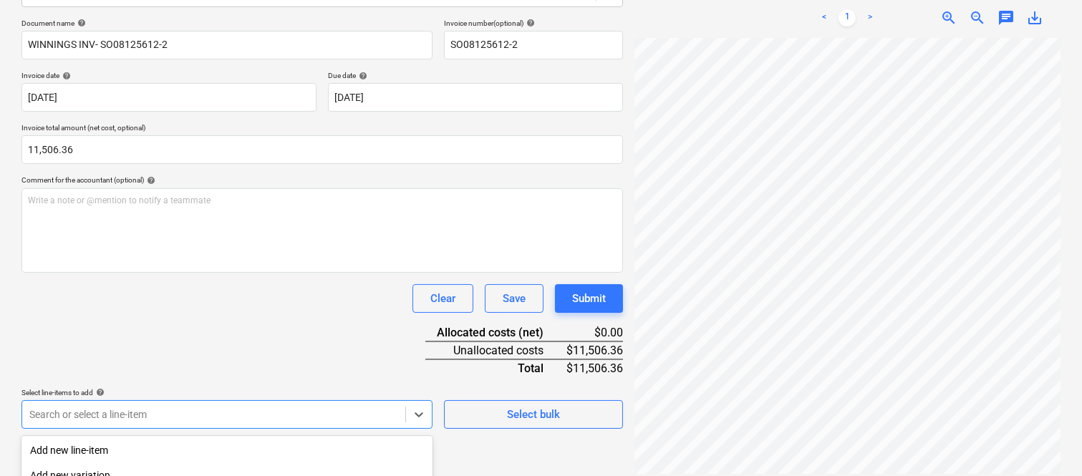
click at [170, 272] on body "Sales Projects Contacts Company Inbox 1 Approvals format_size keyboard_arrow_do…" at bounding box center [541, 34] width 1082 height 476
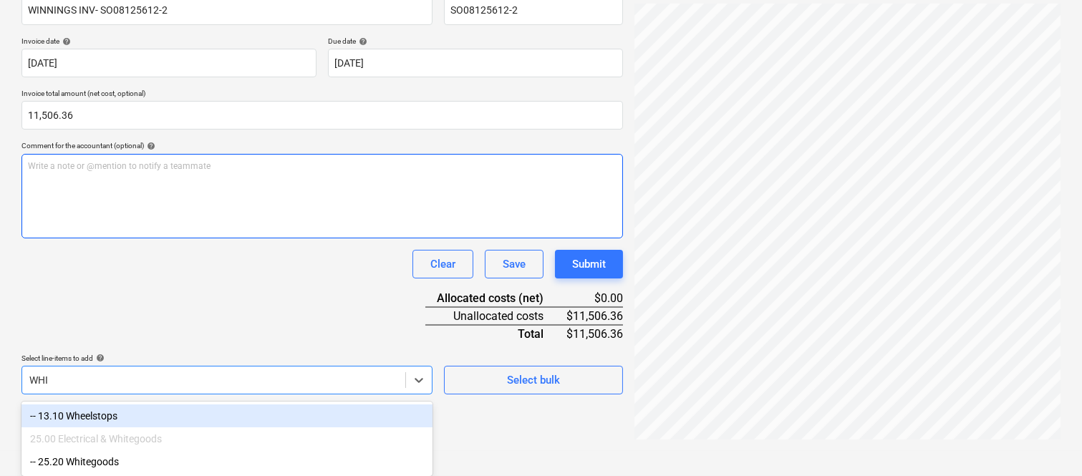
scroll to position [216, 0]
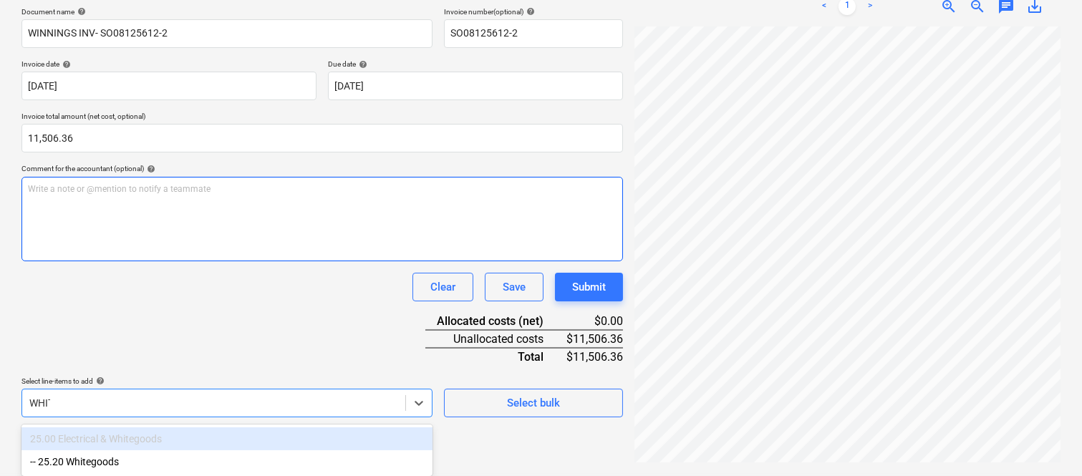
type input "WHITE"
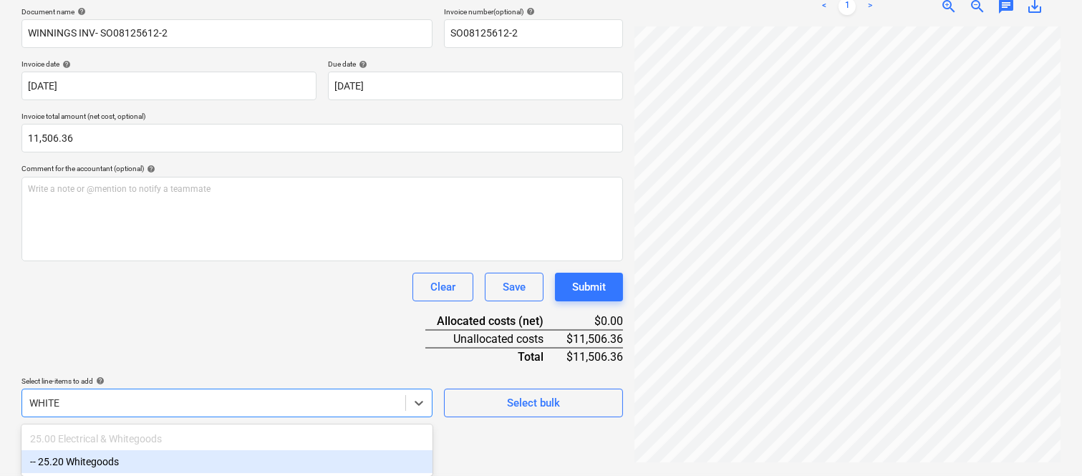
drag, startPoint x: 191, startPoint y: 457, endPoint x: 181, endPoint y: 314, distance: 143.6
click at [191, 456] on div "-- 25.20 Whitegoods" at bounding box center [226, 462] width 411 height 23
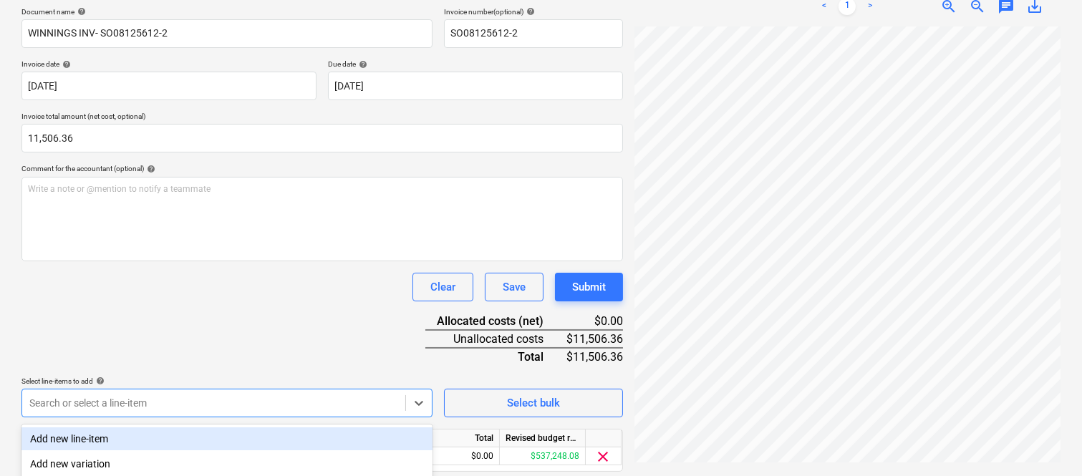
click at [180, 311] on div "Document name help WINNINGS INV- SO08125612-2 Invoice number (optional) help SO…" at bounding box center [322, 259] width 602 height 505
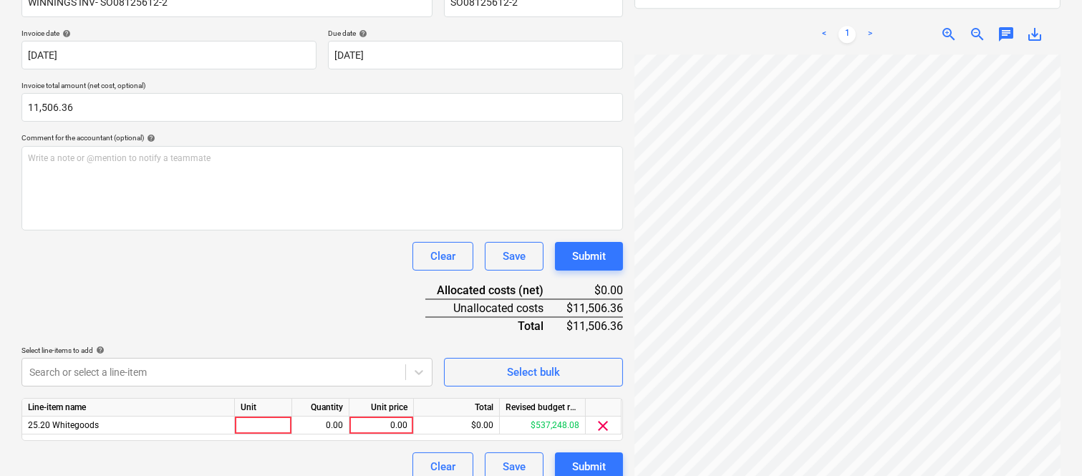
scroll to position [263, 0]
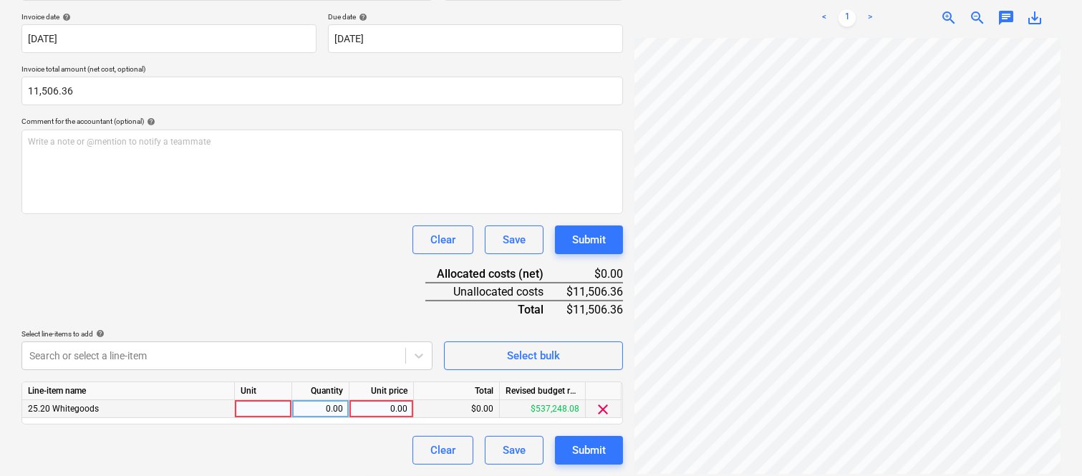
click at [259, 413] on div at bounding box center [263, 409] width 57 height 18
type input "INVOICE"
click at [331, 412] on div "0.00" at bounding box center [320, 409] width 45 height 18
type input "1"
click at [410, 407] on div "0.00" at bounding box center [382, 409] width 64 height 18
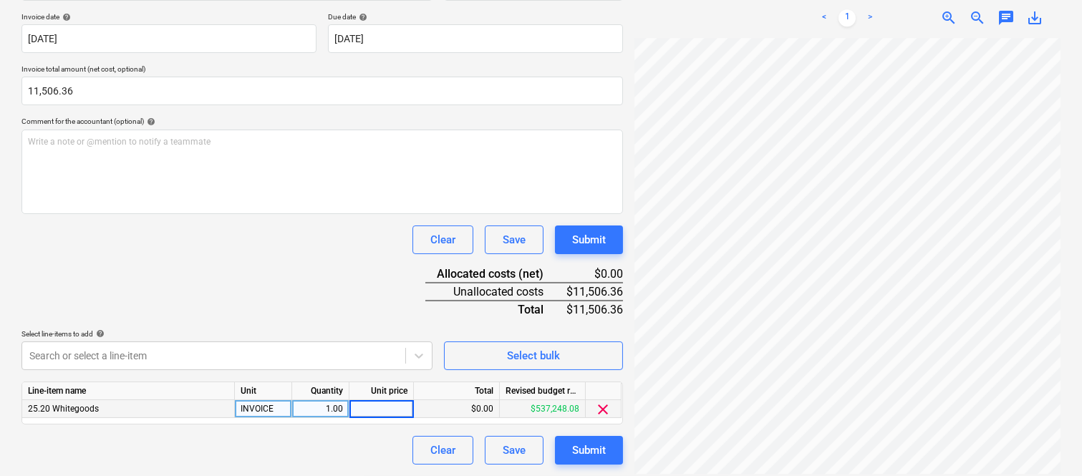
type input "11,506.36"
click at [331, 438] on div "Clear Save Submit" at bounding box center [322, 450] width 602 height 29
click at [170, 412] on div "25.20 Whitegoods" at bounding box center [128, 409] width 213 height 18
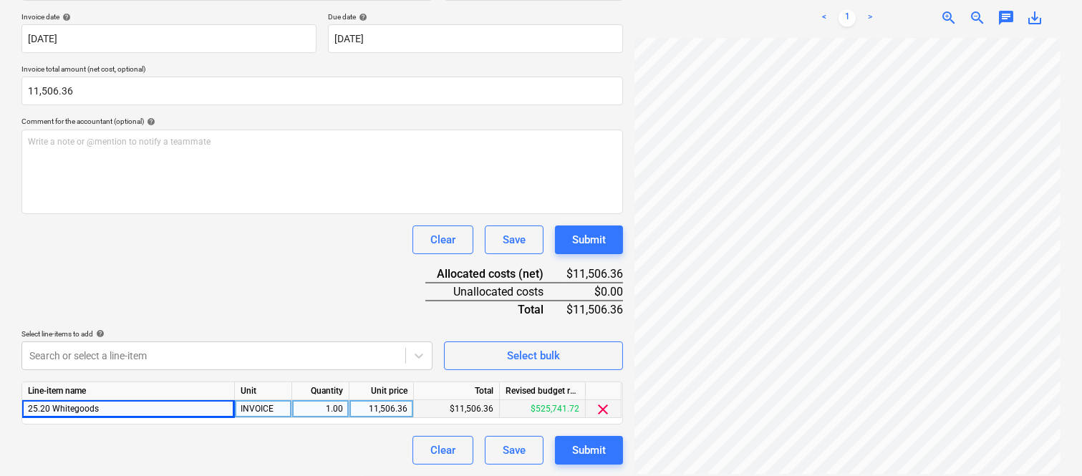
click at [210, 407] on div "25.20 Whitegoods" at bounding box center [128, 409] width 213 height 18
click at [165, 406] on div "25.20 Whitegoods" at bounding box center [128, 409] width 213 height 18
click at [216, 409] on div "25.20 Whitegoods" at bounding box center [128, 409] width 213 height 18
click at [185, 406] on div "25.20 Whitegoods" at bounding box center [128, 409] width 213 height 18
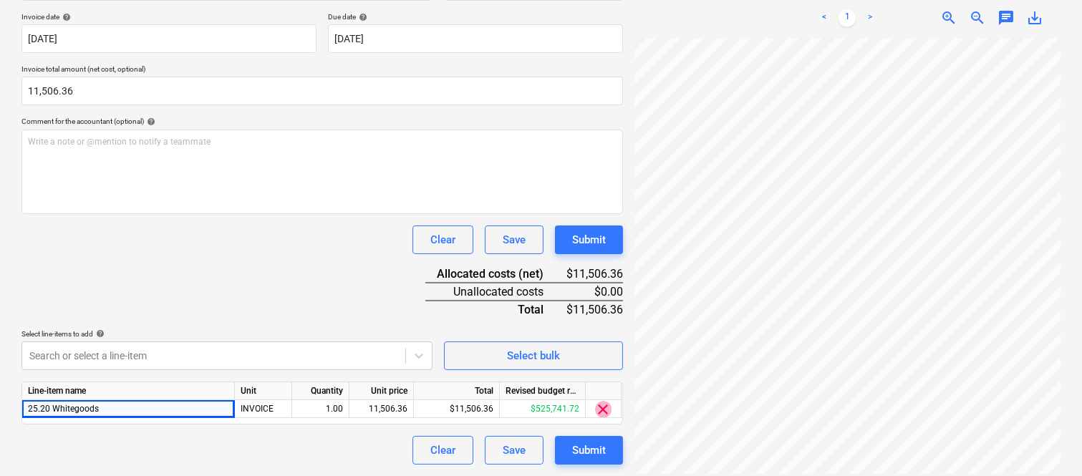
click at [602, 409] on span "clear" at bounding box center [603, 409] width 17 height 17
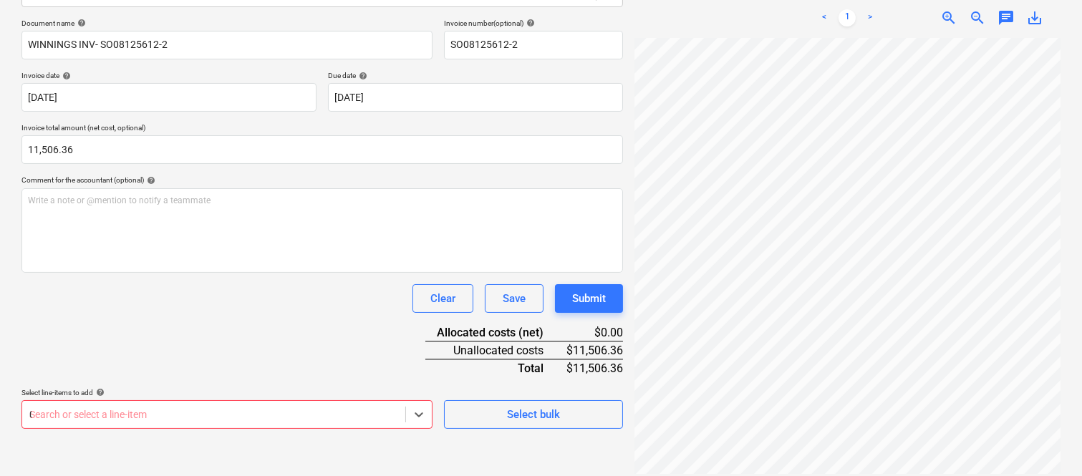
scroll to position [381, 0]
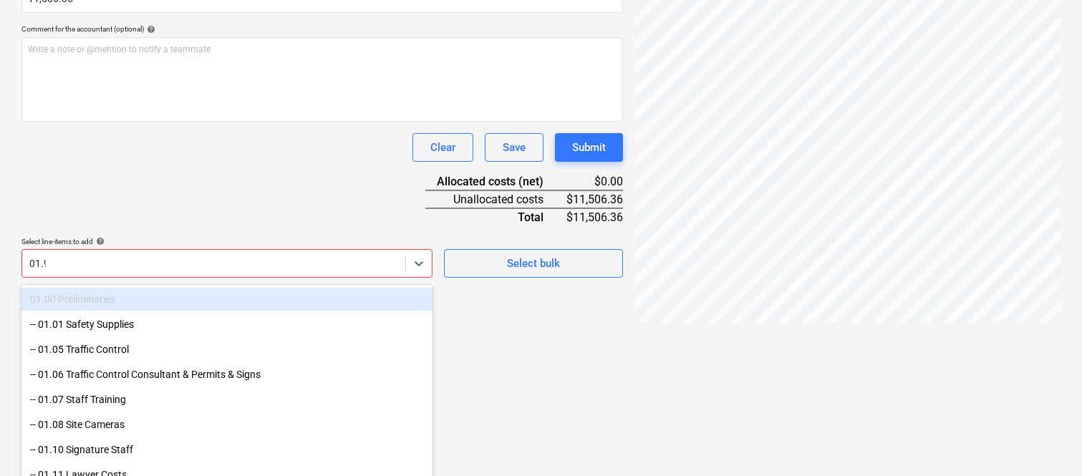
type input "01.90"
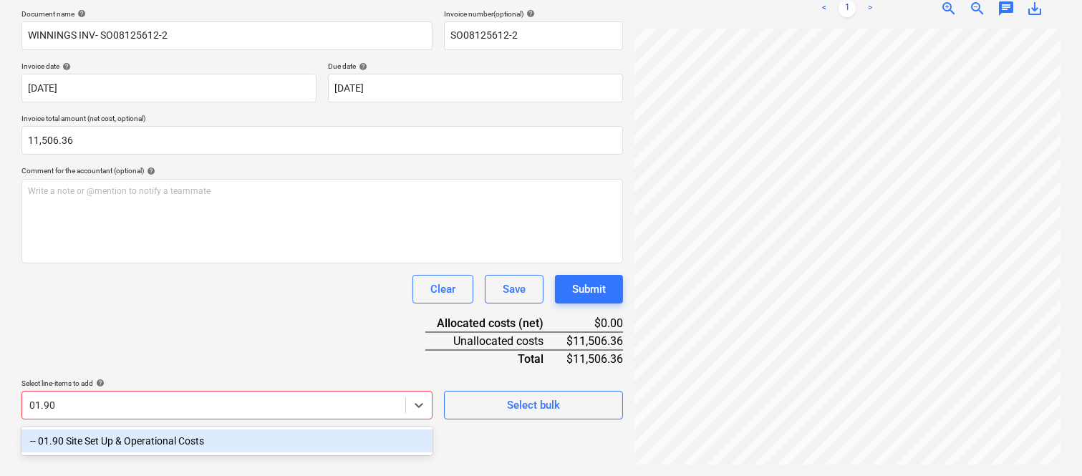
scroll to position [204, 0]
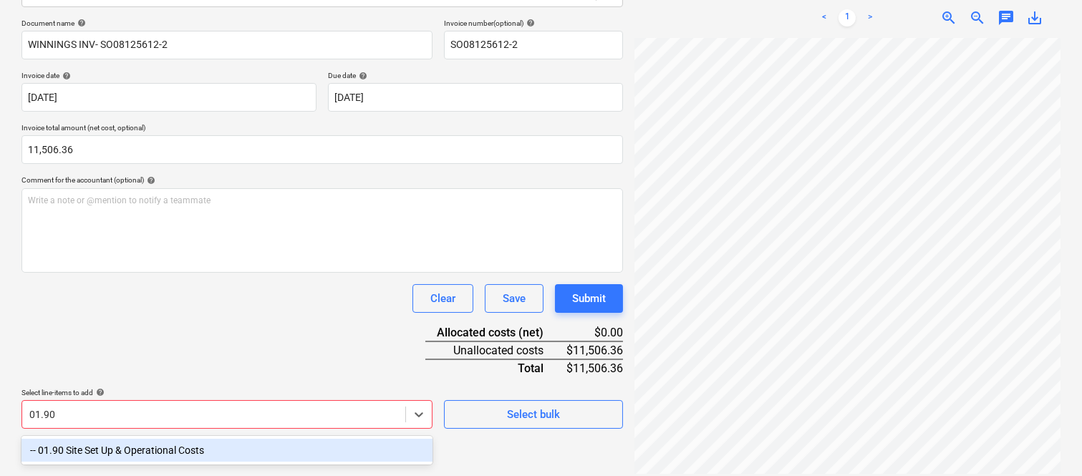
drag, startPoint x: 144, startPoint y: 446, endPoint x: 162, endPoint y: 423, distance: 28.5
click at [145, 446] on div "-- 01.90 Site Set Up & Operational Costs" at bounding box center [226, 450] width 411 height 23
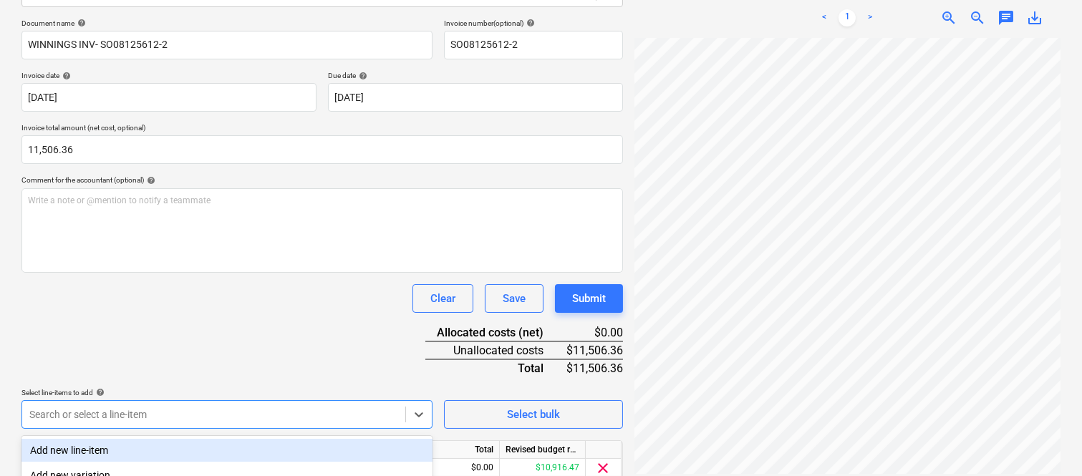
click at [228, 342] on div "Document name help WINNINGS INV- SO08125612-2 Invoice number (optional) help SO…" at bounding box center [322, 271] width 602 height 505
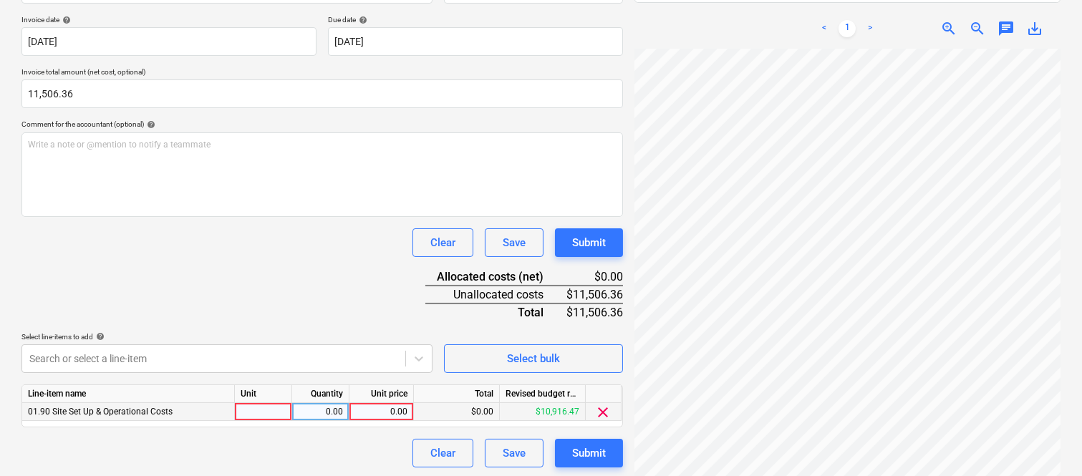
scroll to position [263, 0]
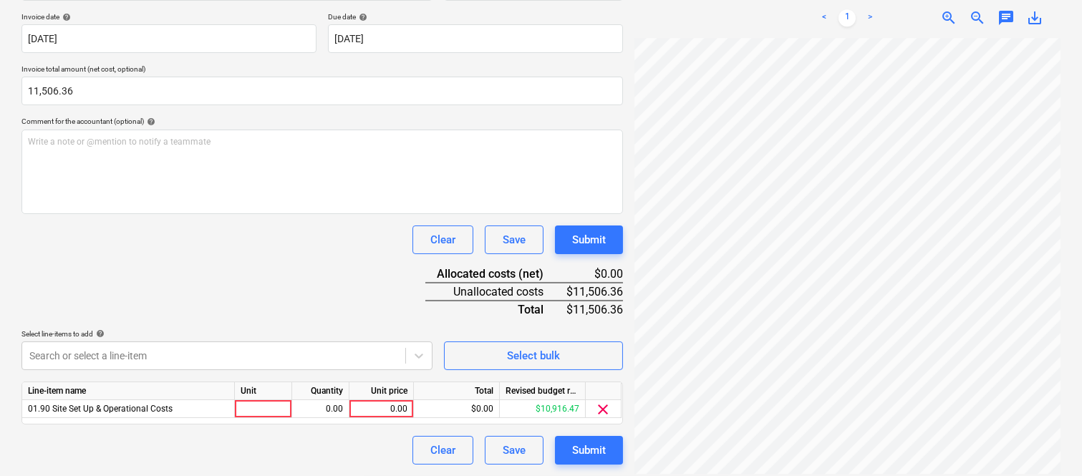
drag, startPoint x: 260, startPoint y: 409, endPoint x: 261, endPoint y: 443, distance: 33.7
click at [260, 408] on div at bounding box center [263, 409] width 57 height 18
type input "INVOICE"
click at [338, 406] on div "0.00" at bounding box center [320, 409] width 45 height 18
type input "1"
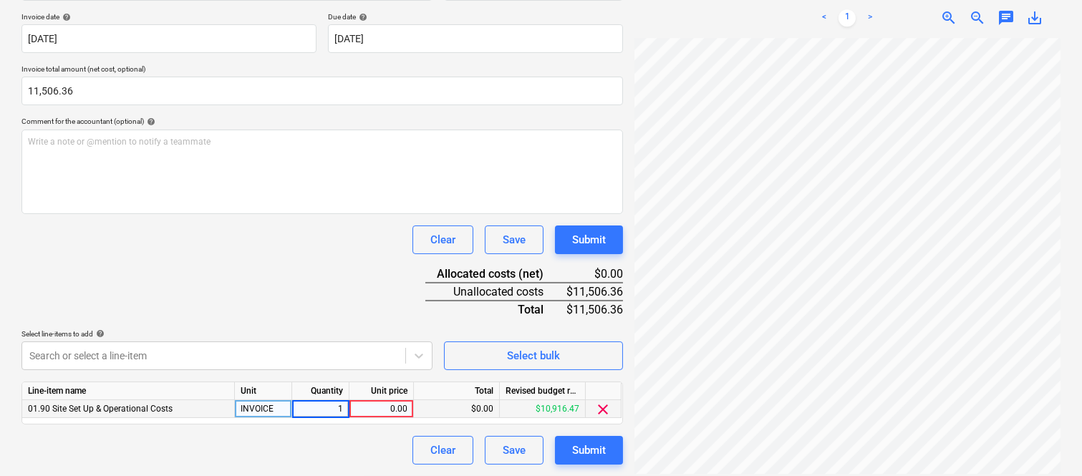
click at [385, 405] on div "0.00" at bounding box center [381, 409] width 52 height 18
type input "11,506.36"
click at [354, 448] on div "Clear Save Submit" at bounding box center [322, 450] width 602 height 29
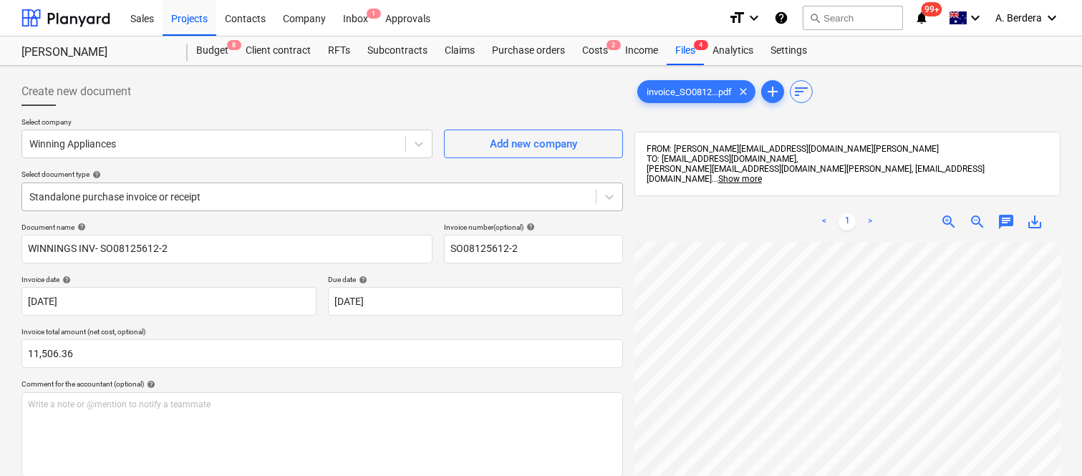
click at [258, 190] on div at bounding box center [308, 197] width 559 height 14
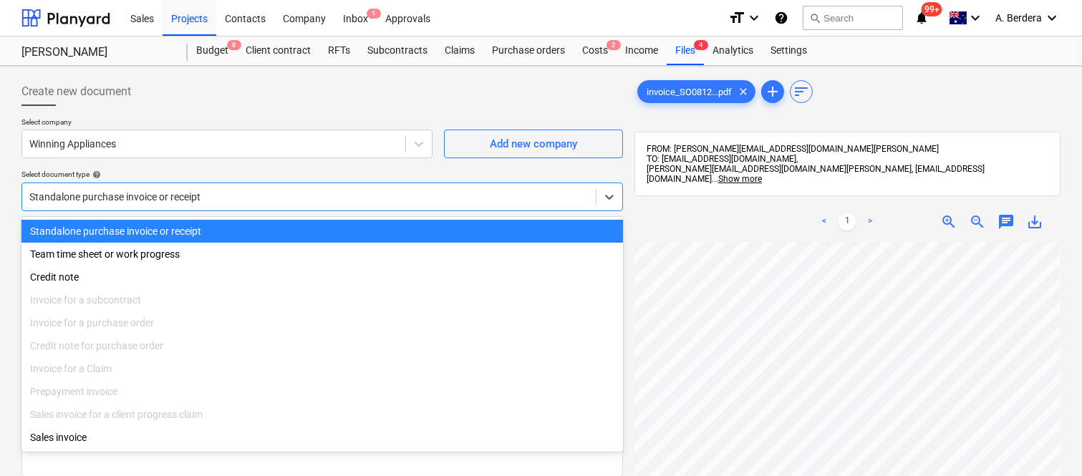
click at [274, 226] on div "Standalone purchase invoice or receipt" at bounding box center [322, 231] width 602 height 23
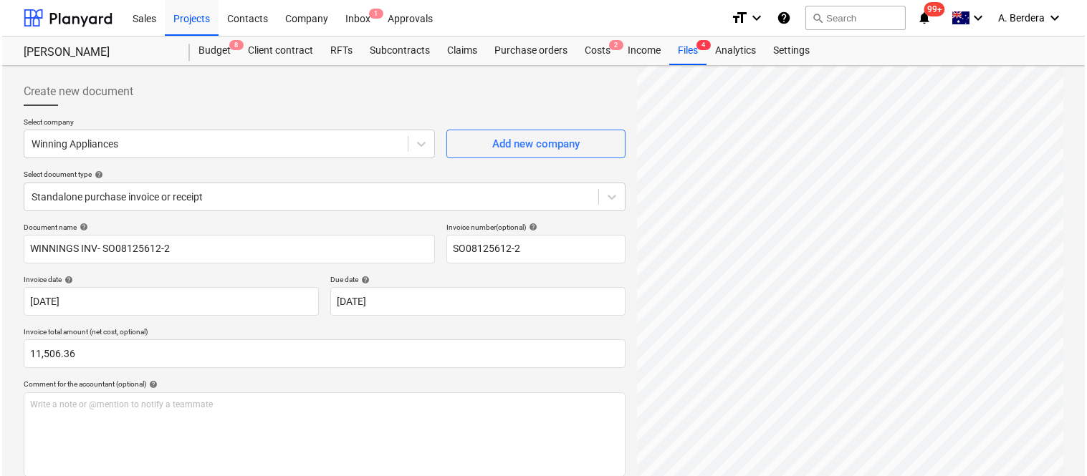
scroll to position [263, 0]
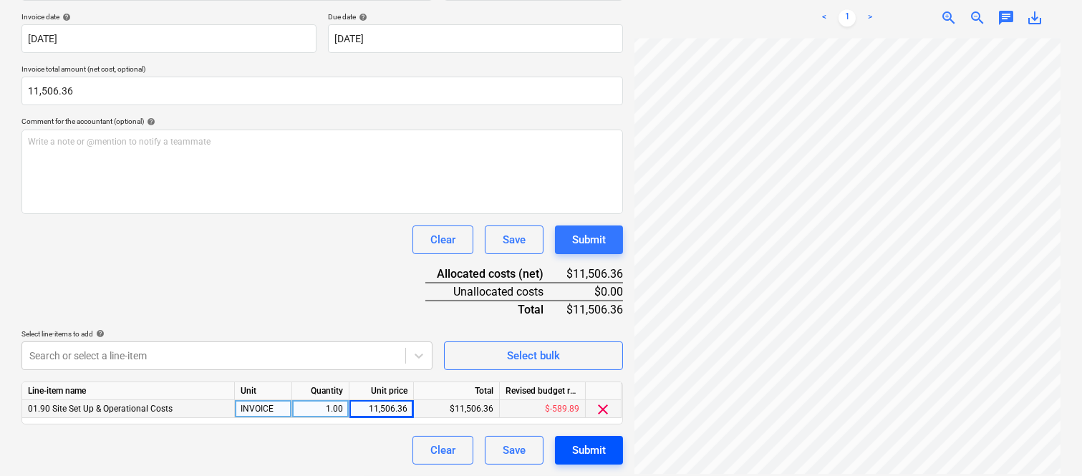
click at [581, 453] on div "Submit" at bounding box center [589, 450] width 34 height 19
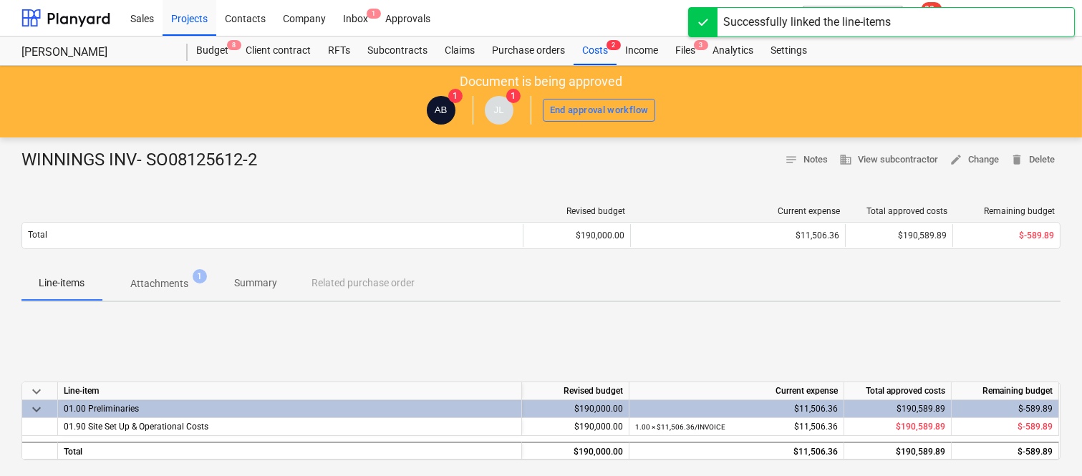
click at [258, 282] on p "Summary" at bounding box center [255, 283] width 43 height 15
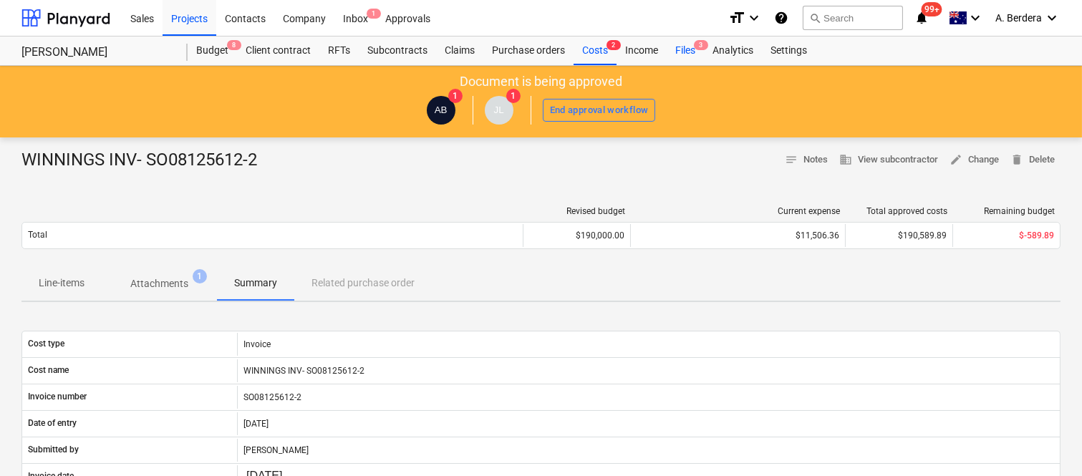
click at [681, 54] on div "Files 3" at bounding box center [685, 51] width 37 height 29
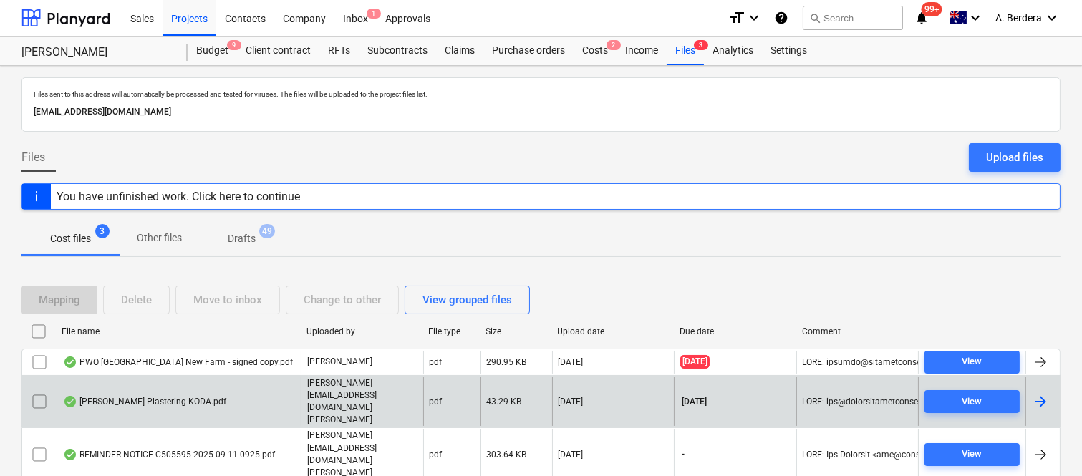
click at [196, 405] on div "[PERSON_NAME] Plastering KODA.pdf" at bounding box center [144, 401] width 163 height 11
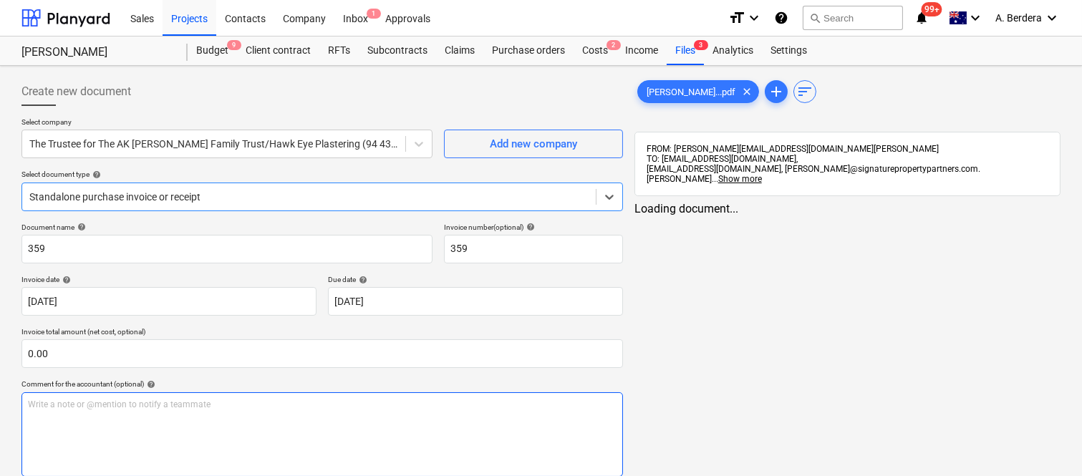
type input "359"
type input "[DATE]"
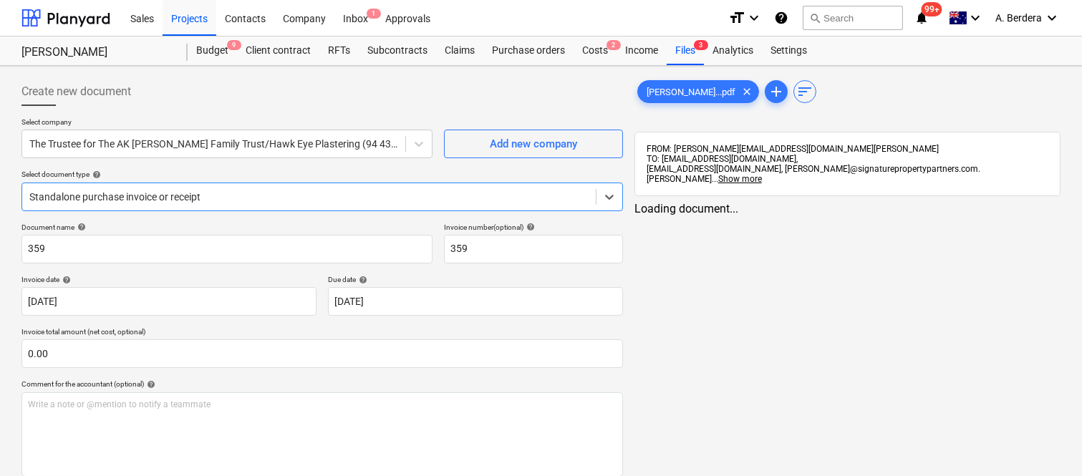
click at [247, 187] on div "Standalone purchase invoice or receipt" at bounding box center [309, 197] width 574 height 20
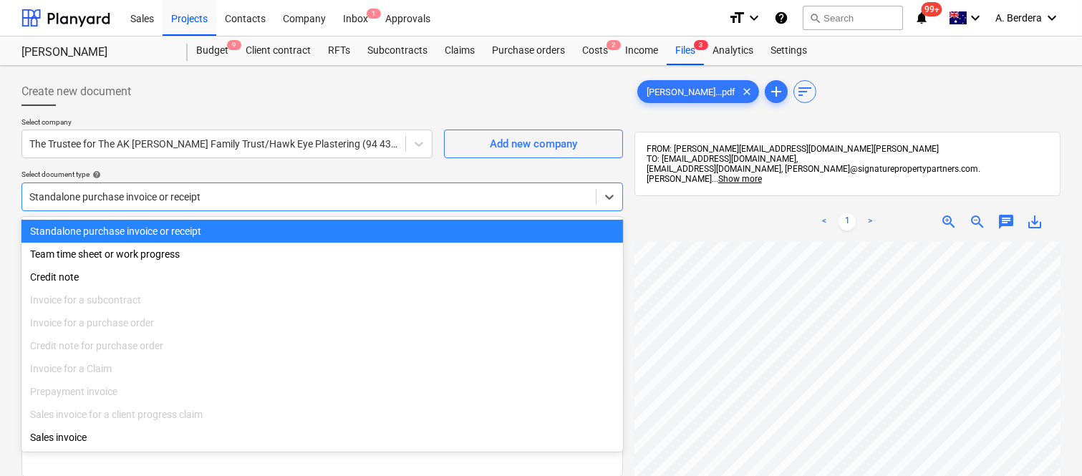
click at [274, 231] on div "Standalone purchase invoice or receipt" at bounding box center [322, 231] width 602 height 23
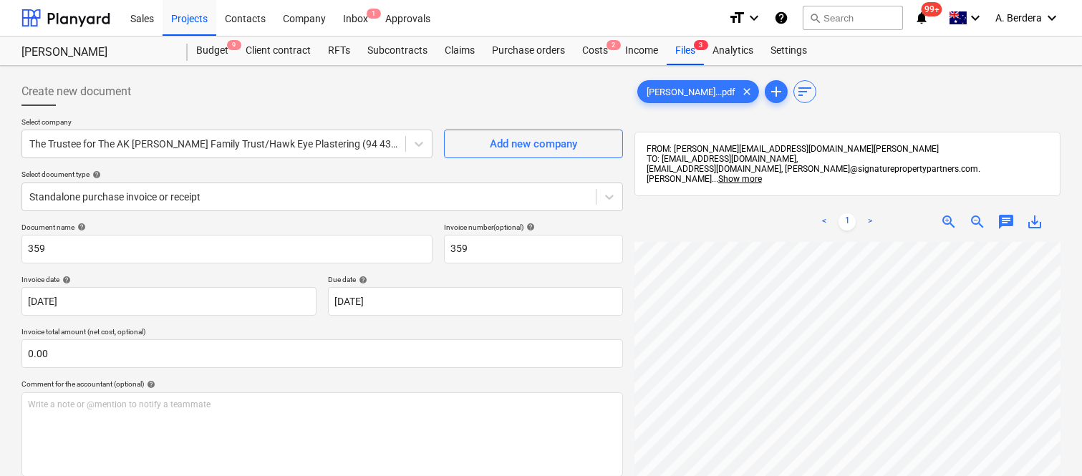
scroll to position [62, 105]
click at [972, 213] on span "zoom_out" at bounding box center [977, 221] width 17 height 17
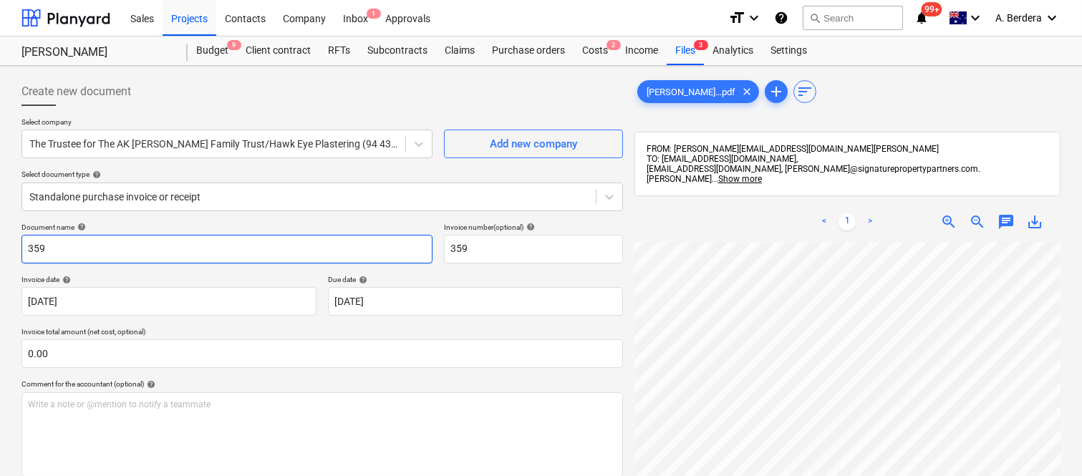
click at [22, 245] on input "359" at bounding box center [226, 249] width 411 height 29
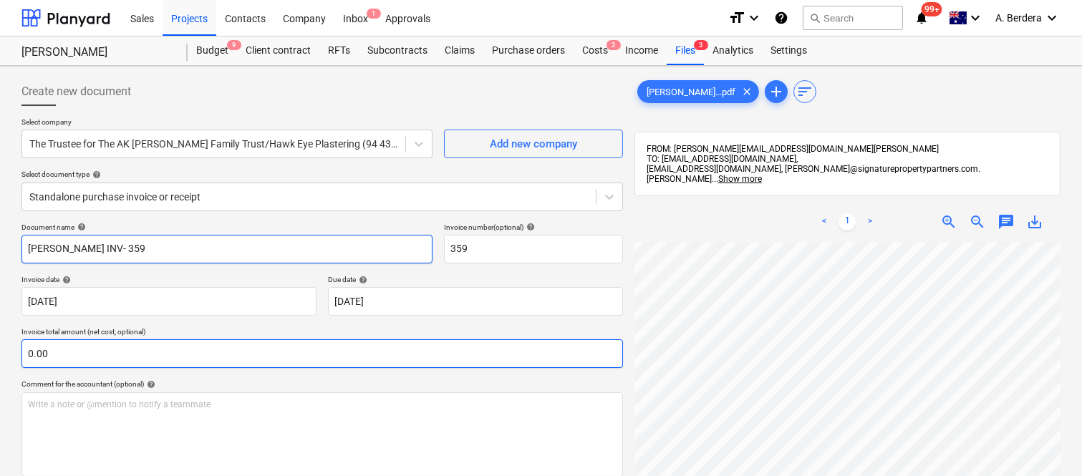
type input "[PERSON_NAME] INV- 359"
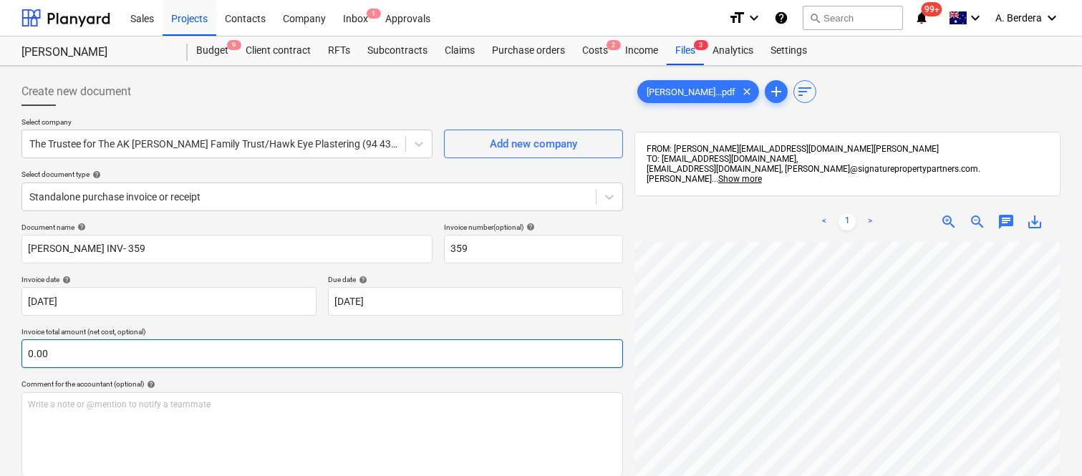
scroll to position [492, 146]
click at [178, 356] on input "text" at bounding box center [322, 354] width 602 height 29
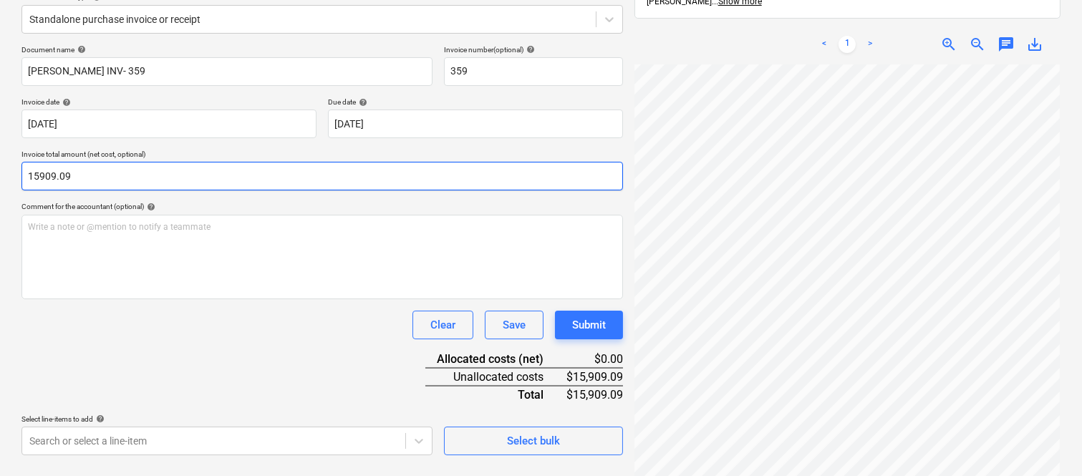
scroll to position [204, 0]
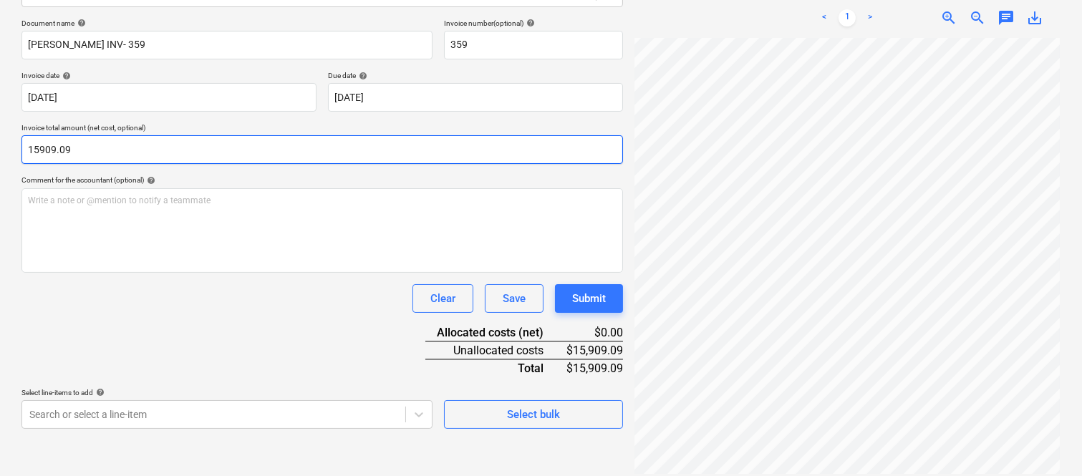
type input "15,909.09"
click at [176, 356] on div "Document name help [PERSON_NAME] INV- 359 Invoice number (optional) help 359 In…" at bounding box center [322, 224] width 602 height 410
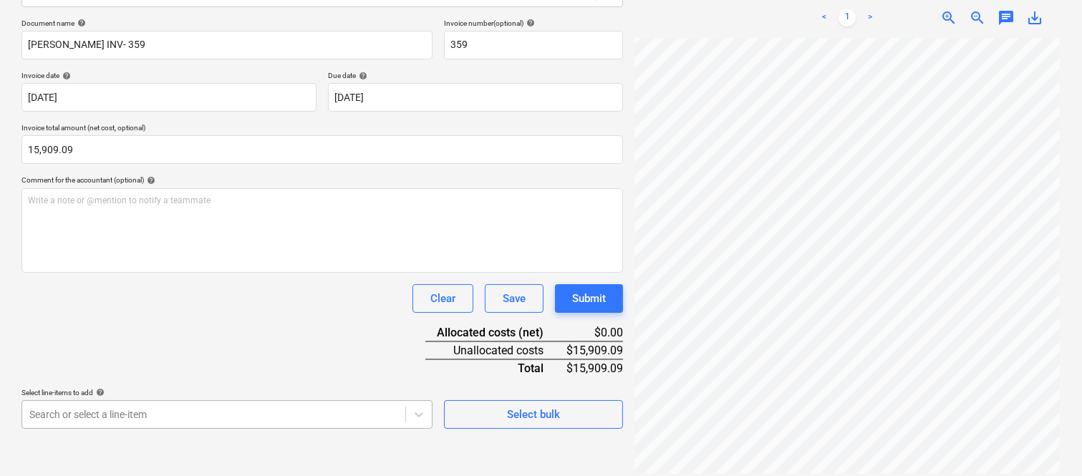
click at [187, 272] on body "Sales Projects Contacts Company Inbox 1 Approvals format_size keyboard_arrow_do…" at bounding box center [541, 34] width 1082 height 476
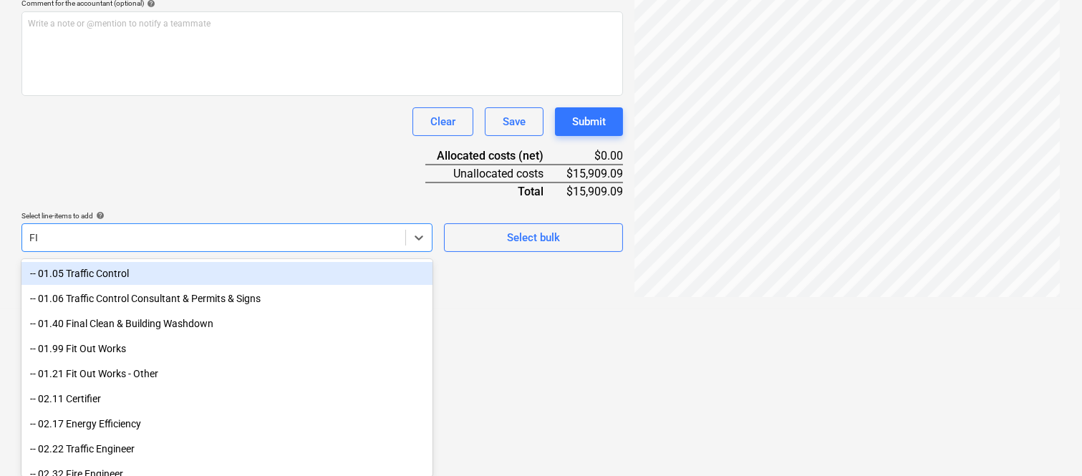
type input "FIT"
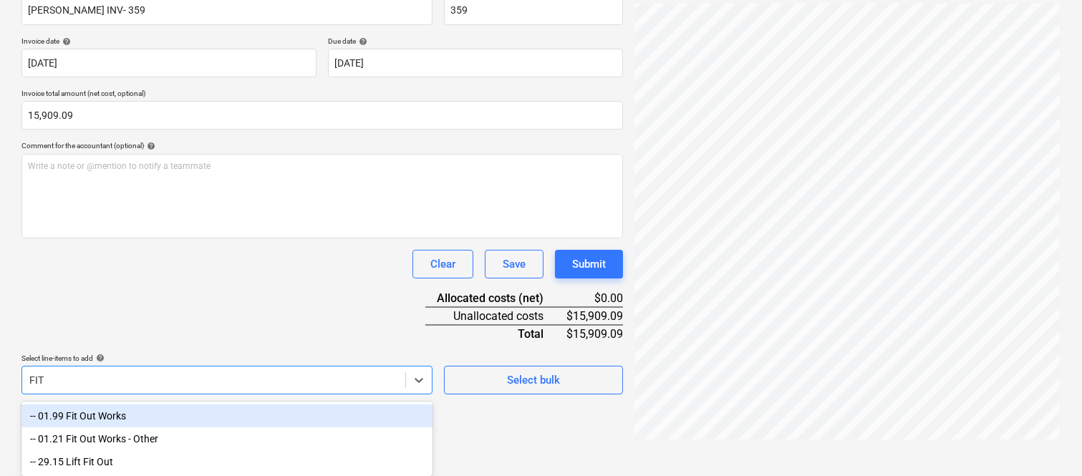
click at [122, 412] on div "-- 01.99 Fit Out Works" at bounding box center [226, 416] width 411 height 23
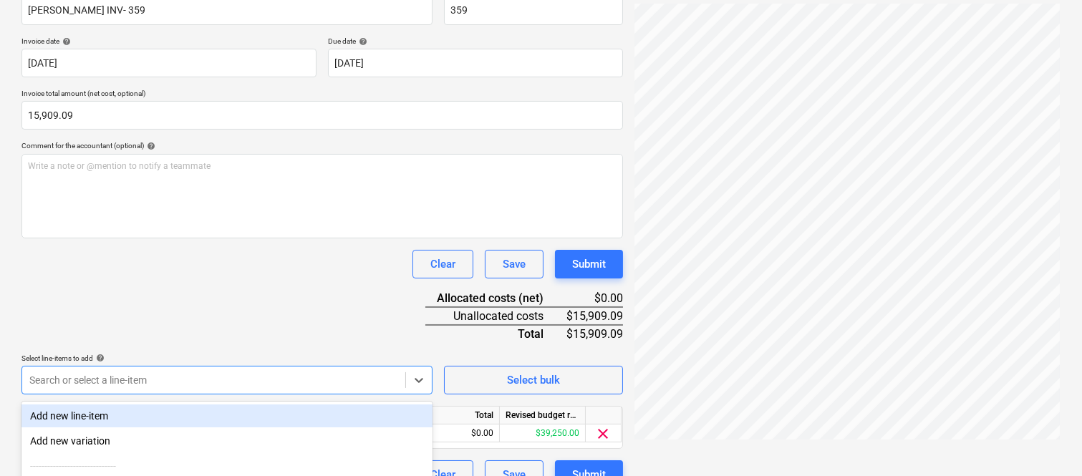
click at [110, 277] on div "Clear Save Submit" at bounding box center [322, 264] width 602 height 29
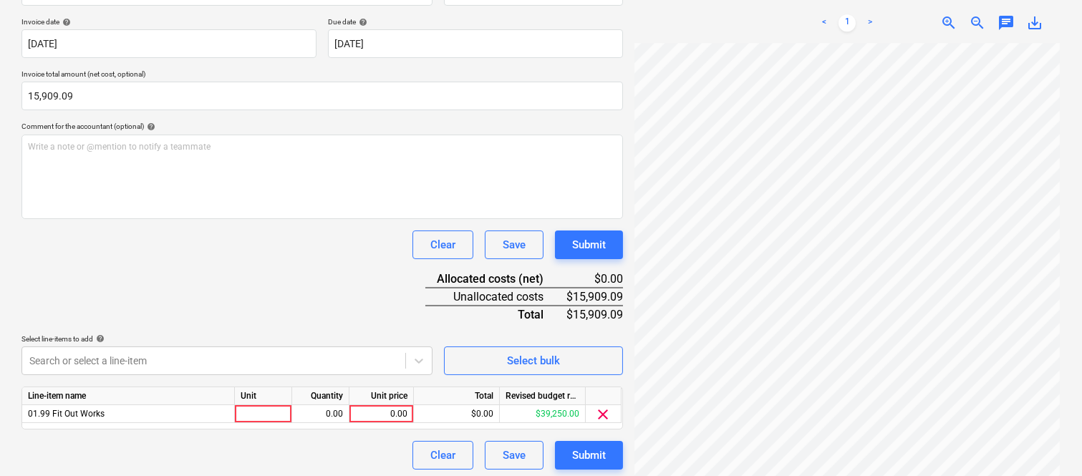
scroll to position [263, 0]
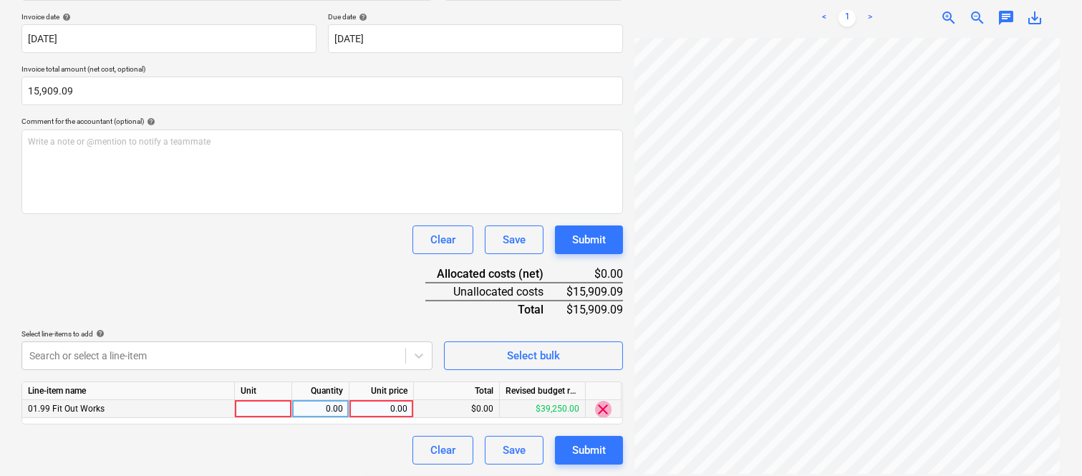
click at [603, 405] on span "clear" at bounding box center [603, 409] width 17 height 17
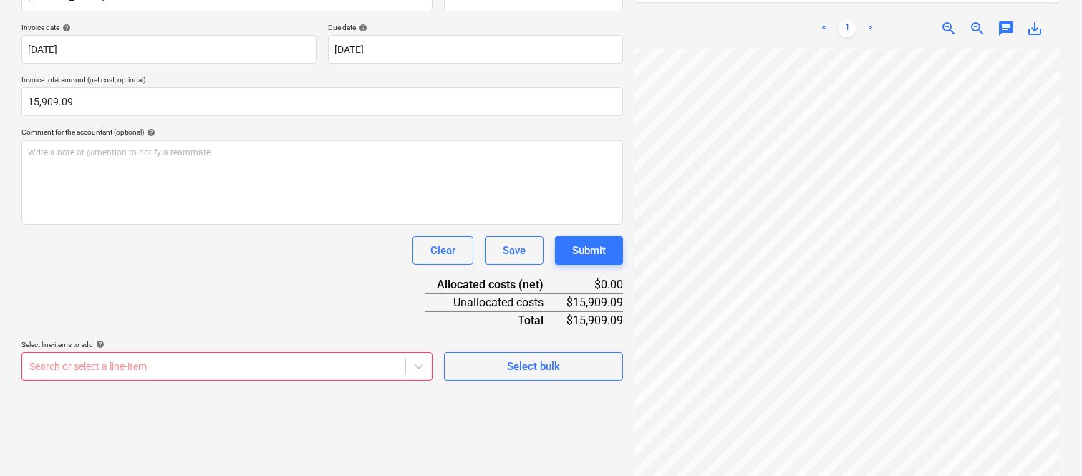
scroll to position [381, 0]
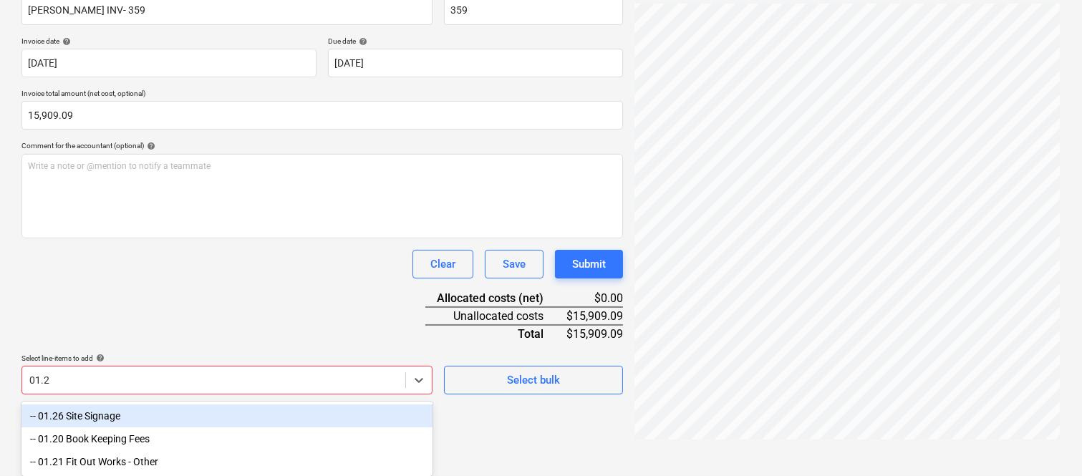
type input "01.21"
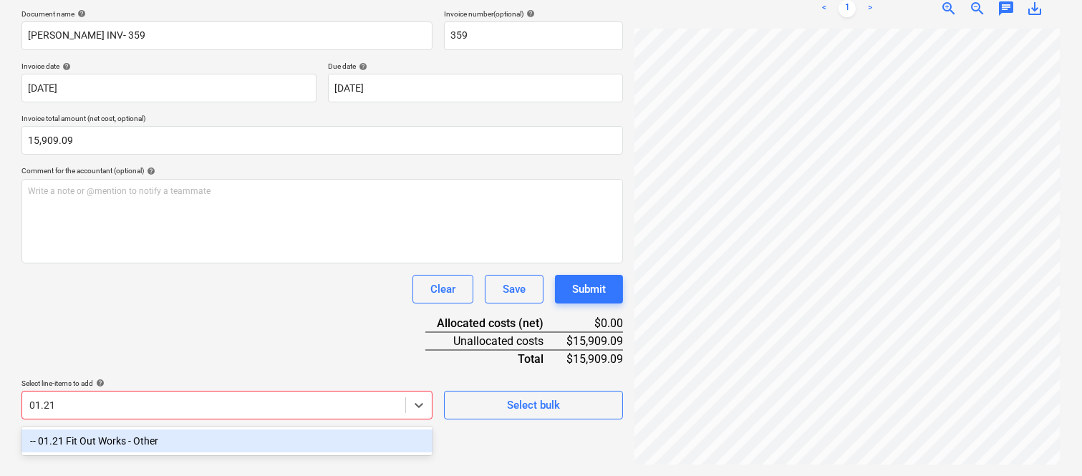
scroll to position [204, 0]
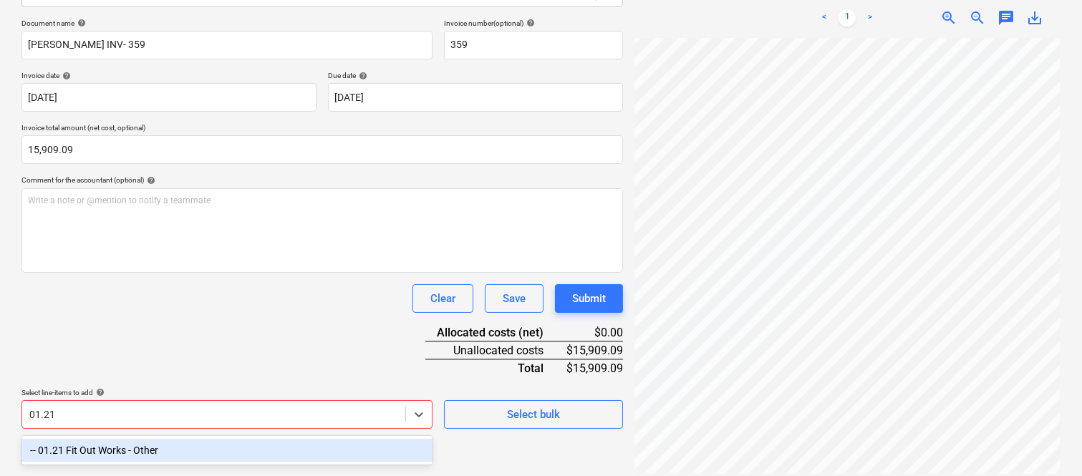
drag, startPoint x: 142, startPoint y: 453, endPoint x: 117, endPoint y: 302, distance: 153.1
click at [144, 450] on div "-- 01.21 Fit Out Works - Other" at bounding box center [226, 450] width 411 height 23
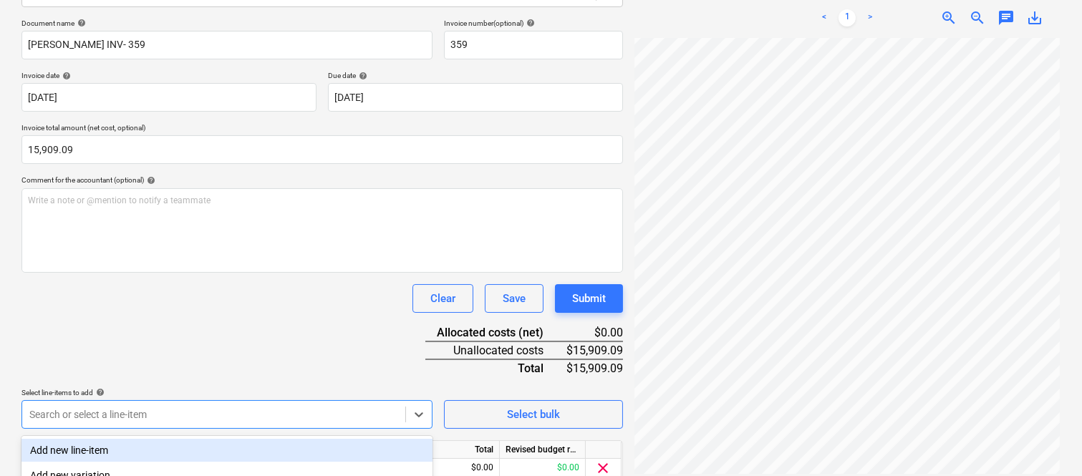
click at [110, 296] on div "Clear Save Submit" at bounding box center [322, 298] width 602 height 29
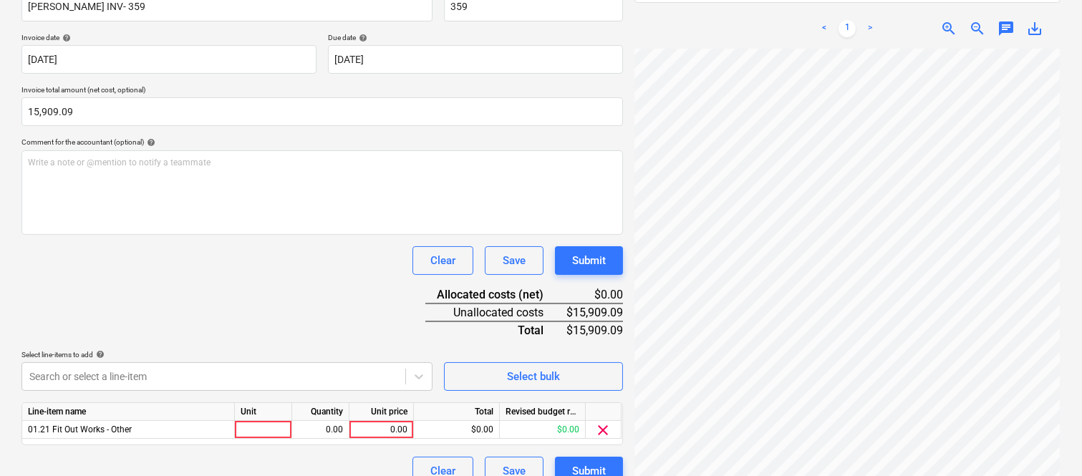
scroll to position [263, 0]
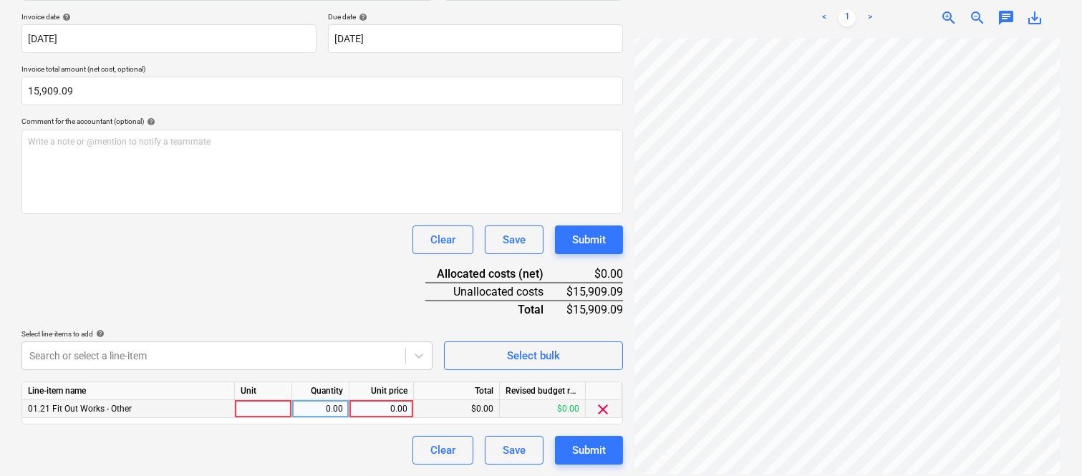
click at [258, 411] on div at bounding box center [263, 409] width 57 height 18
type input "INVOICE"
click at [332, 410] on div "0.00" at bounding box center [320, 409] width 45 height 18
type input "1"
click at [395, 403] on div "0.00" at bounding box center [381, 409] width 52 height 18
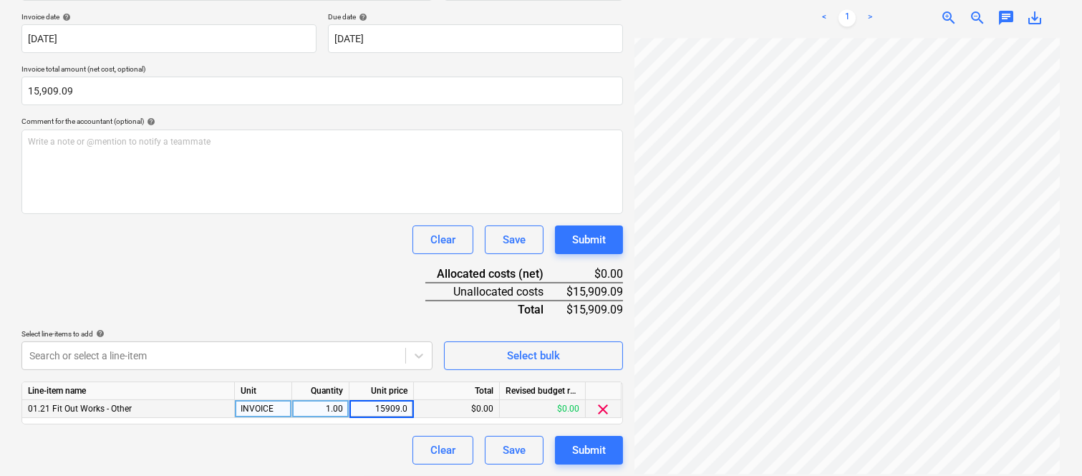
type input "15909.09"
click at [383, 438] on div "Clear Save Submit" at bounding box center [322, 450] width 602 height 29
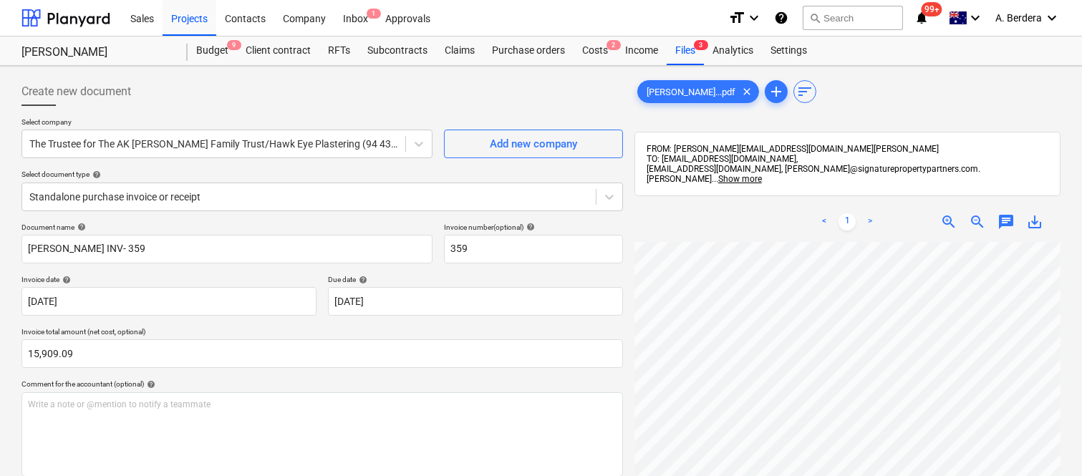
scroll to position [552, 0]
click at [774, 476] on html "Sales Projects Contacts Company Inbox 1 Approvals format_size keyboard_arrow_do…" at bounding box center [541, 238] width 1082 height 476
click at [972, 476] on html "Sales Projects Contacts Company Inbox 1 Approvals format_size keyboard_arrow_do…" at bounding box center [541, 238] width 1082 height 476
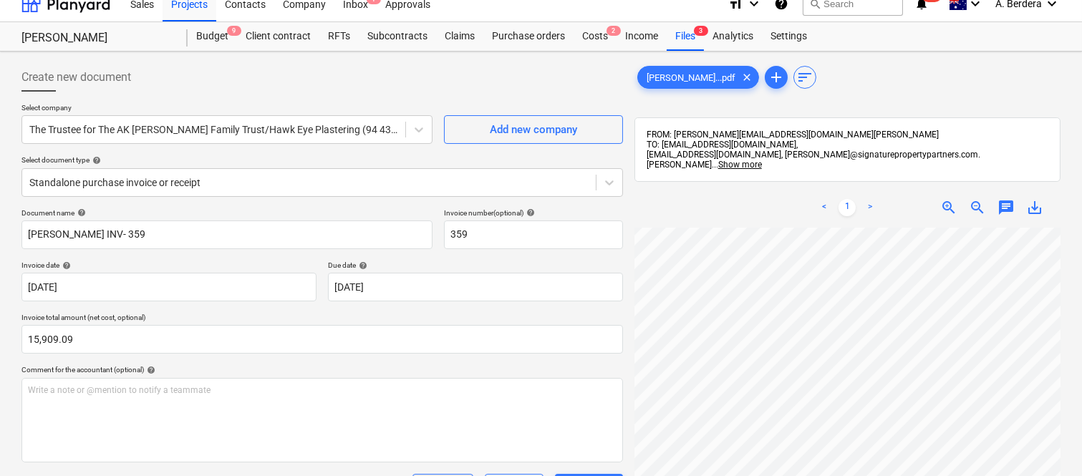
scroll to position [0, 0]
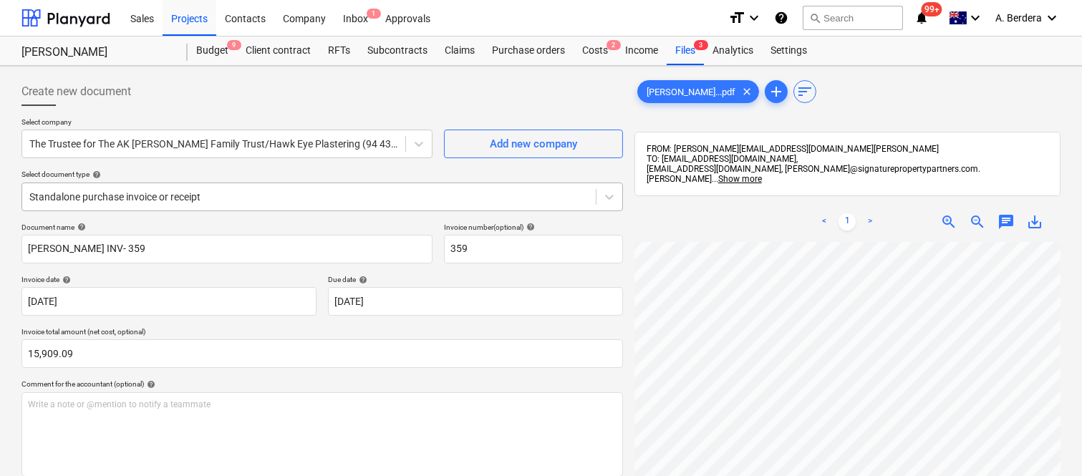
drag, startPoint x: 284, startPoint y: 185, endPoint x: 284, endPoint y: 194, distance: 9.3
click at [284, 187] on div "Standalone purchase invoice or receipt" at bounding box center [322, 197] width 602 height 29
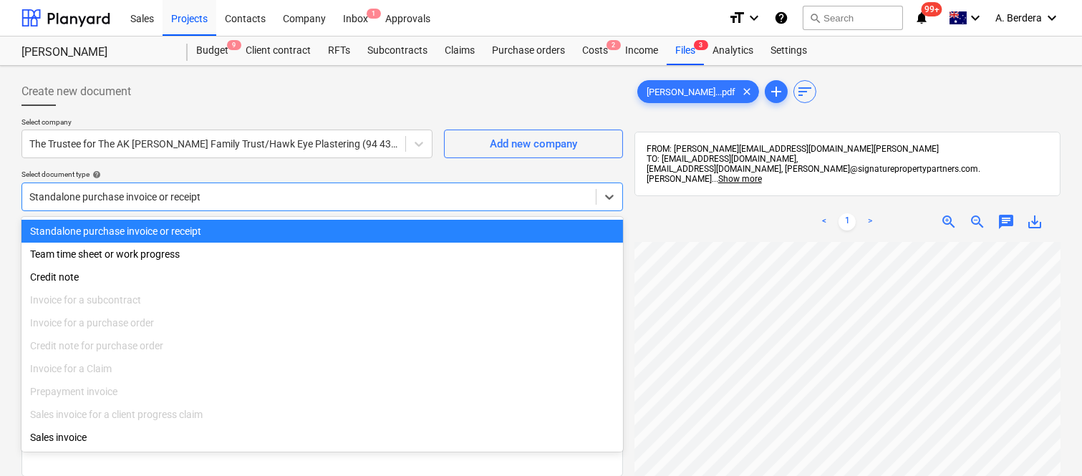
click at [295, 229] on div "Standalone purchase invoice or receipt" at bounding box center [322, 231] width 602 height 23
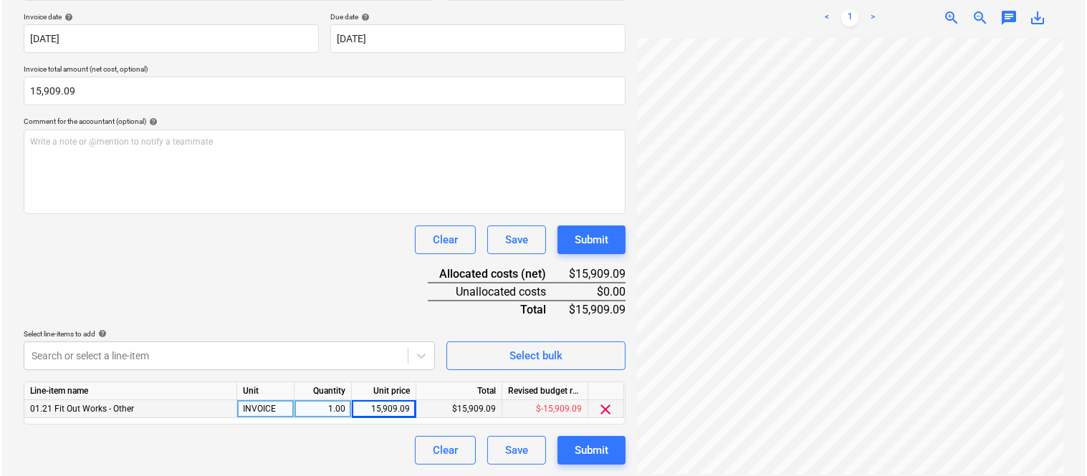
scroll to position [160, 0]
click at [597, 448] on div "Submit" at bounding box center [589, 450] width 34 height 19
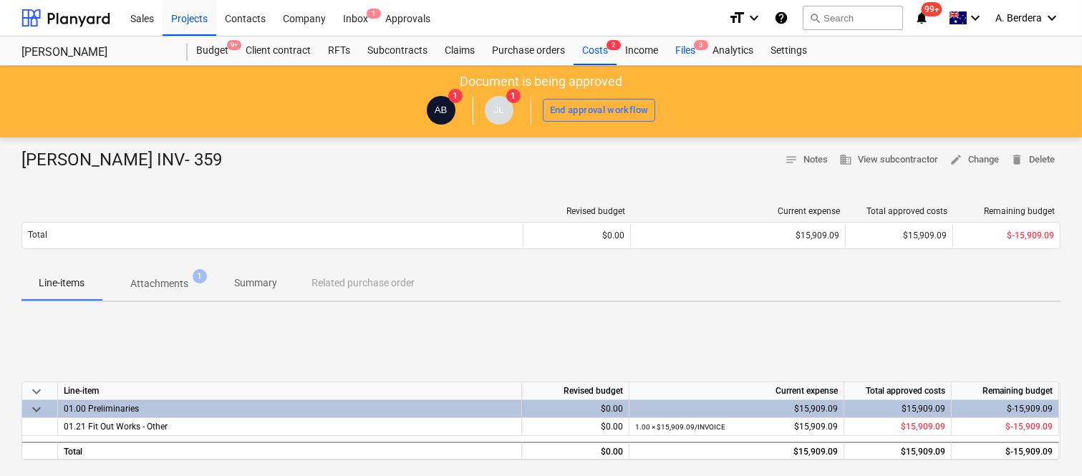
click at [686, 47] on div "Files 3" at bounding box center [685, 51] width 37 height 29
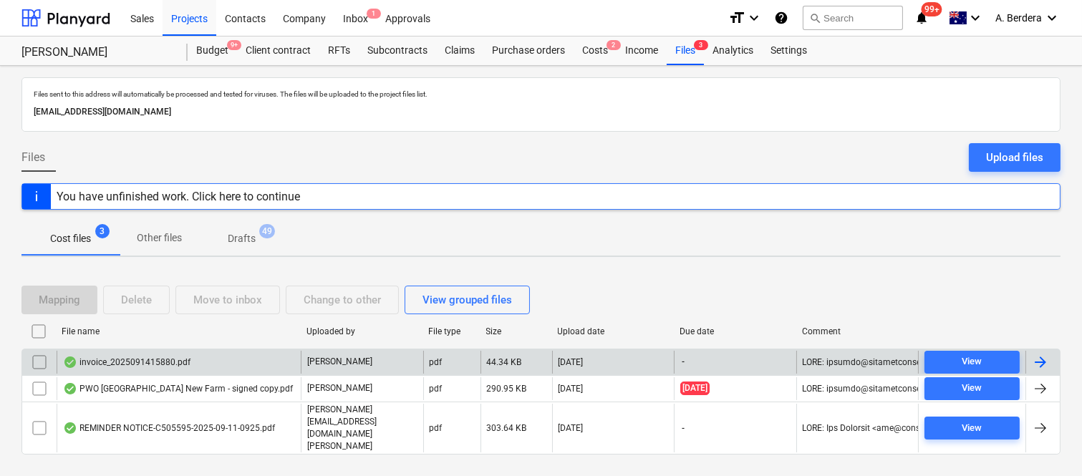
click at [233, 367] on div "invoice_2025091415880.pdf" at bounding box center [179, 362] width 244 height 23
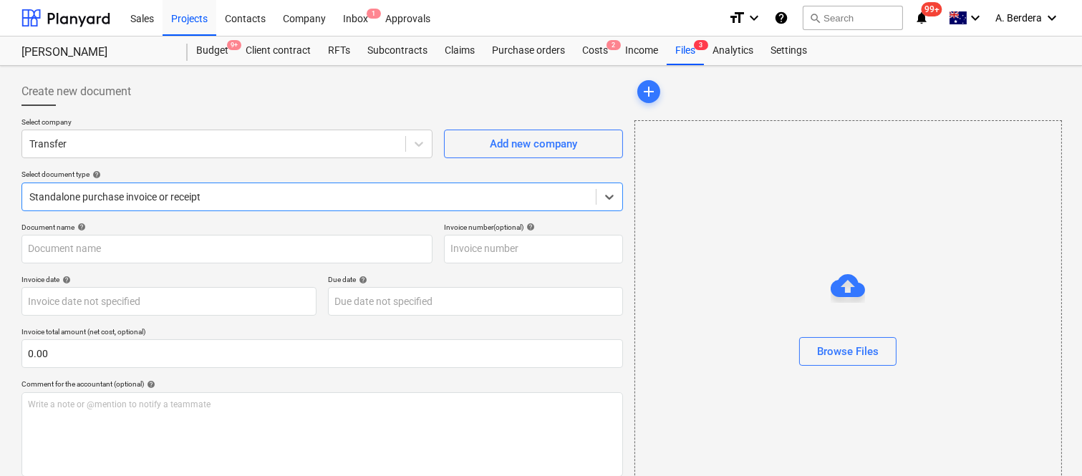
type input "2025091415880"
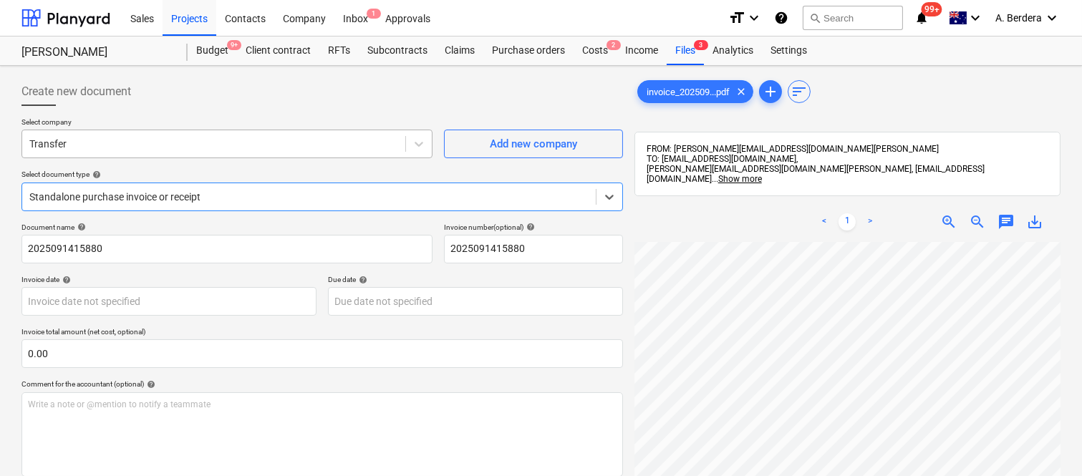
click at [297, 137] on div at bounding box center [213, 144] width 369 height 14
click at [978, 213] on span "zoom_out" at bounding box center [977, 221] width 17 height 17
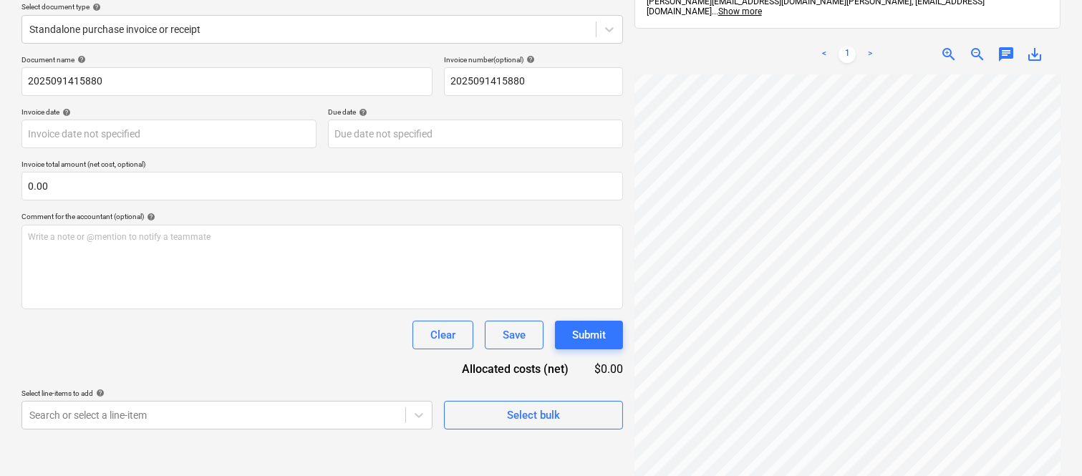
scroll to position [0, 7]
click at [948, 46] on span "zoom_in" at bounding box center [949, 54] width 17 height 17
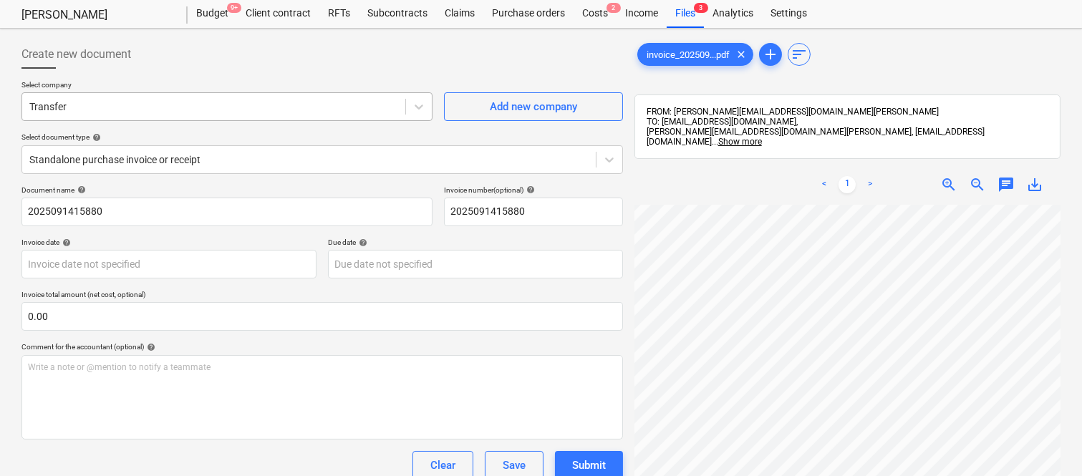
scroll to position [0, 0]
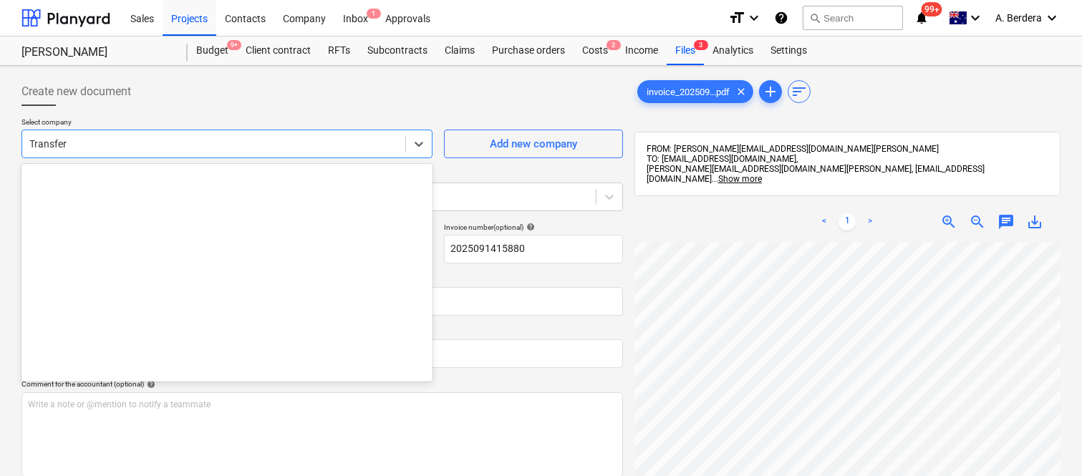
click at [226, 138] on div at bounding box center [213, 144] width 369 height 14
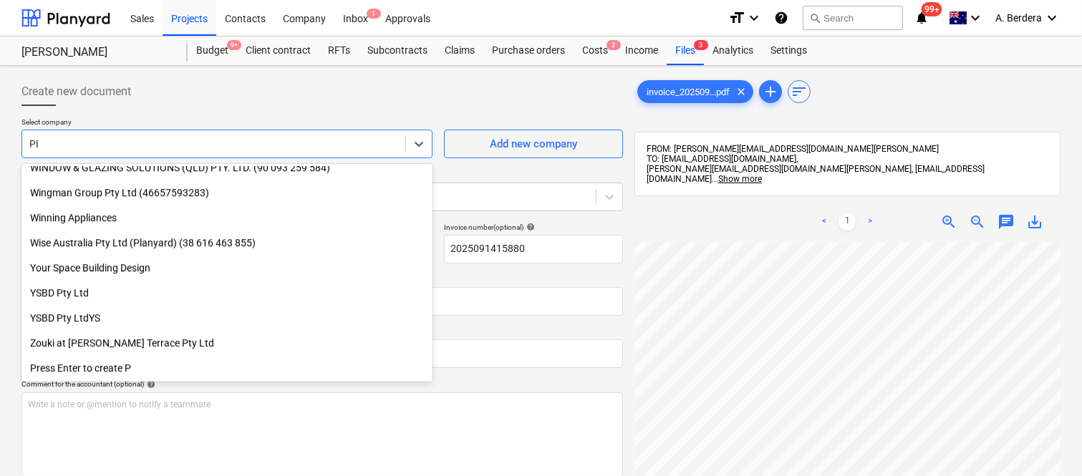
scroll to position [337, 0]
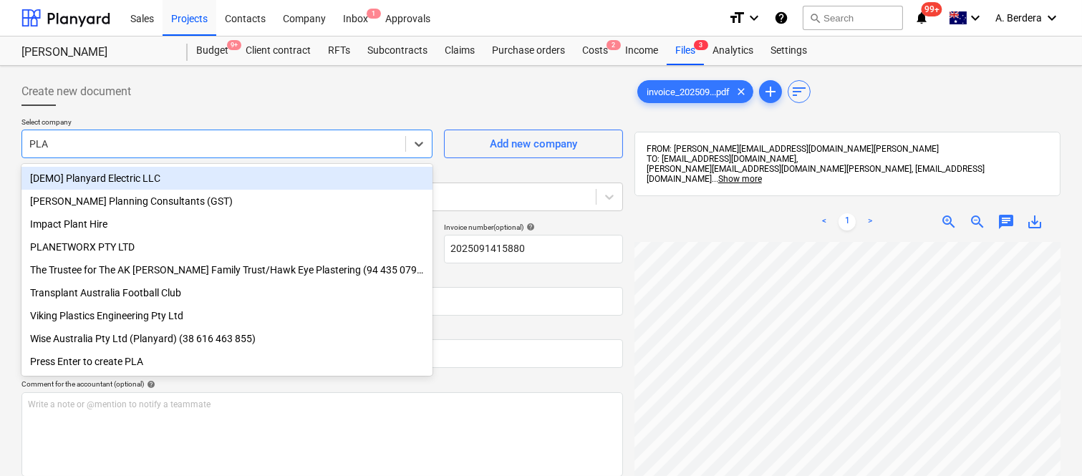
type input "PLAN"
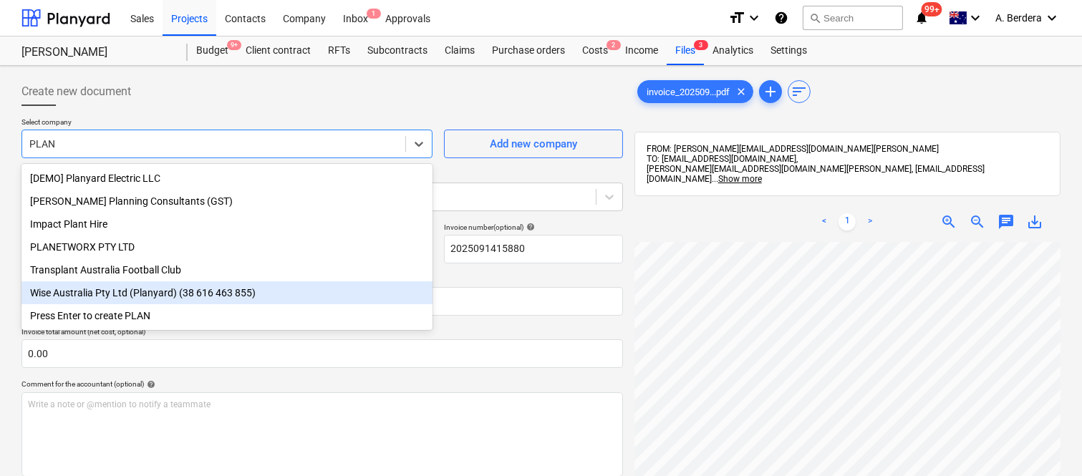
click at [167, 298] on div "Wise Australia Pty Ltd (Planyard) (38 616 463 855)" at bounding box center [226, 293] width 411 height 23
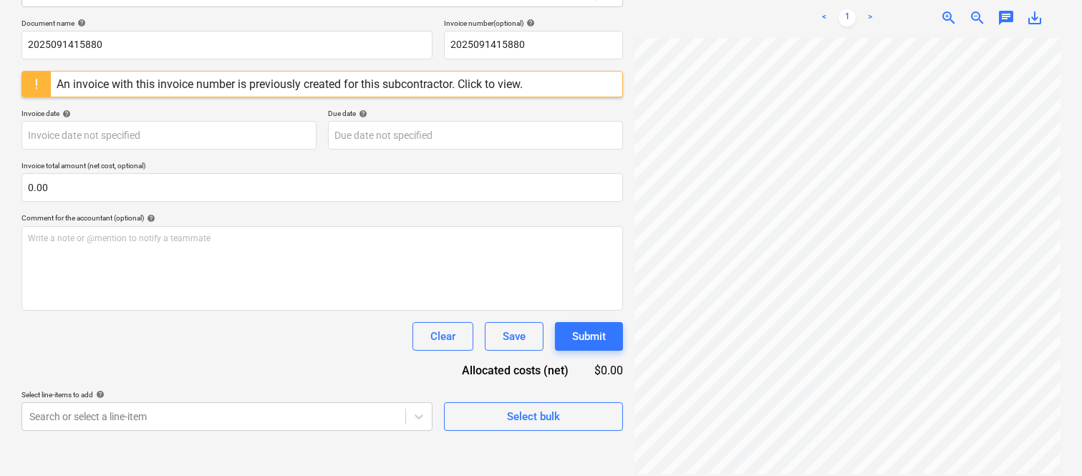
scroll to position [4, 57]
click at [360, 87] on div "An invoice with this invoice number is previously created for this subcontracto…" at bounding box center [290, 84] width 466 height 14
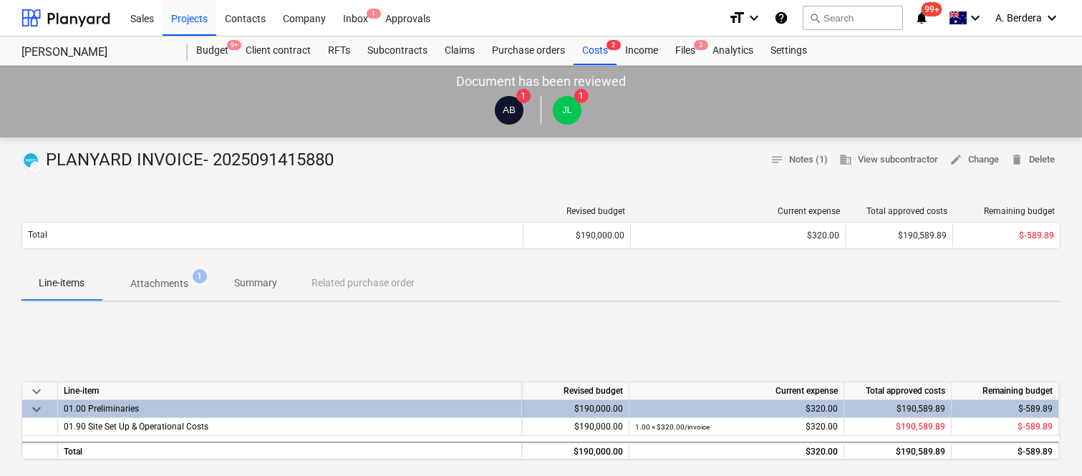
click at [242, 281] on p "Summary" at bounding box center [255, 283] width 43 height 15
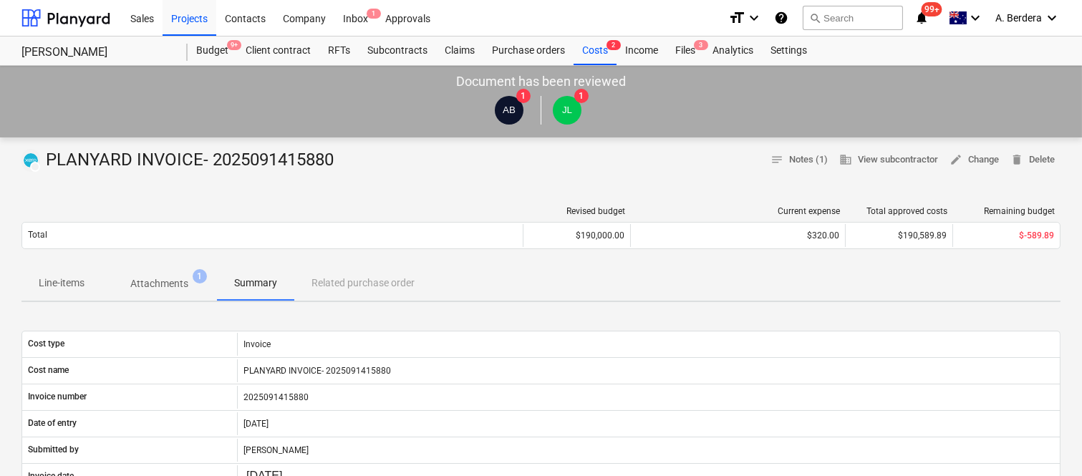
click at [176, 285] on p "Attachments" at bounding box center [159, 284] width 58 height 15
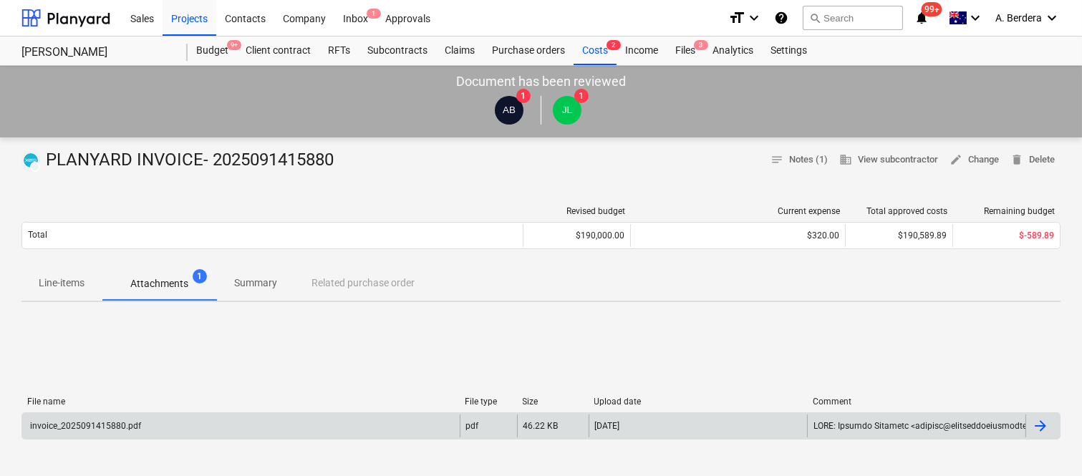
click at [235, 425] on div "invoice_2025091415880.pdf" at bounding box center [241, 426] width 438 height 23
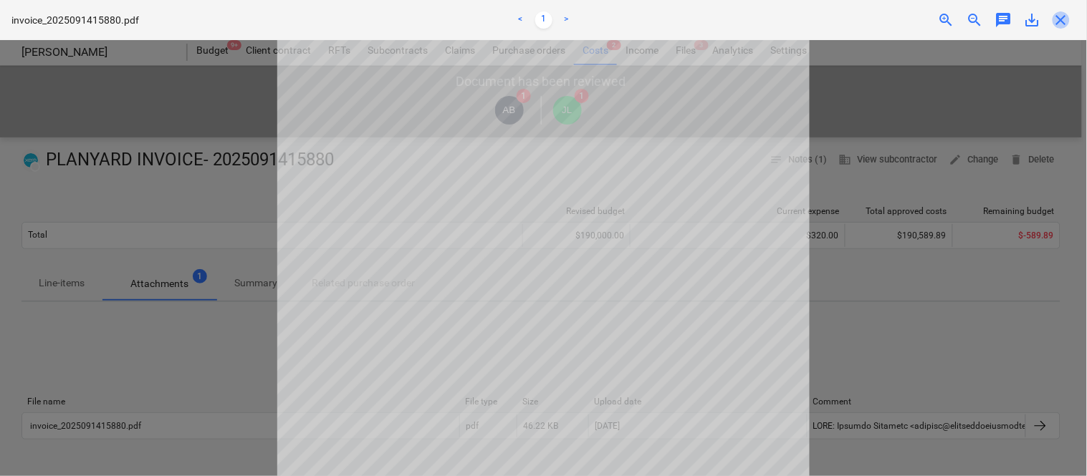
click at [1066, 20] on span "close" at bounding box center [1060, 19] width 17 height 17
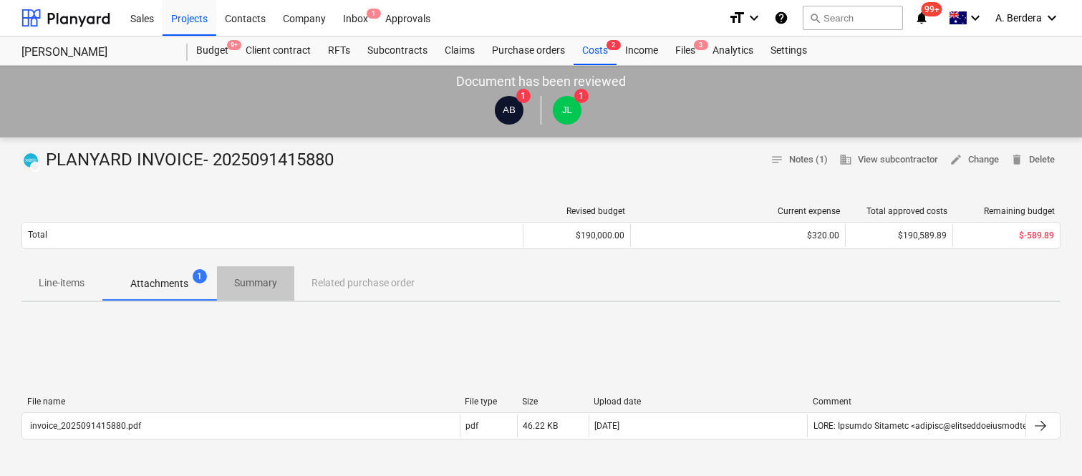
click at [259, 284] on p "Summary" at bounding box center [255, 283] width 43 height 15
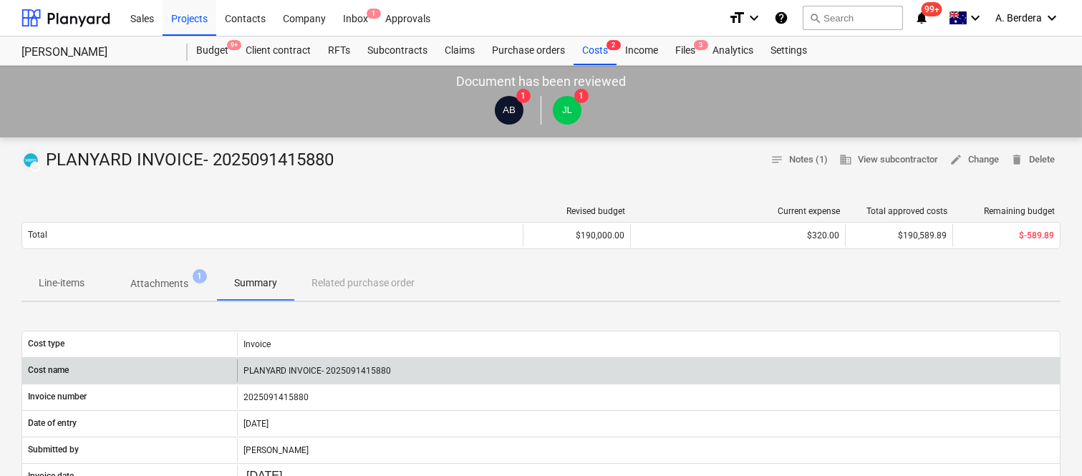
scroll to position [417, 0]
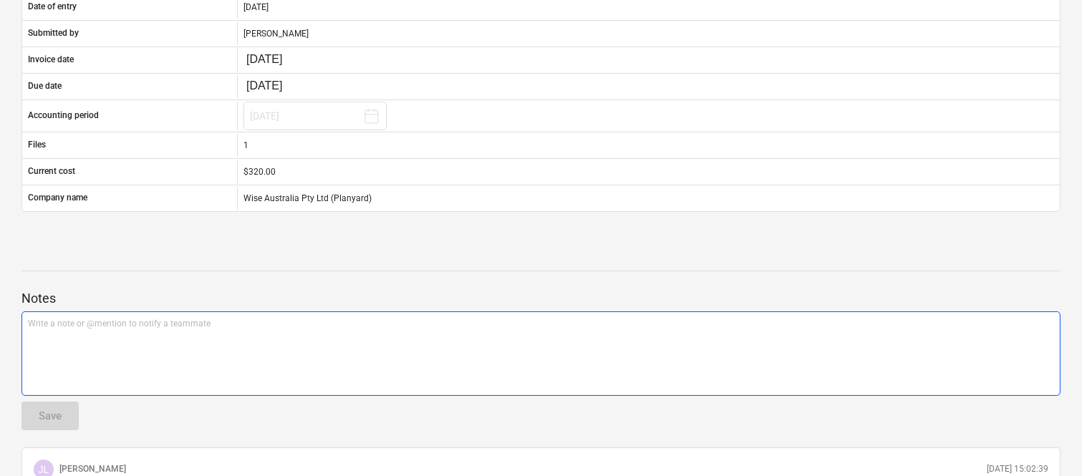
click at [240, 340] on div "Write a note or @mention to notify a teammate [PERSON_NAME]" at bounding box center [540, 354] width 1039 height 85
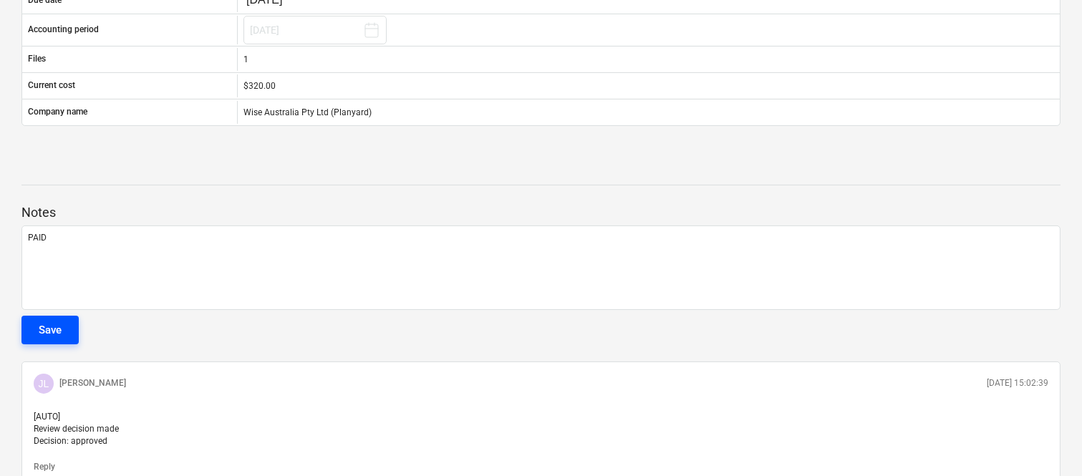
click at [32, 330] on button "Save" at bounding box center [49, 330] width 57 height 29
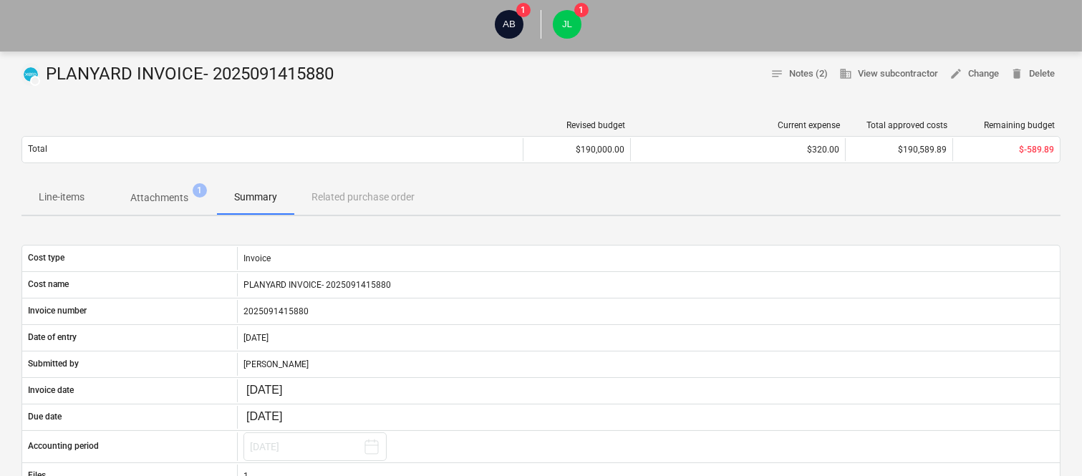
click at [191, 195] on span "Attachments 1" at bounding box center [159, 198] width 81 height 15
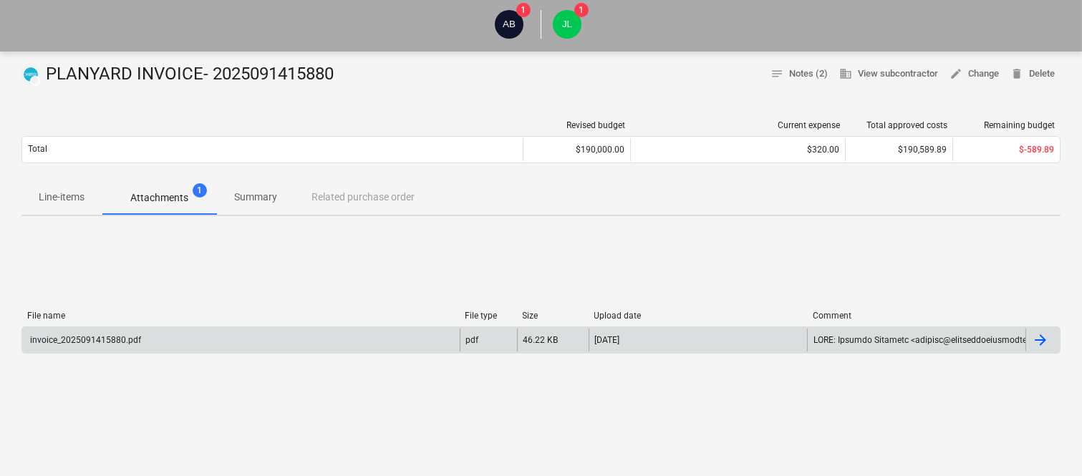
click at [203, 335] on div "invoice_2025091415880.pdf" at bounding box center [241, 340] width 438 height 23
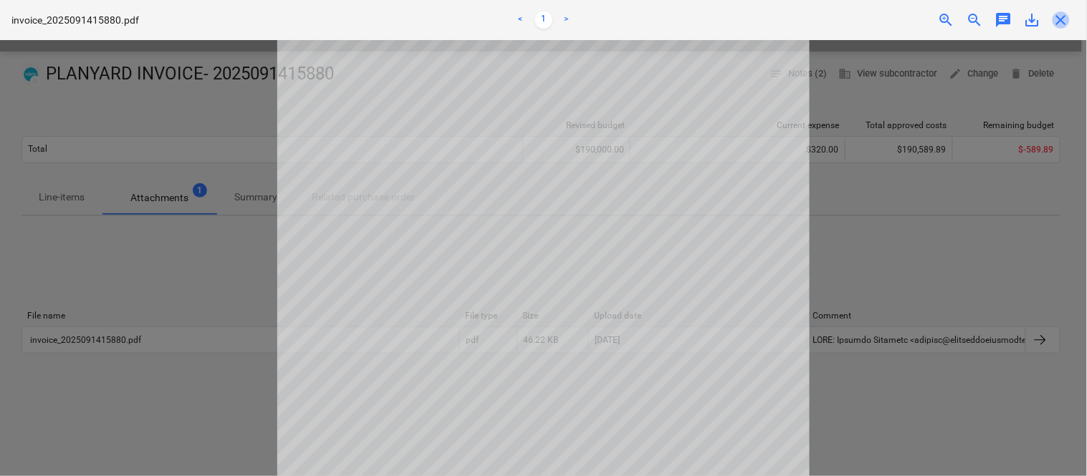
click at [1059, 19] on span "close" at bounding box center [1060, 19] width 17 height 17
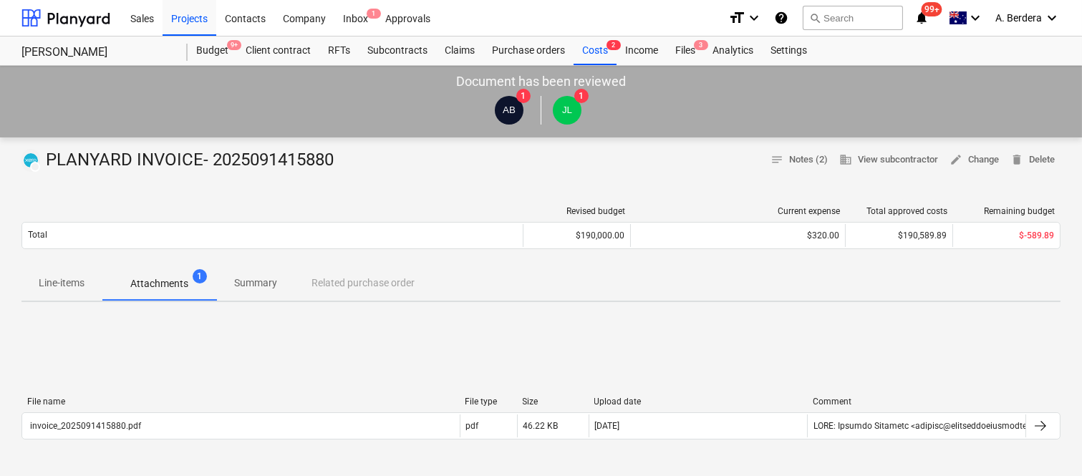
click at [252, 277] on p "Summary" at bounding box center [255, 283] width 43 height 15
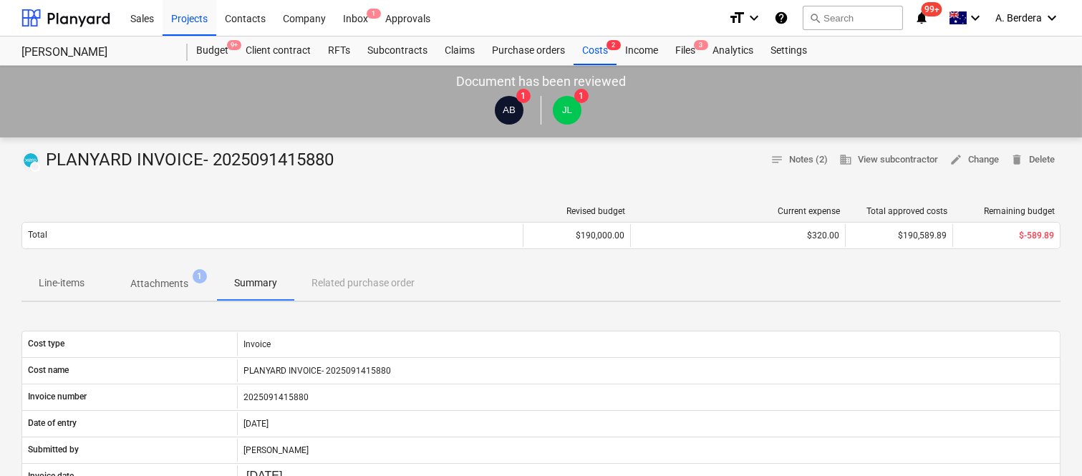
click at [176, 284] on p "Attachments" at bounding box center [159, 284] width 58 height 15
click at [681, 52] on div "Files 3" at bounding box center [685, 51] width 37 height 29
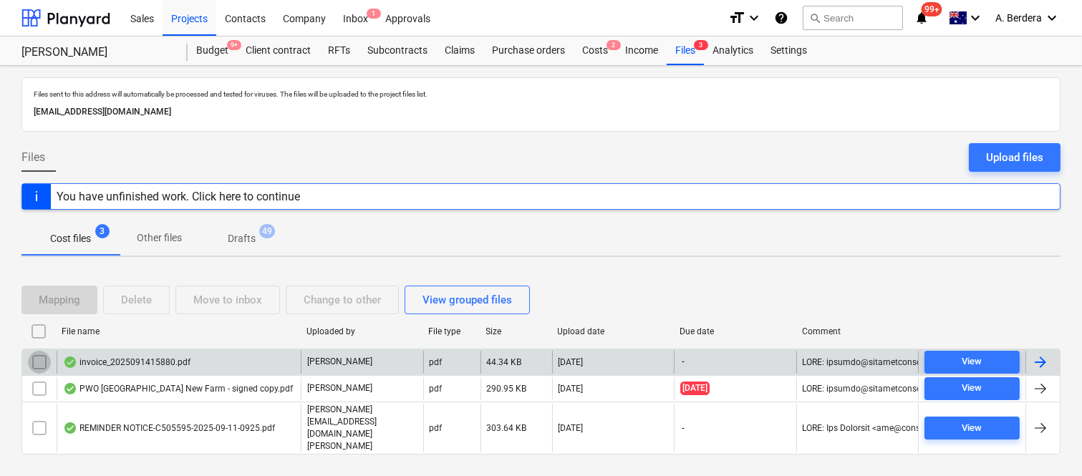
click at [39, 374] on input "checkbox" at bounding box center [39, 362] width 23 height 23
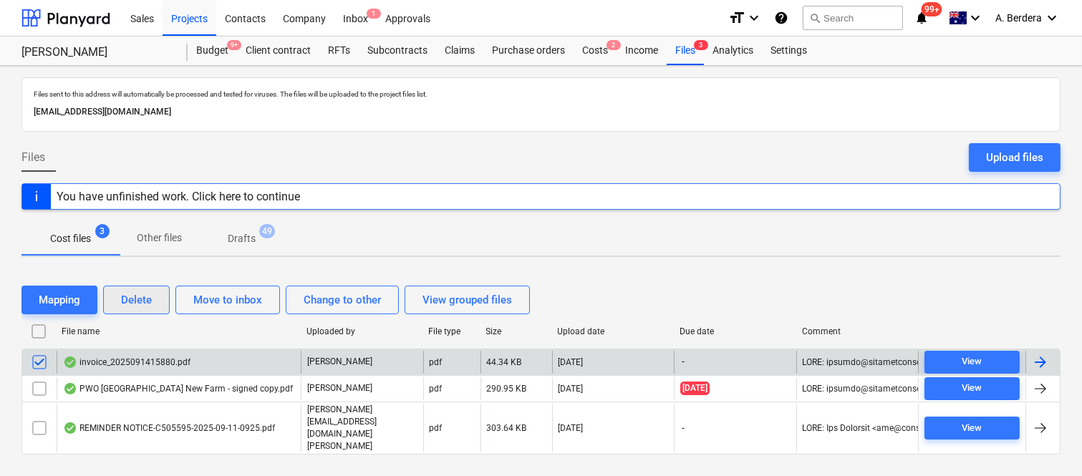
click at [138, 304] on div "Delete" at bounding box center [136, 300] width 31 height 19
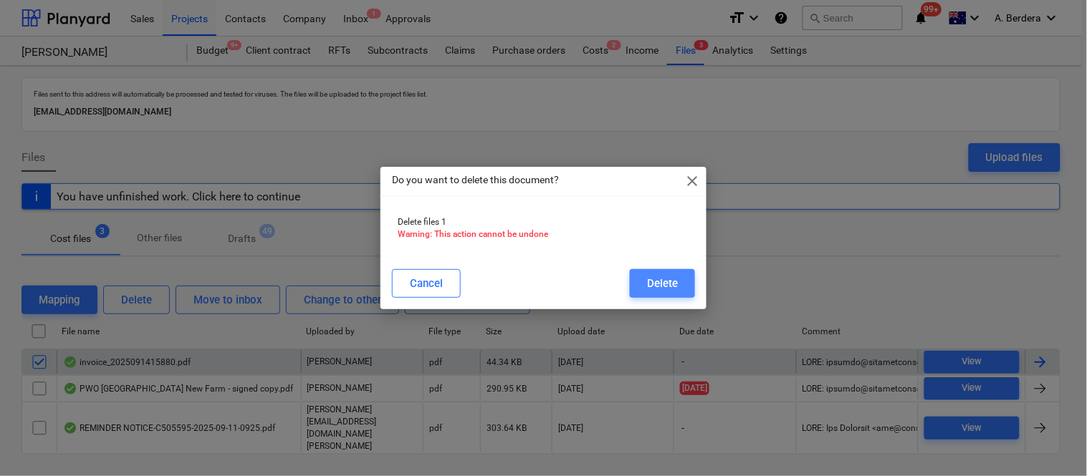
click at [655, 280] on div "Delete" at bounding box center [662, 283] width 31 height 19
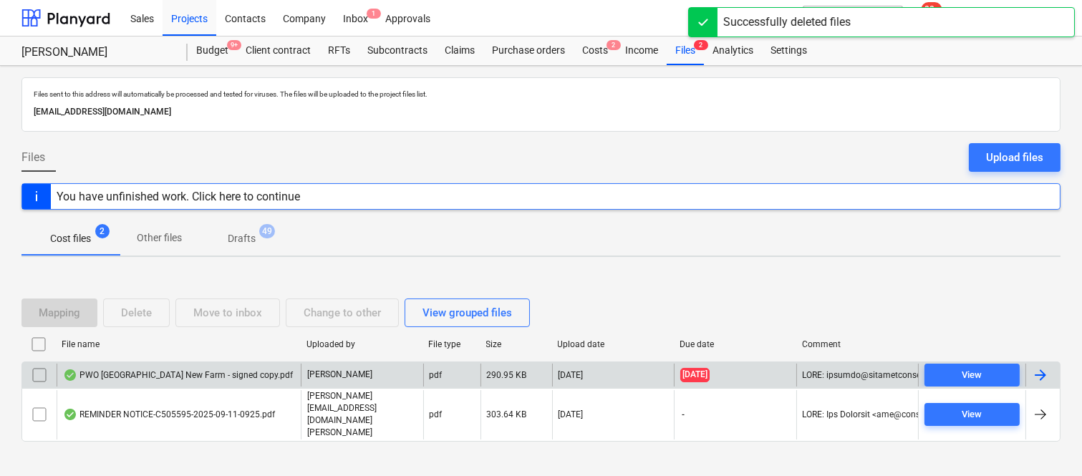
click at [265, 381] on div "PWO [GEOGRAPHIC_DATA] New Farm - signed copy.pdf" at bounding box center [178, 375] width 230 height 11
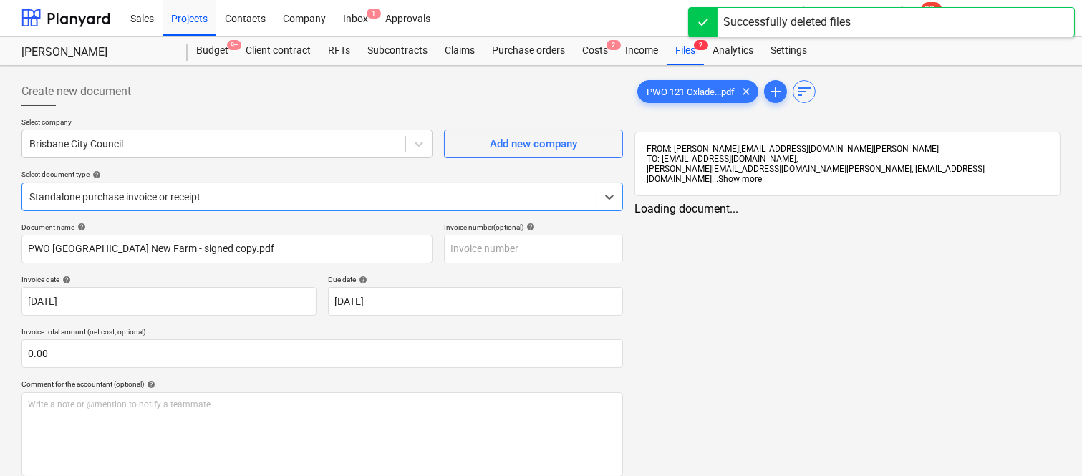
type input "PWO [GEOGRAPHIC_DATA] New Farm - signed copy.pdf"
type input "[DATE]"
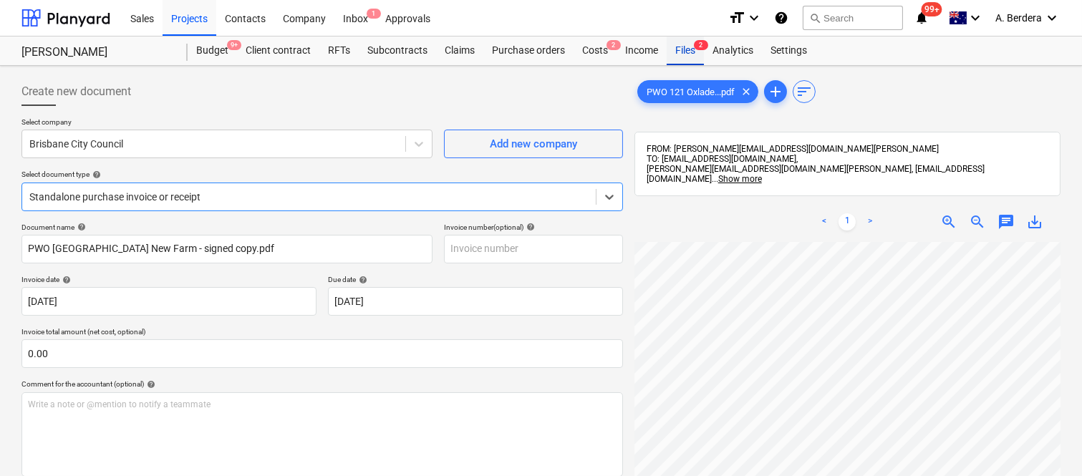
click at [683, 52] on div "Files 2" at bounding box center [685, 51] width 37 height 29
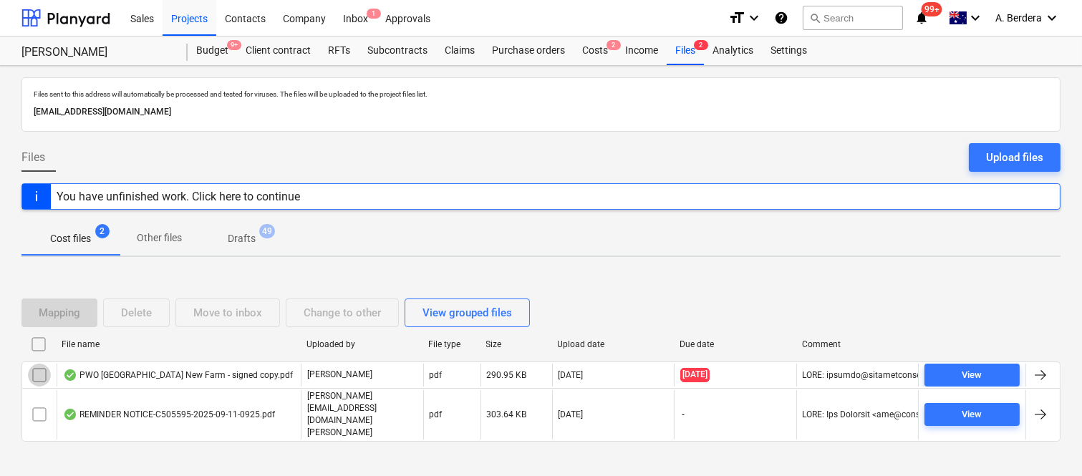
click at [39, 387] on input "checkbox" at bounding box center [39, 375] width 23 height 23
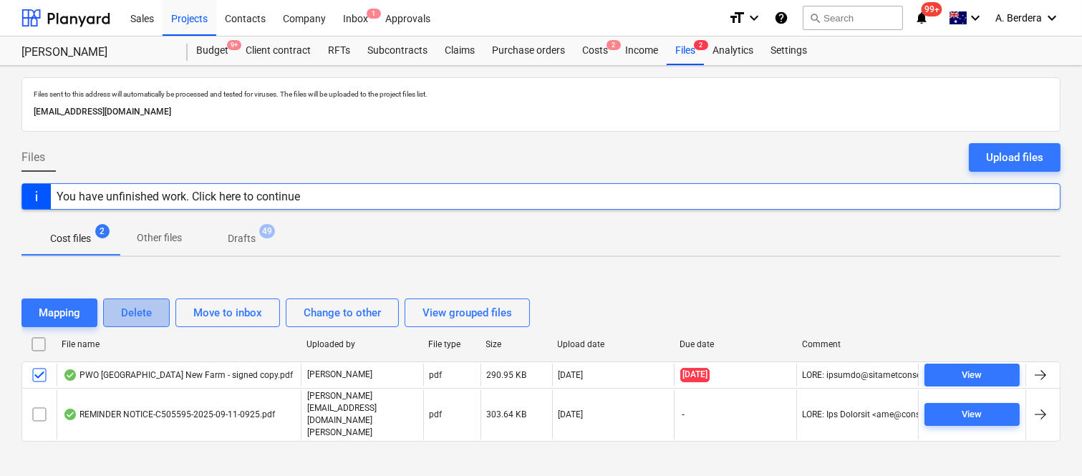
click at [143, 322] on div "Delete" at bounding box center [136, 313] width 31 height 19
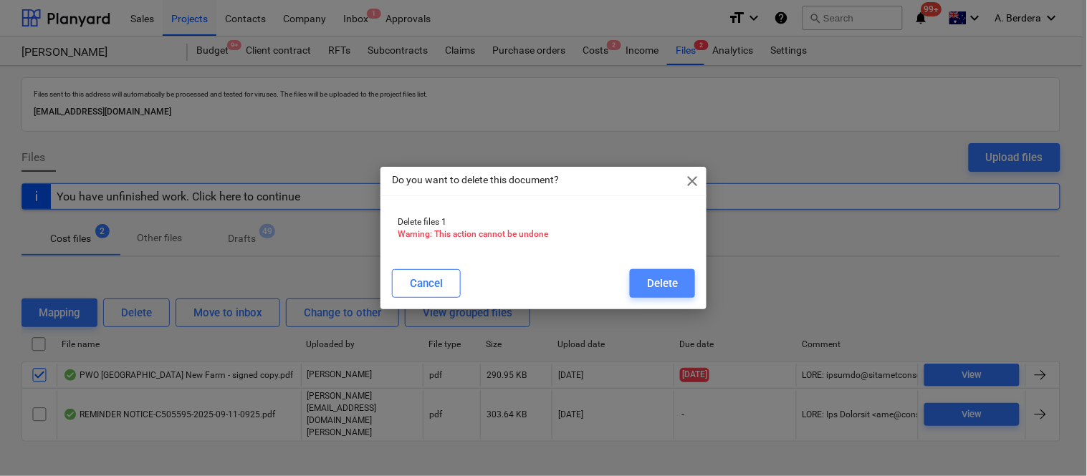
click at [652, 288] on div "Delete" at bounding box center [662, 283] width 31 height 19
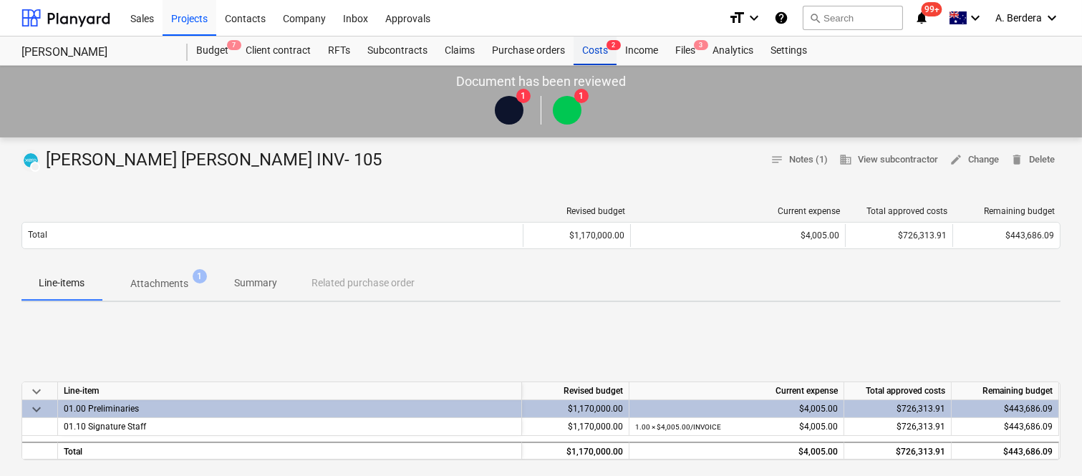
click at [595, 47] on div "Costs 2" at bounding box center [595, 51] width 43 height 29
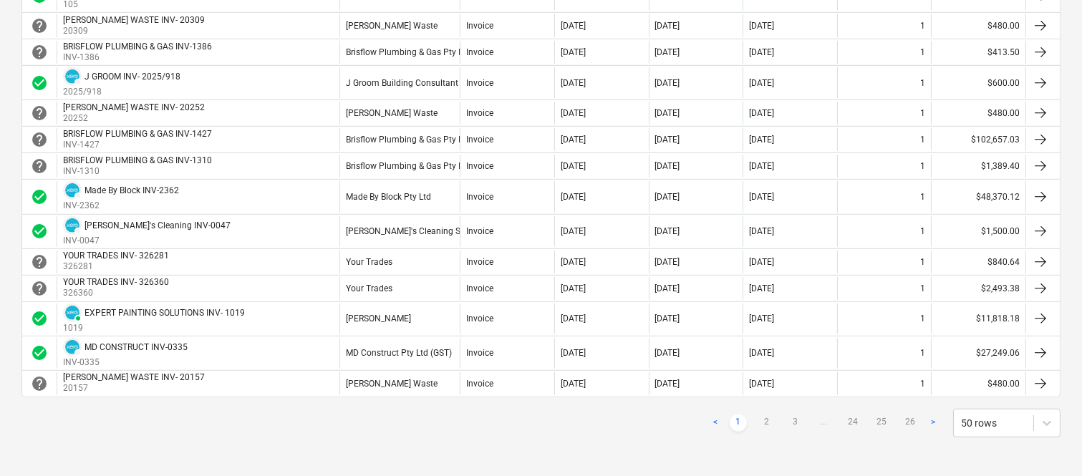
scroll to position [1305, 0]
click at [769, 423] on link "2" at bounding box center [767, 421] width 17 height 17
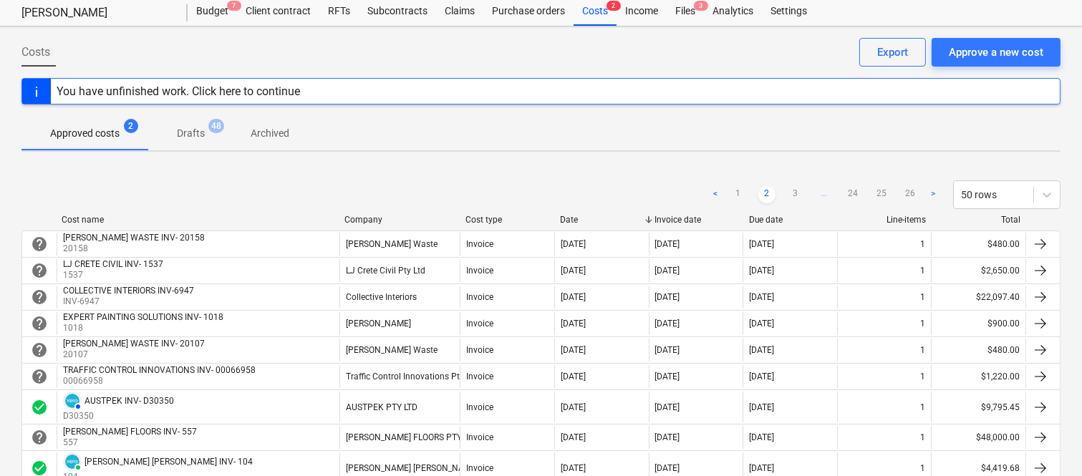
scroll to position [8, 0]
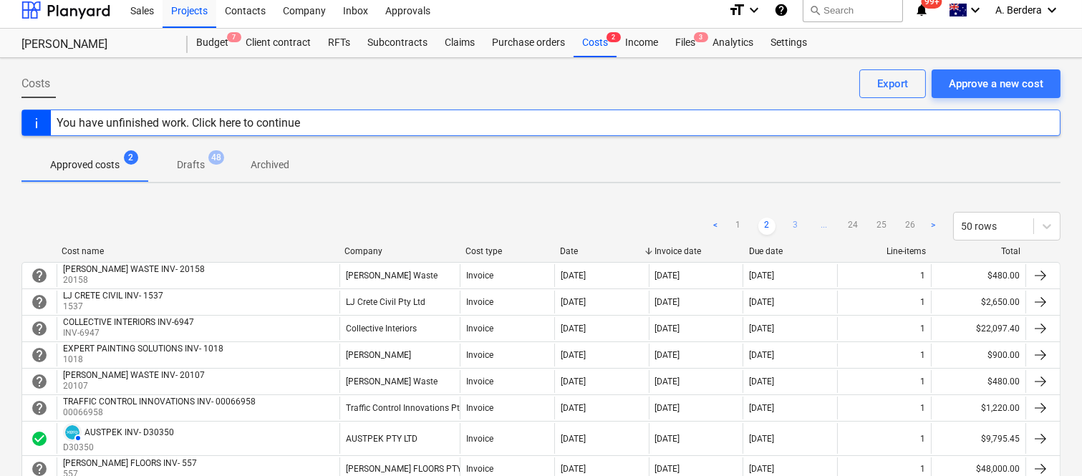
click at [797, 219] on link "3" at bounding box center [795, 226] width 17 height 17
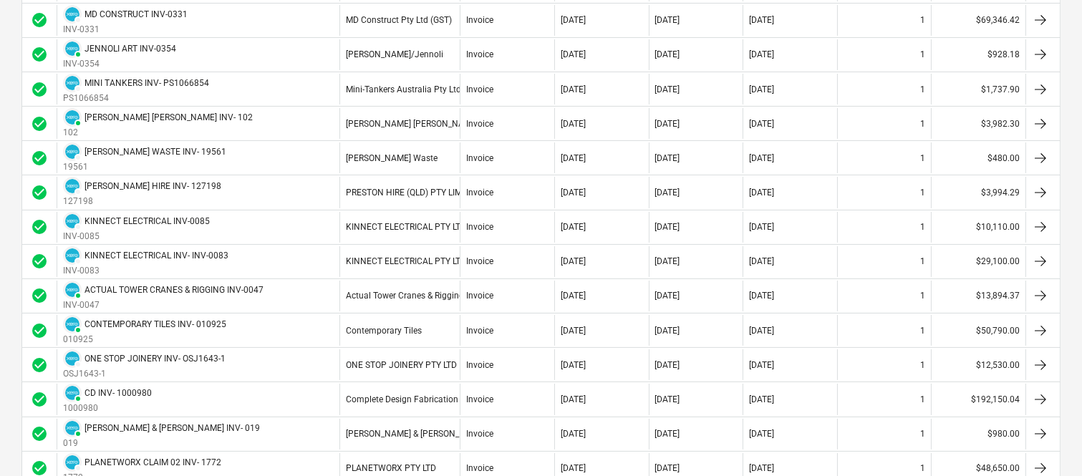
scroll to position [517, 0]
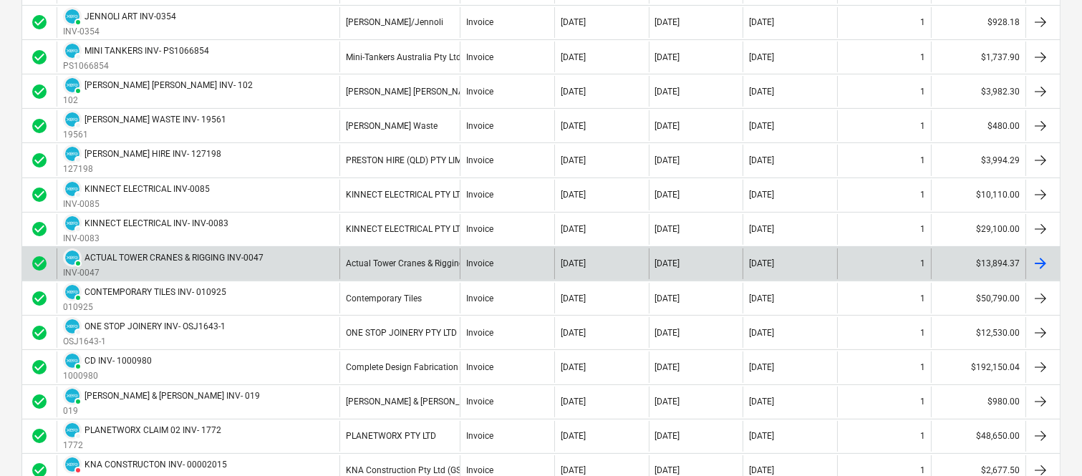
click at [310, 255] on div "PAID ACTUAL TOWER CRANES & RIGGING INV-0047 INV-0047" at bounding box center [198, 264] width 283 height 31
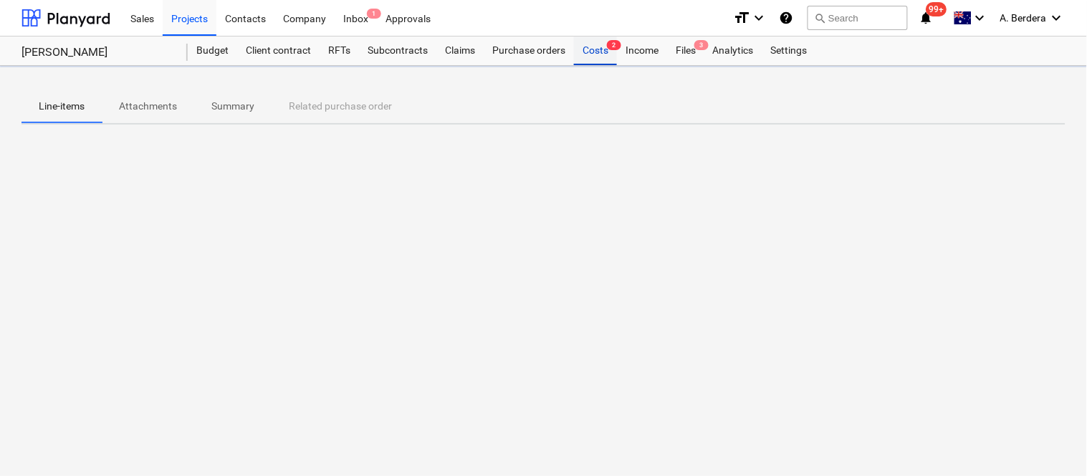
click at [591, 54] on div "Costs 2" at bounding box center [595, 51] width 43 height 29
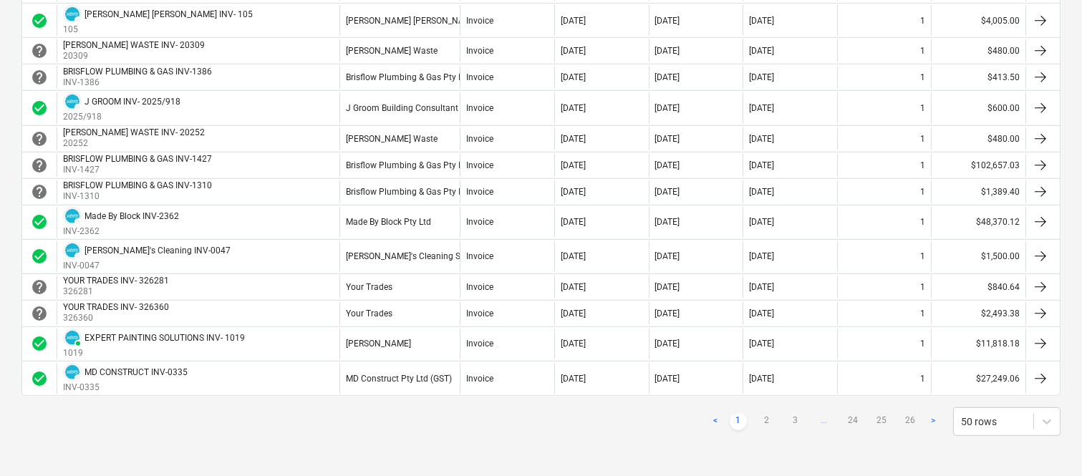
scroll to position [1315, 0]
click at [772, 419] on link "2" at bounding box center [767, 421] width 17 height 17
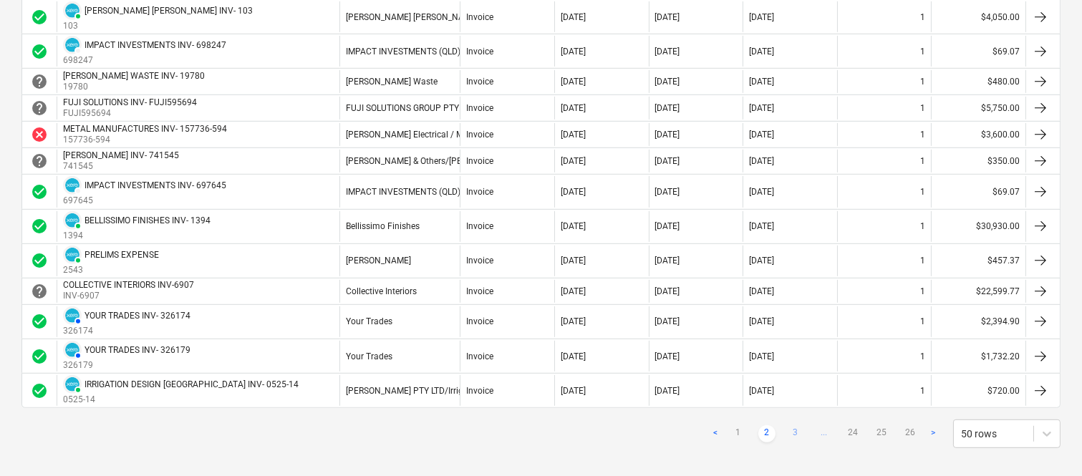
click at [794, 432] on link "3" at bounding box center [795, 434] width 17 height 17
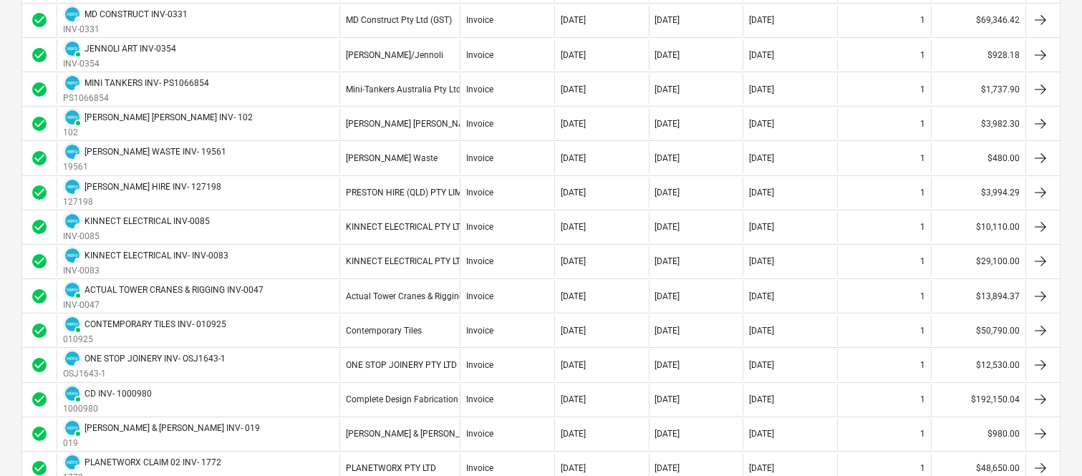
scroll to position [488, 0]
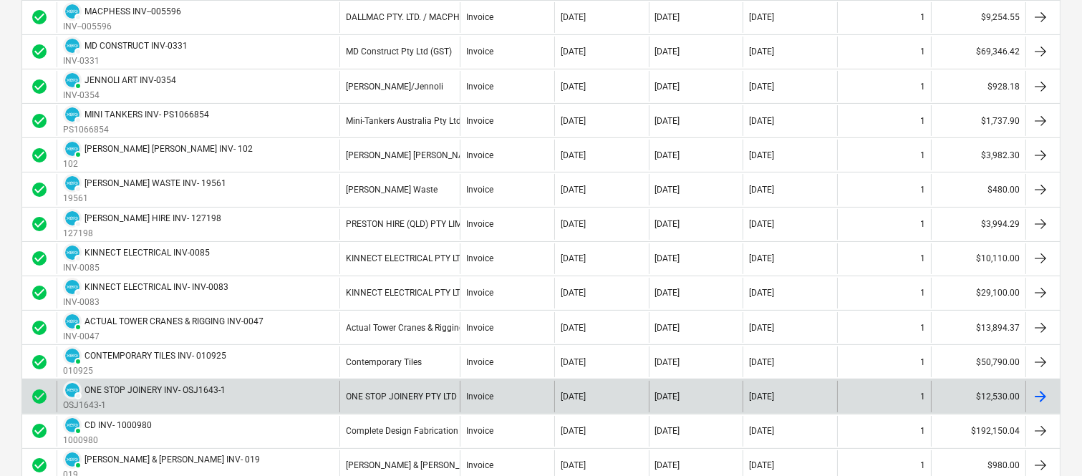
click at [231, 397] on div "DRAFT ONE STOP JOINERY INV- OSJ1643-1 OSJ1643-1" at bounding box center [198, 396] width 283 height 31
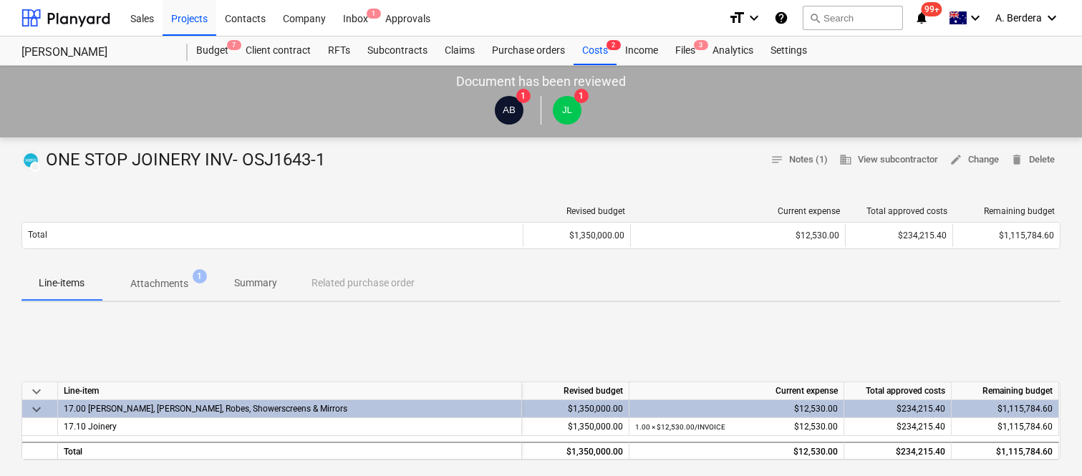
click at [259, 287] on p "Summary" at bounding box center [255, 283] width 43 height 15
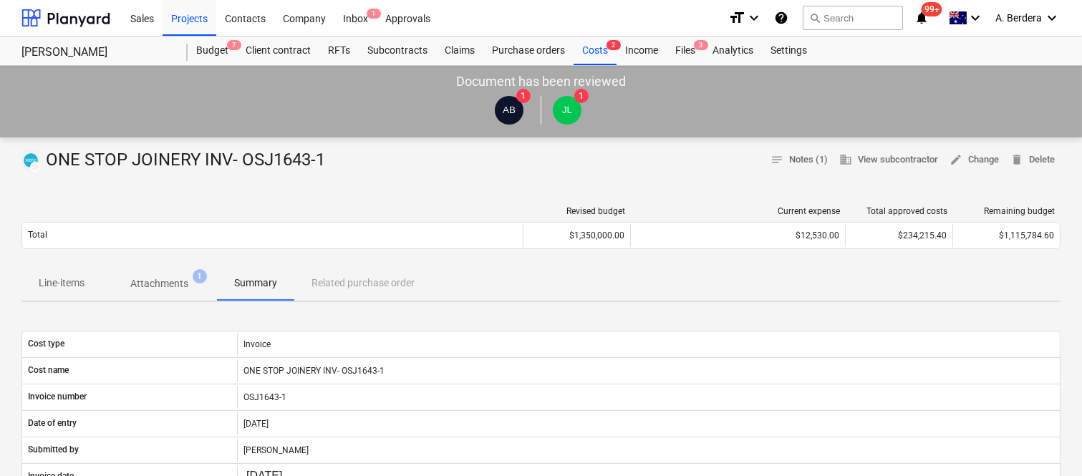
click at [52, 282] on p "Line-items" at bounding box center [62, 283] width 46 height 15
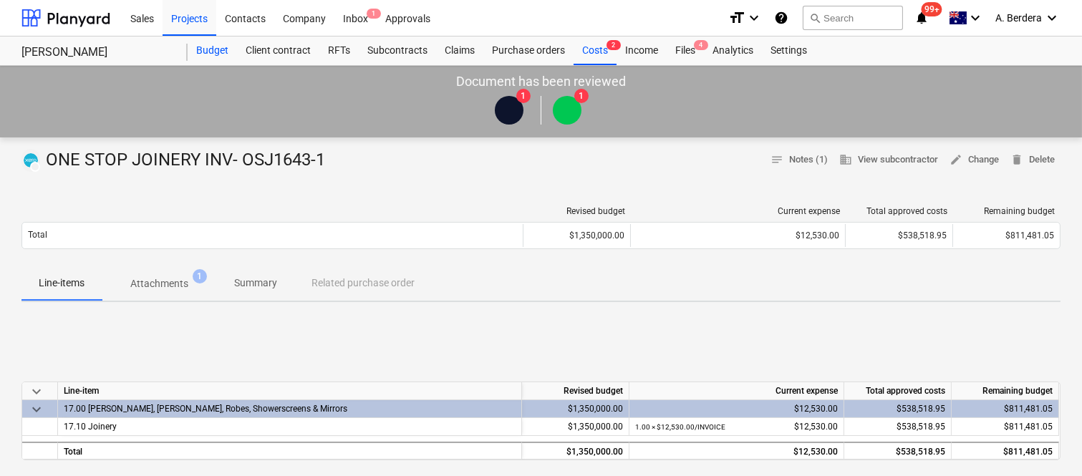
click at [209, 54] on div "Budget" at bounding box center [212, 51] width 49 height 29
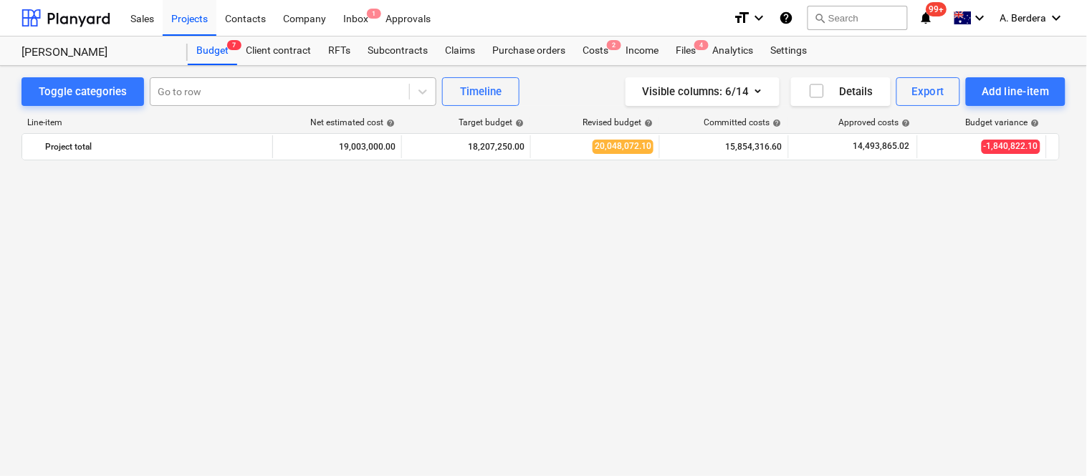
scroll to position [1974, 0]
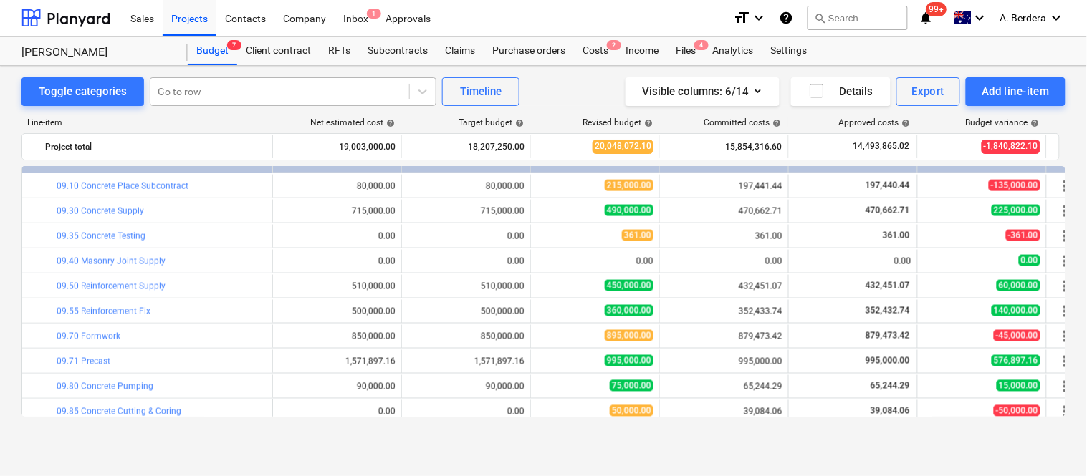
click at [245, 88] on div at bounding box center [280, 92] width 244 height 14
type input "ARB"
paste input "Arborist"
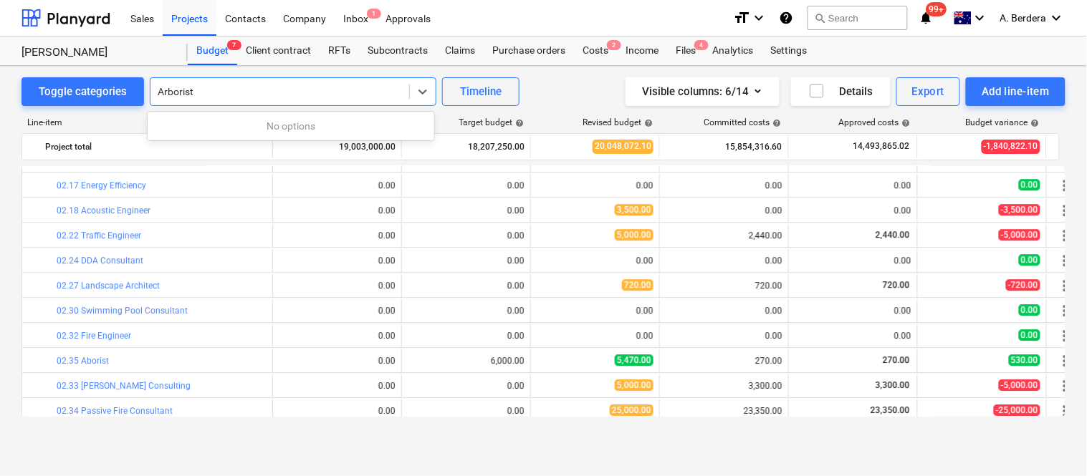
scroll to position [878, 0]
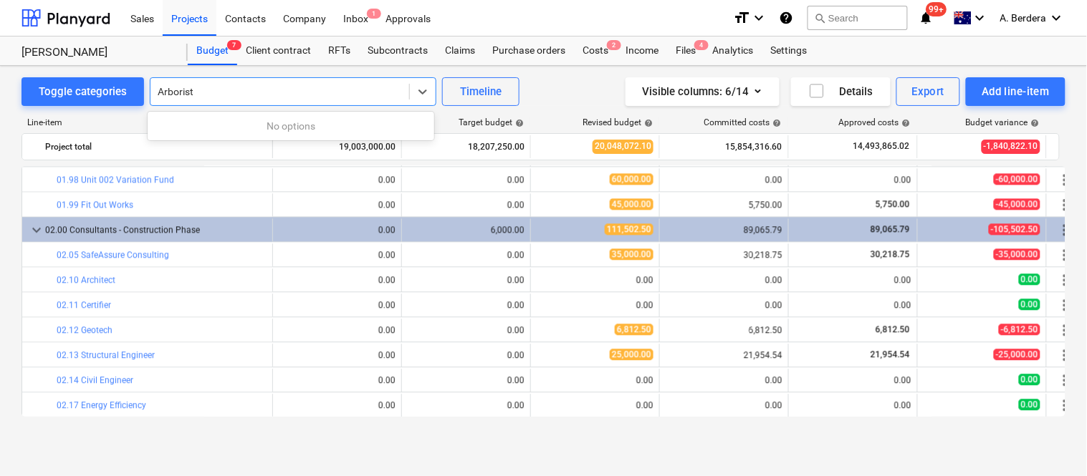
type input "Arborist"
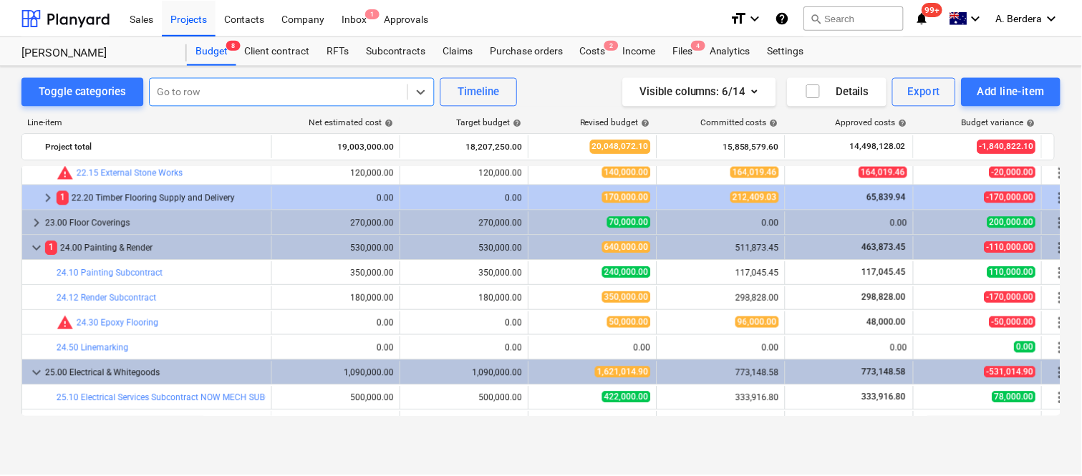
scroll to position [3661, 0]
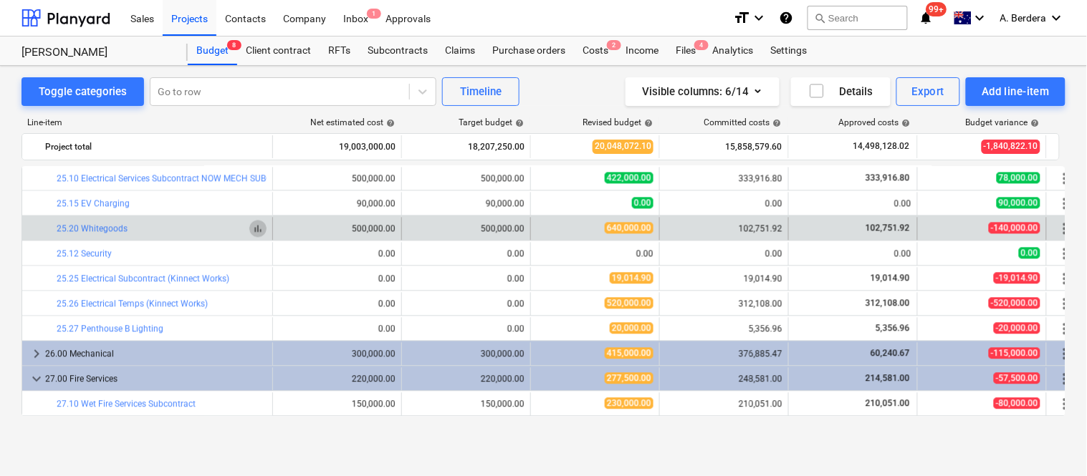
click at [254, 229] on span "bar_chart" at bounding box center [257, 229] width 11 height 11
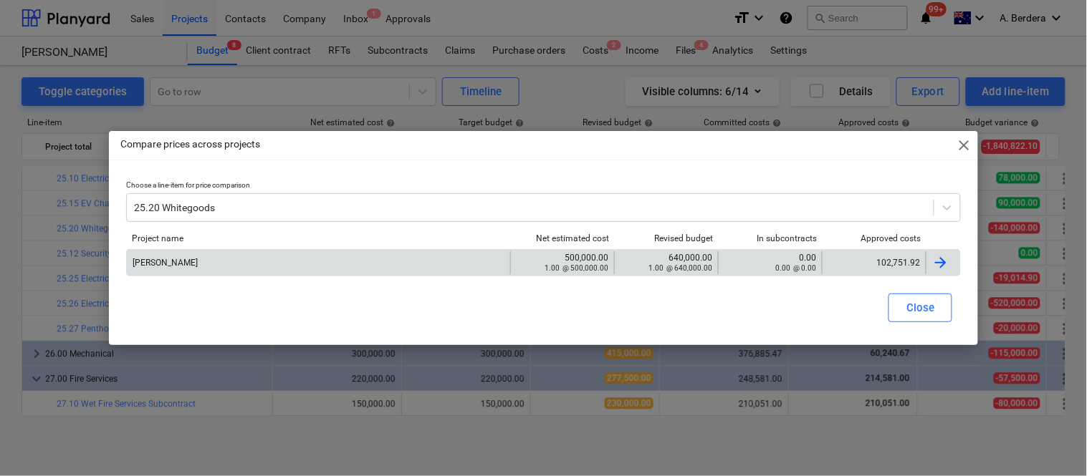
click at [856, 258] on div "102,751.92" at bounding box center [874, 263] width 92 height 10
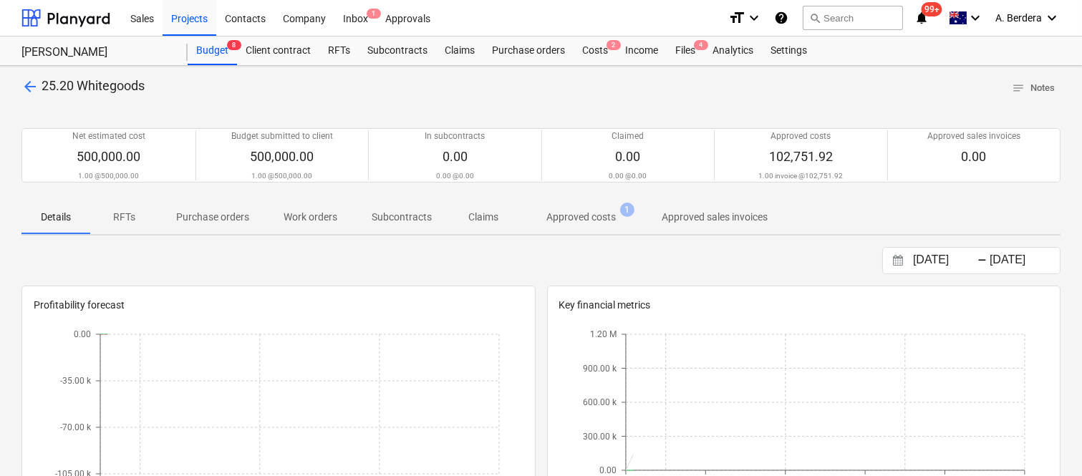
click at [582, 216] on p "Approved costs" at bounding box center [581, 217] width 69 height 15
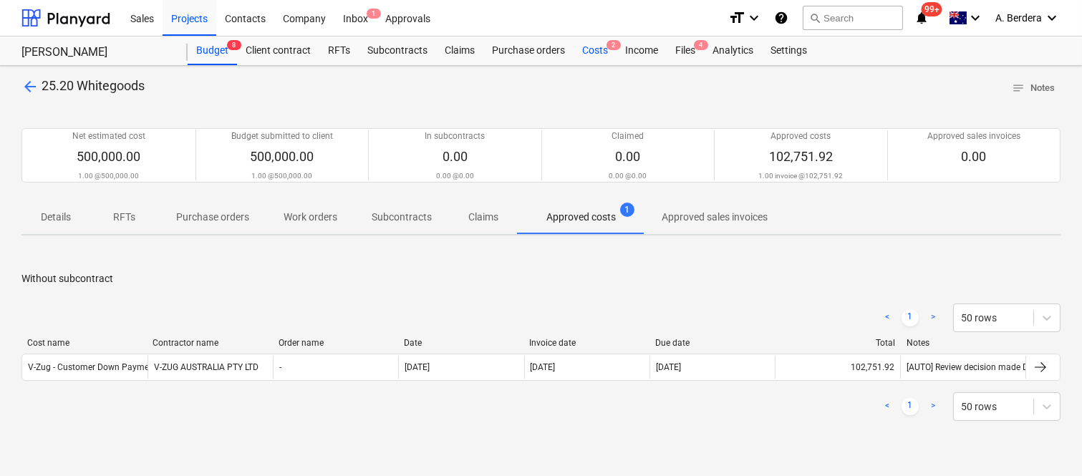
click at [586, 45] on div "Costs 2" at bounding box center [595, 51] width 43 height 29
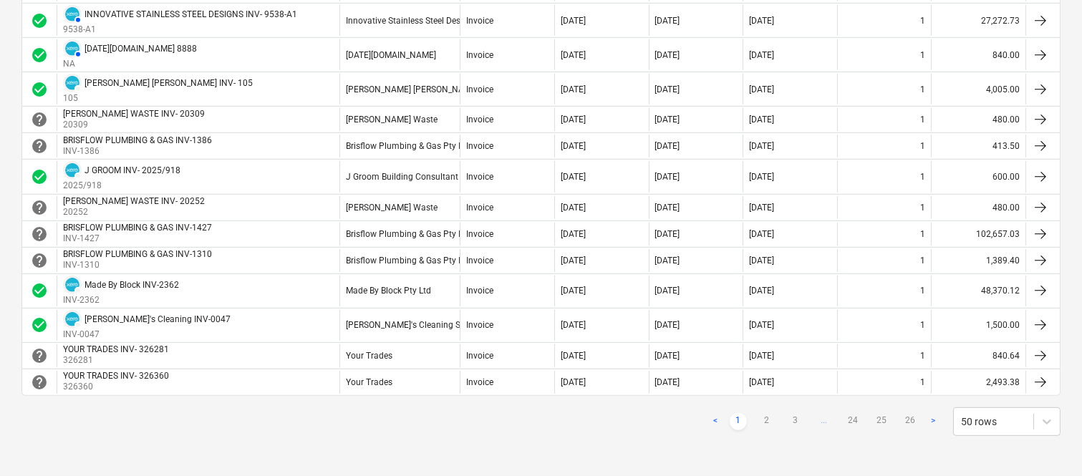
scroll to position [1299, 0]
click at [767, 420] on link "2" at bounding box center [767, 421] width 17 height 17
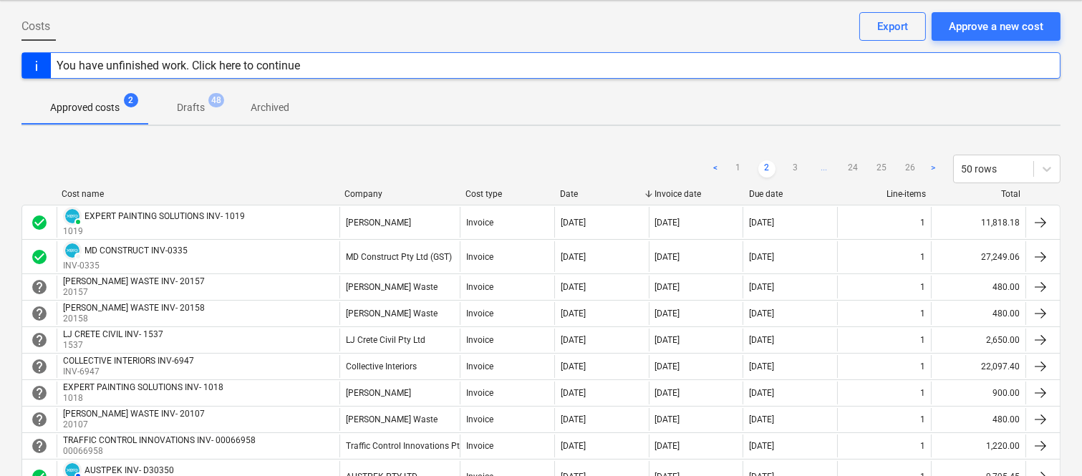
scroll to position [33, 0]
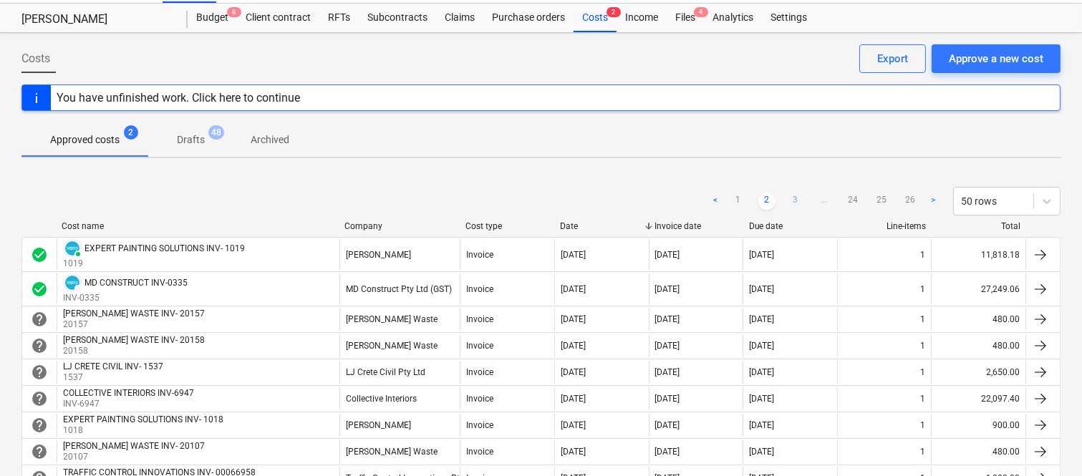
click at [795, 201] on link "3" at bounding box center [795, 201] width 17 height 17
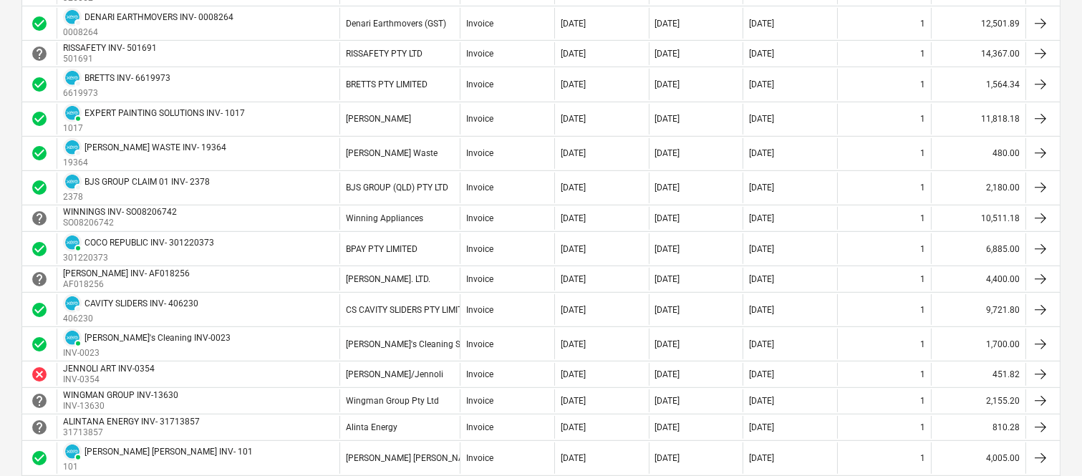
scroll to position [1243, 0]
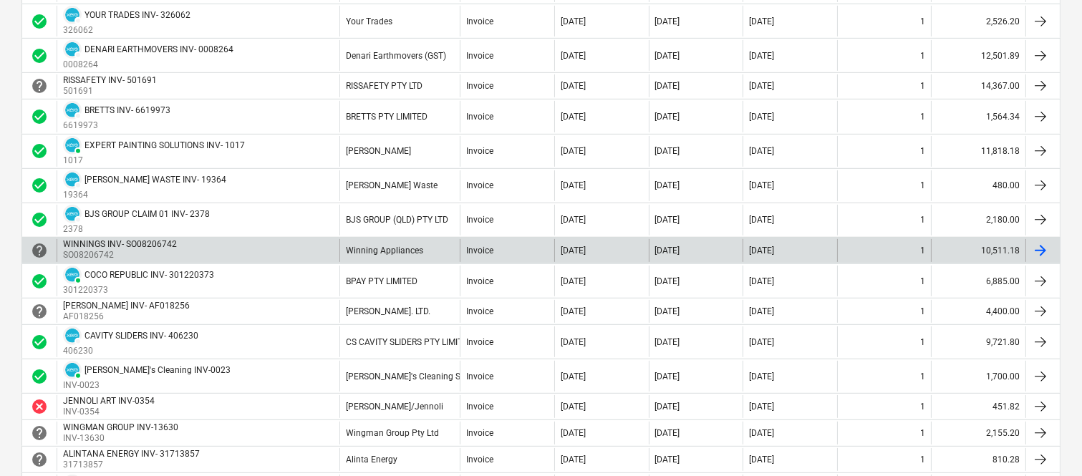
click at [342, 249] on div "Winning Appliances" at bounding box center [400, 250] width 120 height 23
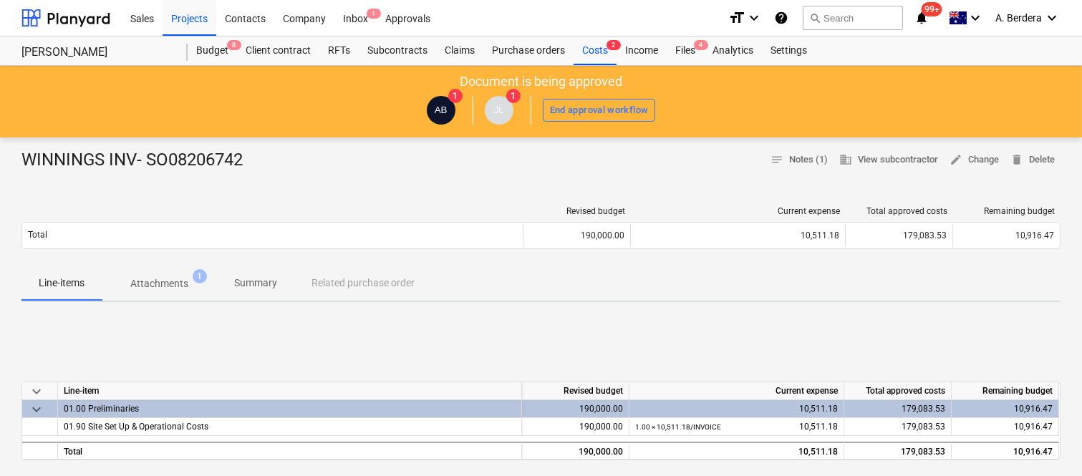
click at [193, 280] on span "1" at bounding box center [200, 276] width 14 height 14
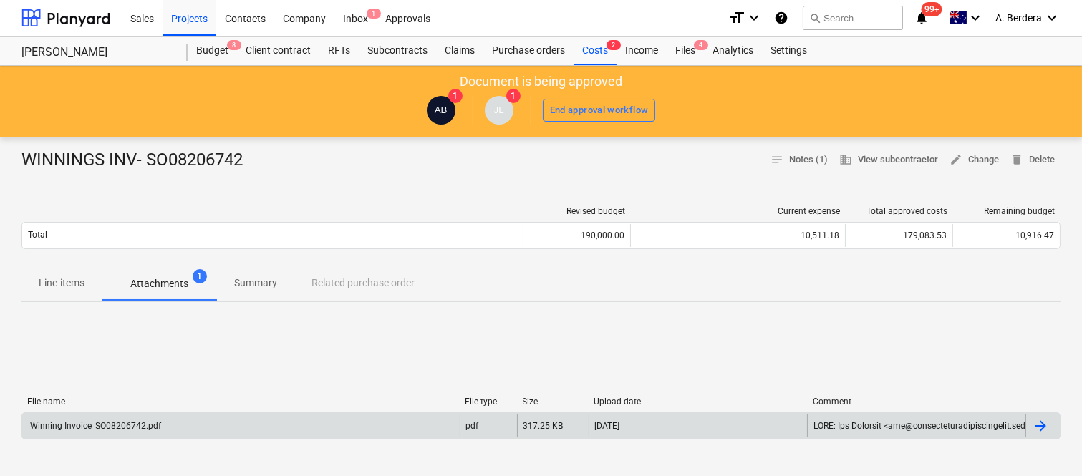
click at [205, 426] on div "Winning Invoice_SO08206742.pdf" at bounding box center [241, 426] width 438 height 23
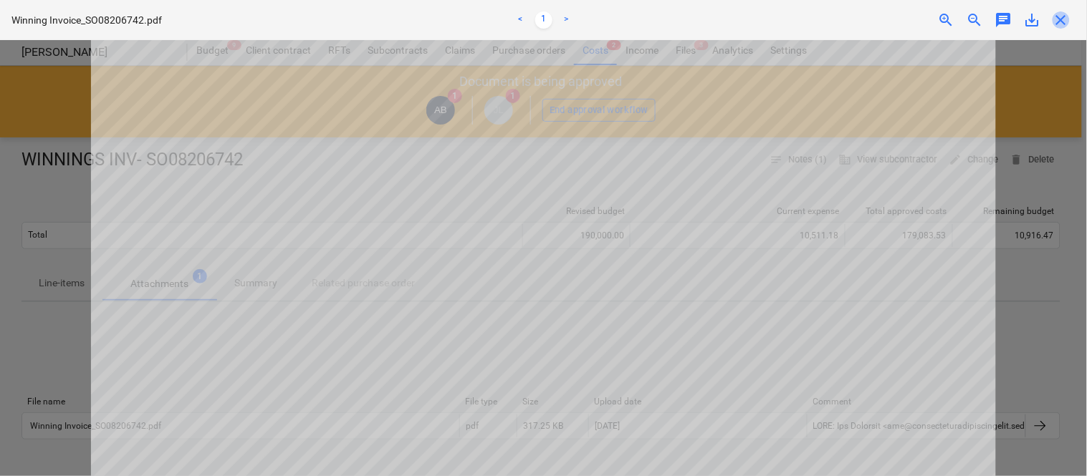
click at [1058, 13] on span "close" at bounding box center [1060, 19] width 17 height 17
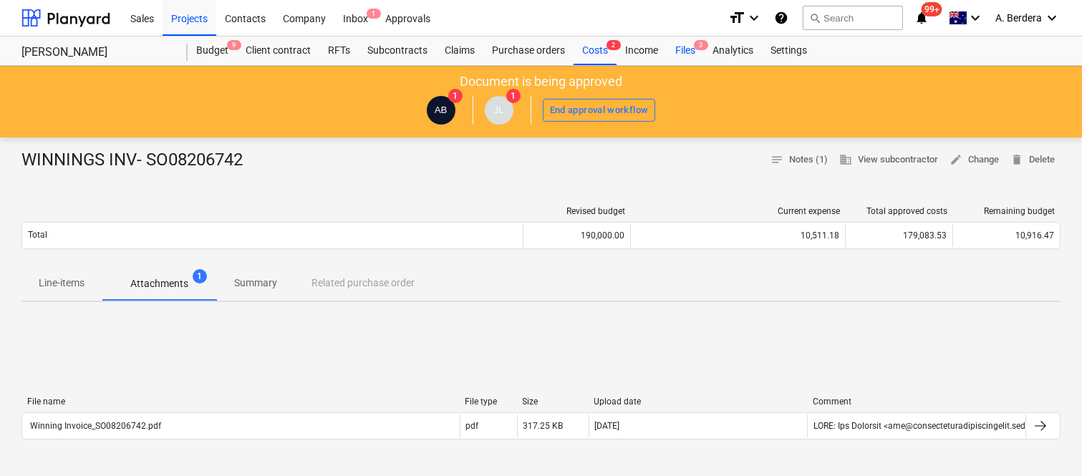
click at [685, 52] on div "Files 3" at bounding box center [685, 51] width 37 height 29
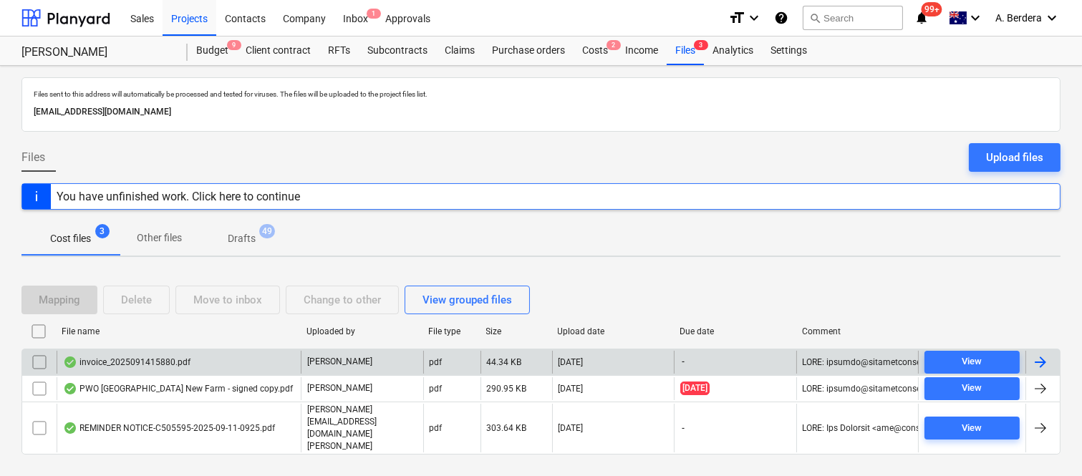
click at [246, 367] on div "invoice_2025091415880.pdf" at bounding box center [179, 362] width 244 height 23
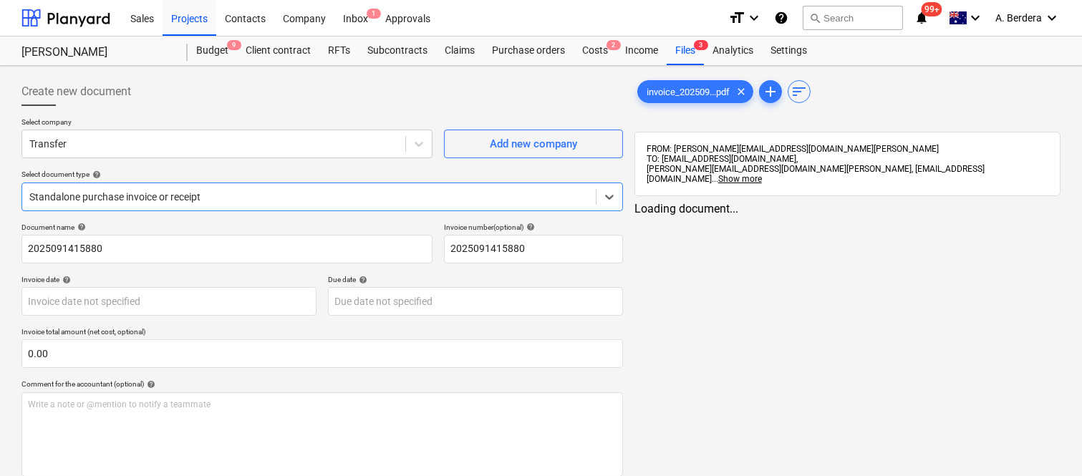
type input "2025091415880"
